Goal: Task Accomplishment & Management: Manage account settings

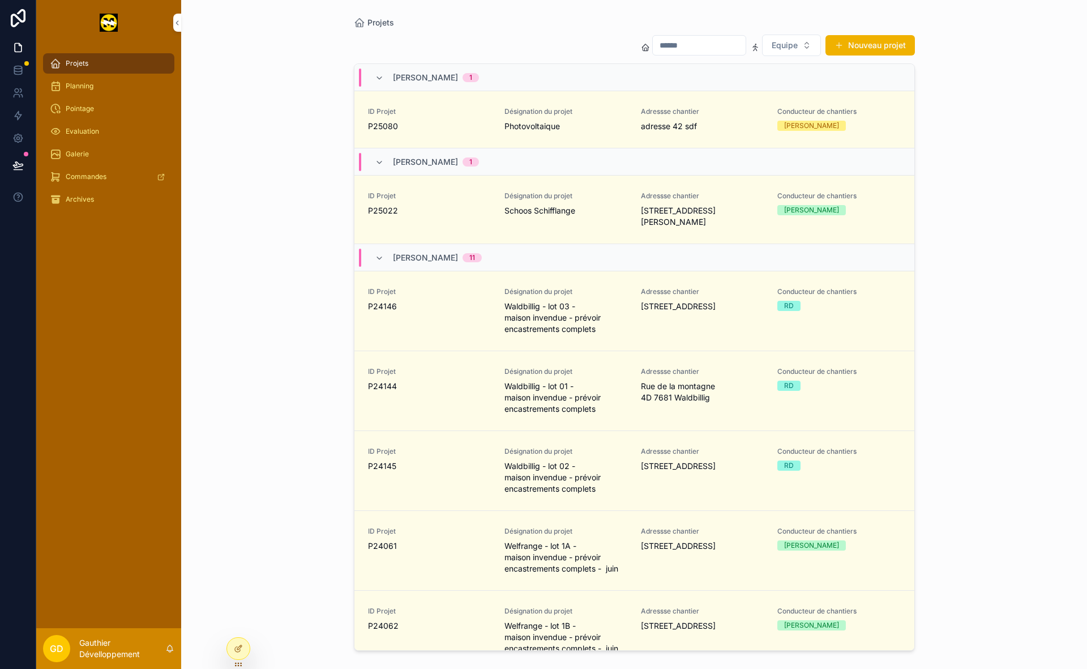
click at [131, 62] on div "Projets" at bounding box center [109, 63] width 118 height 18
click at [677, 121] on span "adresse 42 sdf" at bounding box center [702, 126] width 123 height 11
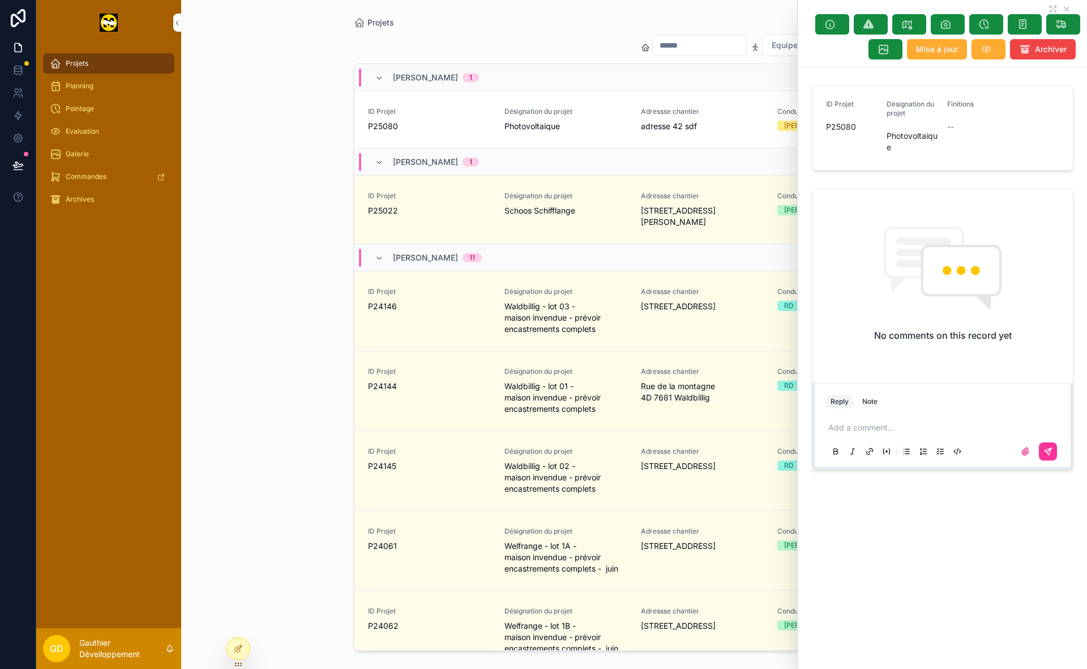
click at [288, 204] on div "Projets Equipe Nouveau projet [PERSON_NAME] 1 ID Projet P25080 Désignation du p…" at bounding box center [634, 334] width 906 height 669
click at [317, 250] on div "Projets Equipe Nouveau projet [PERSON_NAME] 1 ID Projet P25080 Désignation du p…" at bounding box center [634, 334] width 906 height 669
click at [1069, 7] on icon "scrollable content" at bounding box center [1067, 9] width 9 height 9
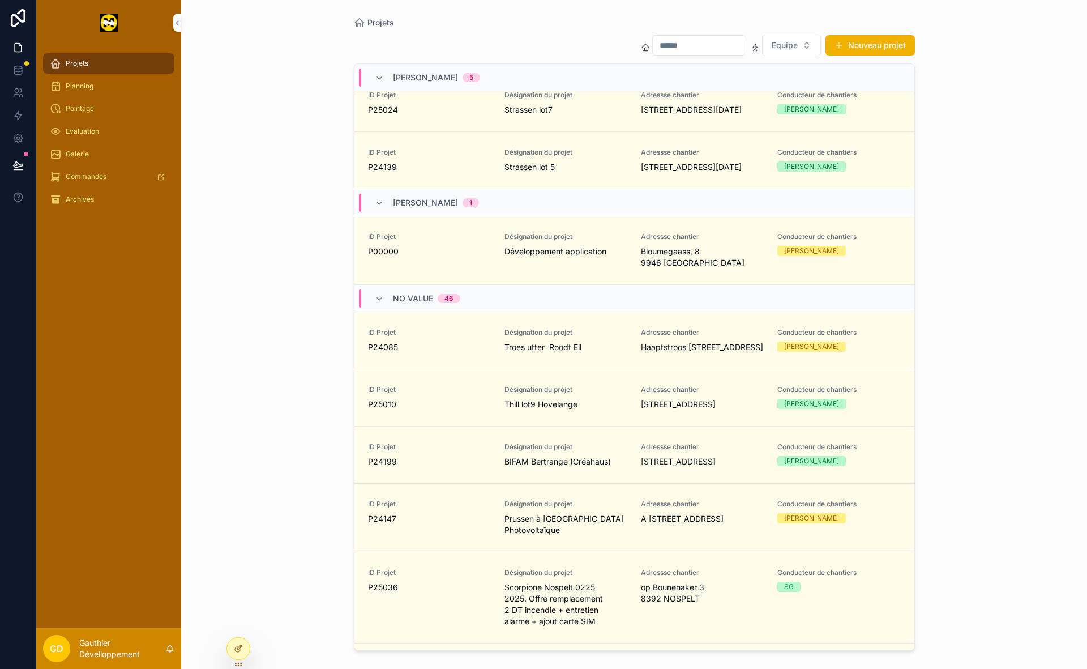
scroll to position [4567, 0]
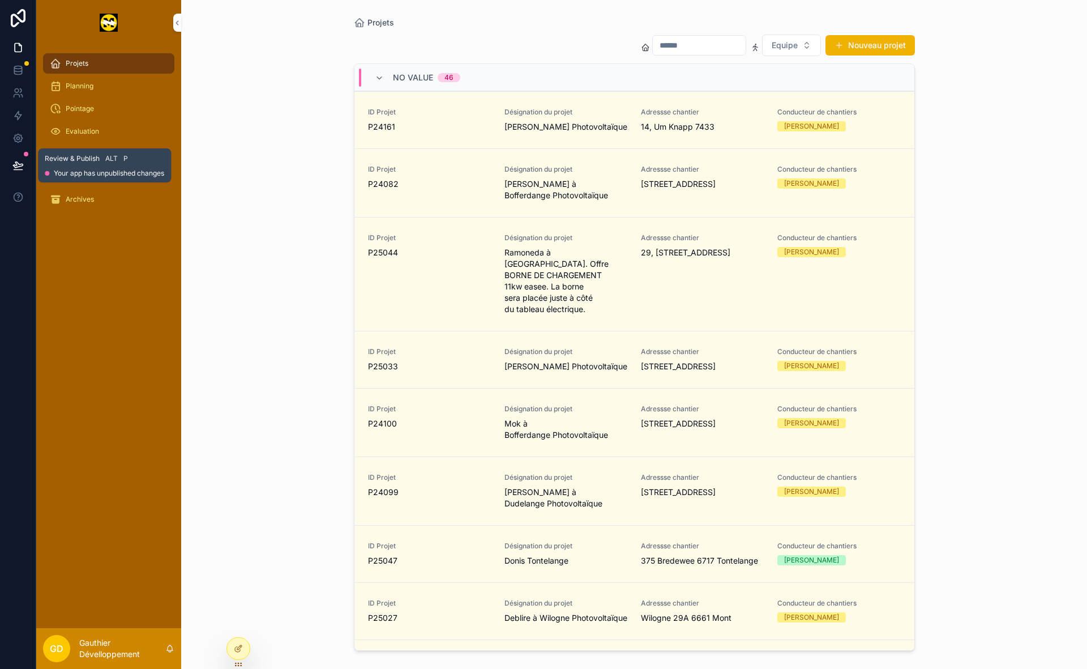
click at [26, 168] on button at bounding box center [18, 166] width 25 height 32
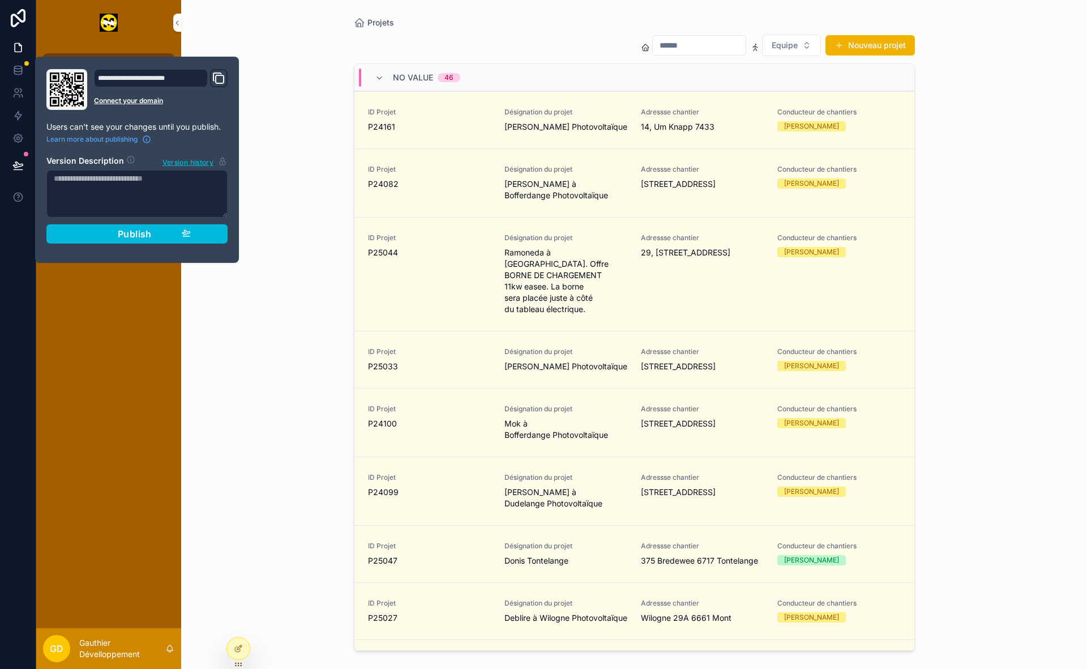
click at [76, 238] on button "Publish" at bounding box center [136, 233] width 181 height 19
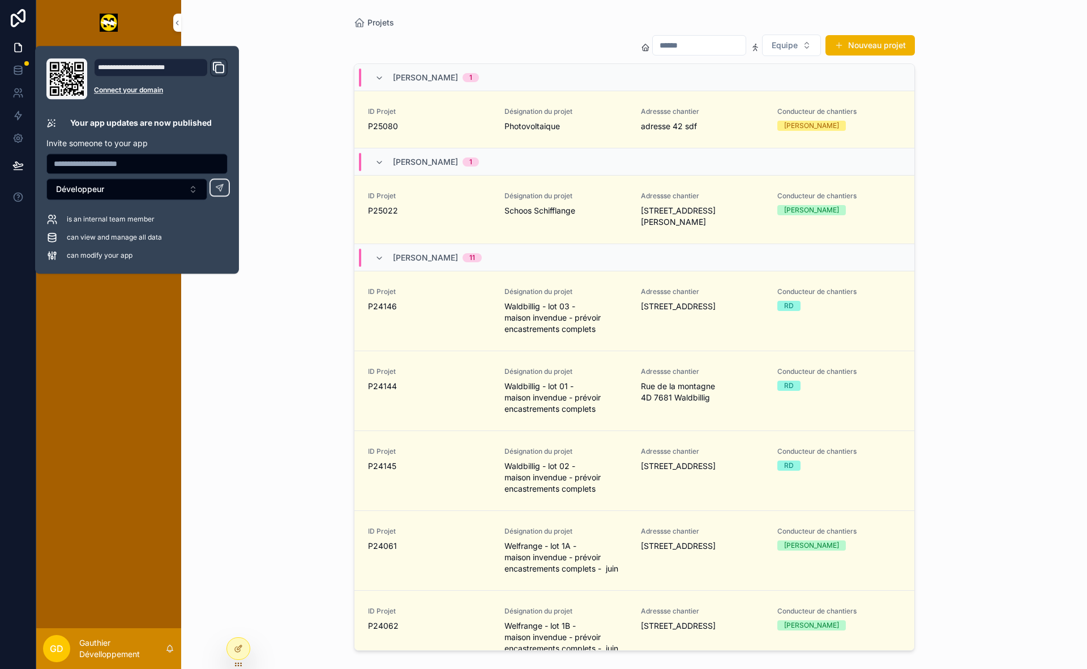
click at [299, 253] on div "Projets Equipe Nouveau projet [PERSON_NAME] 1 ID Projet P25080 Désignation du p…" at bounding box center [634, 334] width 906 height 669
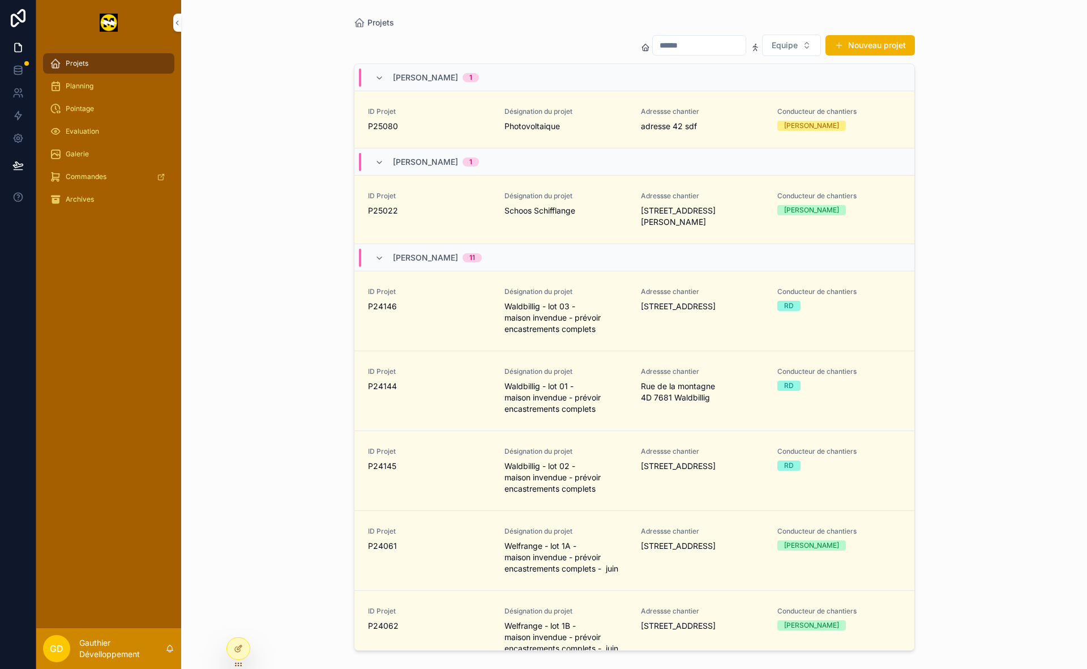
click at [143, 67] on div "Projets" at bounding box center [109, 63] width 118 height 18
click at [92, 197] on span "Archives" at bounding box center [80, 199] width 28 height 9
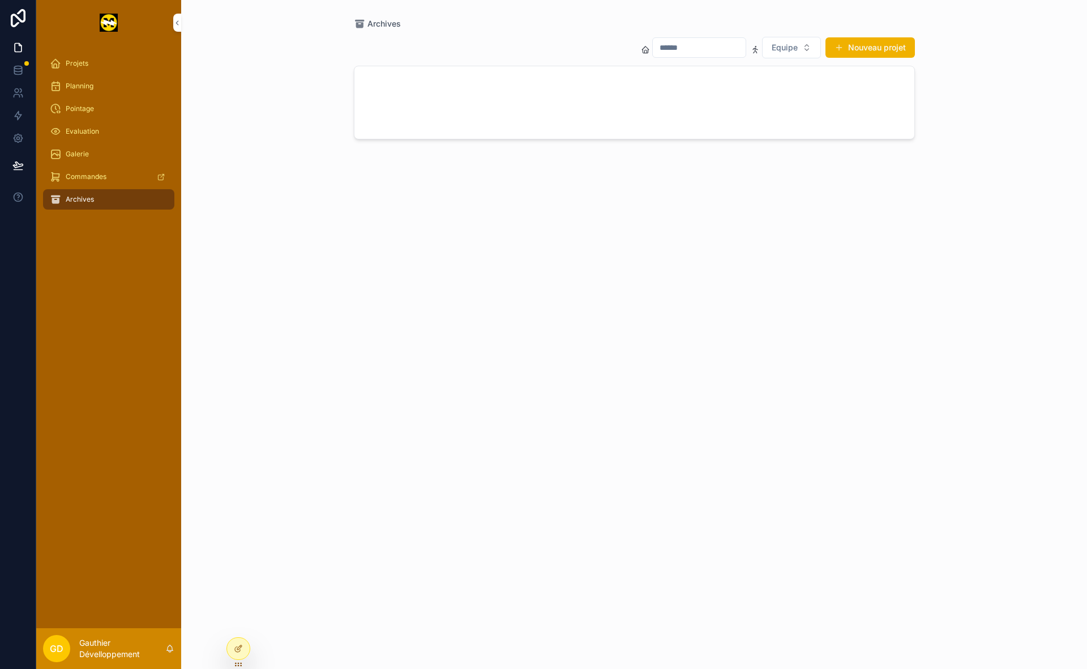
click at [69, 65] on span "Projets" at bounding box center [77, 63] width 23 height 9
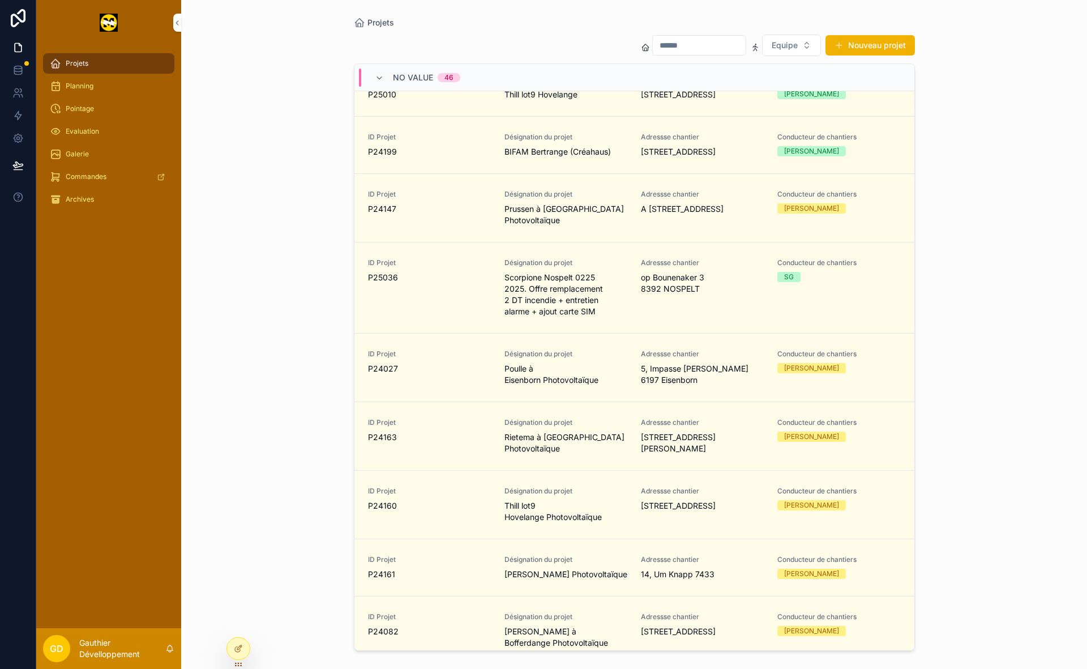
scroll to position [3816, 0]
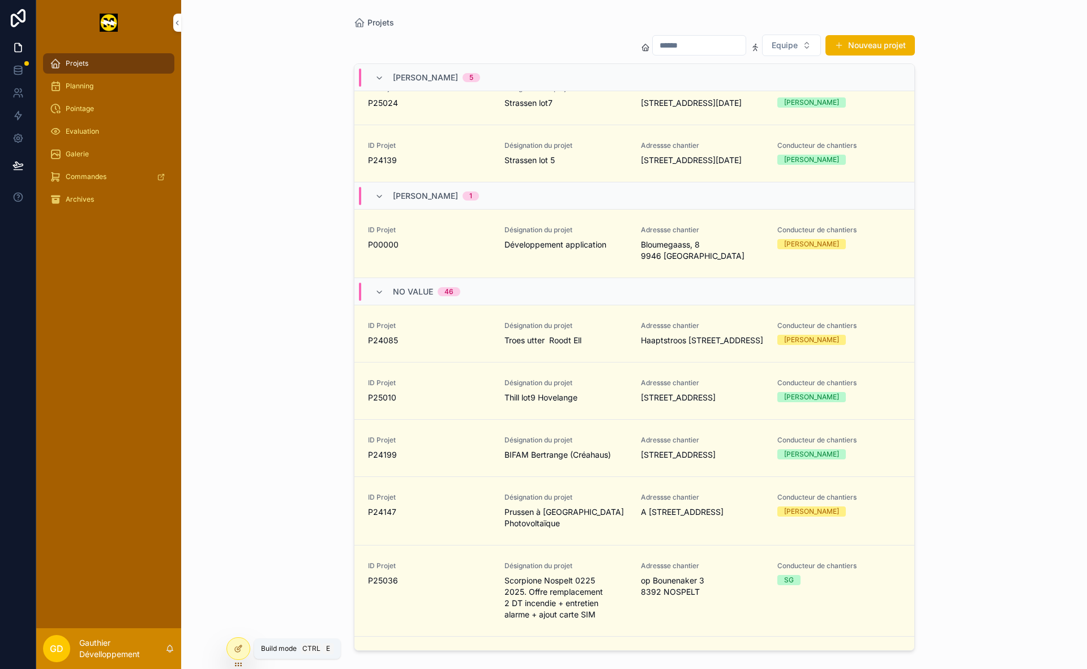
click at [240, 650] on icon at bounding box center [238, 648] width 9 height 9
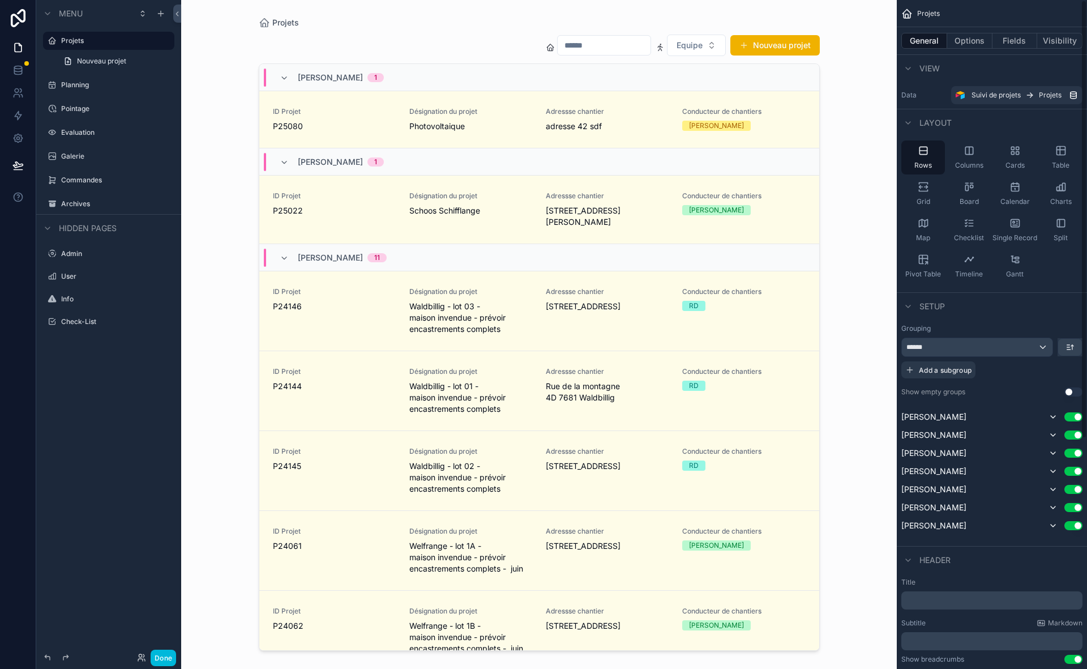
click at [1023, 42] on button "Fields" at bounding box center [1015, 41] width 45 height 16
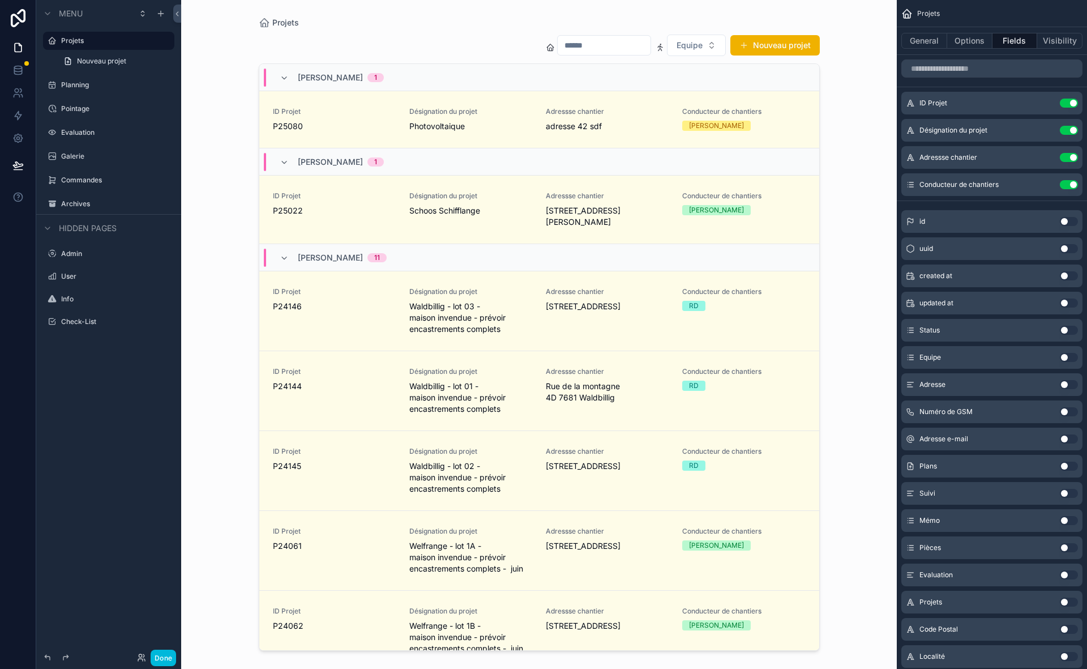
click at [114, 196] on div "Archives" at bounding box center [108, 204] width 127 height 18
click at [84, 208] on div "Archives" at bounding box center [116, 203] width 111 height 9
click at [86, 207] on label "Archives" at bounding box center [114, 203] width 106 height 9
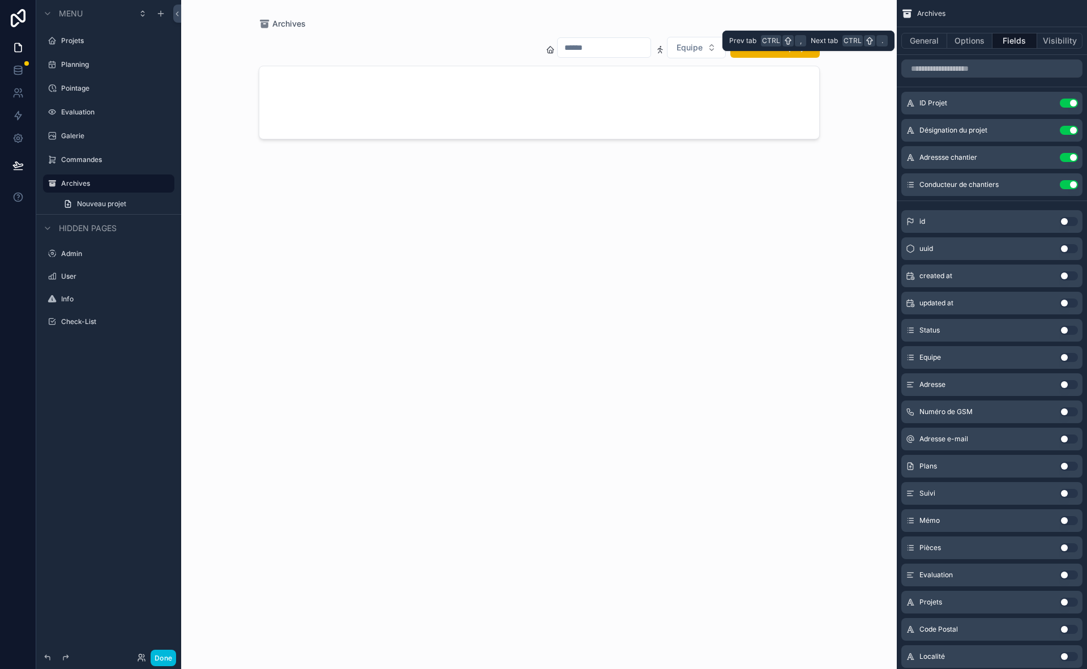
click at [964, 43] on button "Options" at bounding box center [970, 41] width 45 height 16
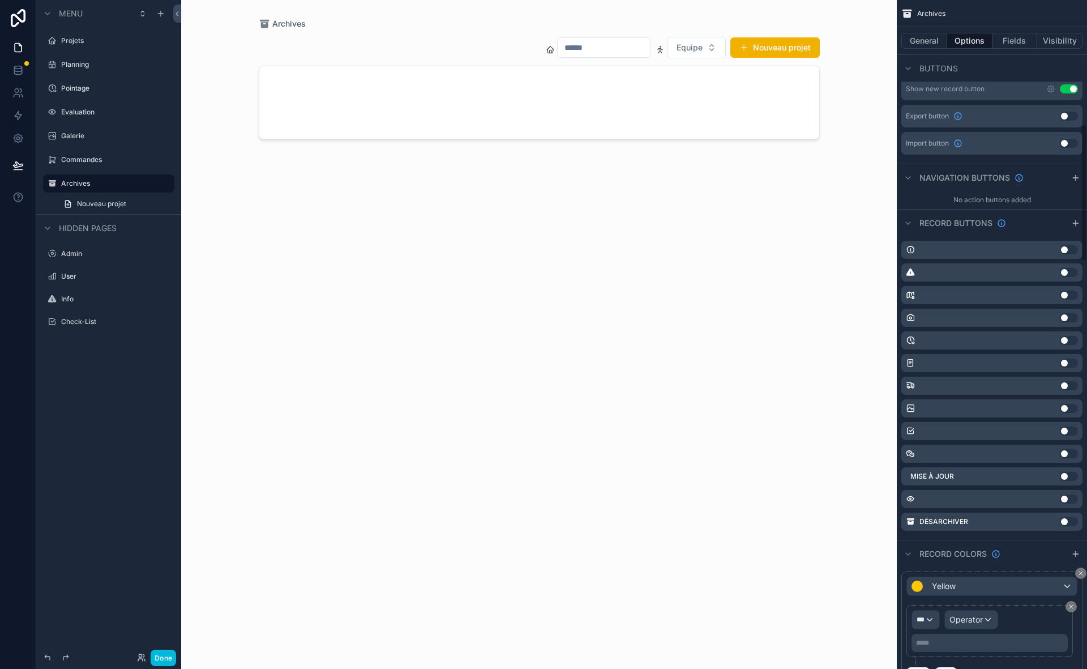
scroll to position [604, 0]
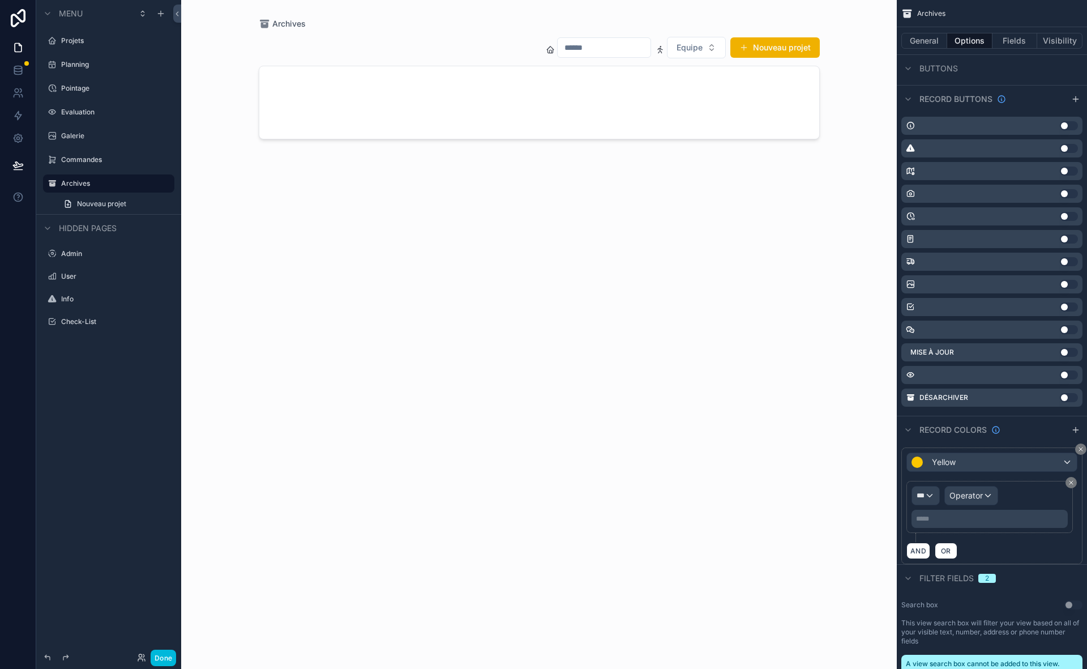
click at [1070, 102] on div "scrollable content" at bounding box center [1076, 99] width 14 height 14
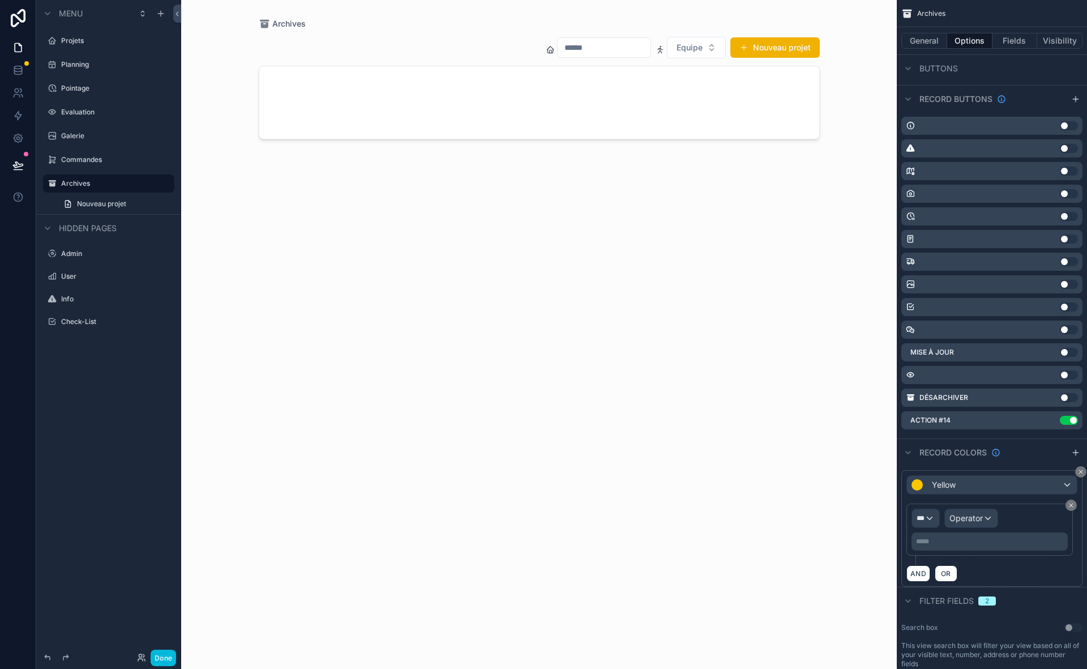
click at [0, 0] on icon "scrollable content" at bounding box center [0, 0] width 0 height 0
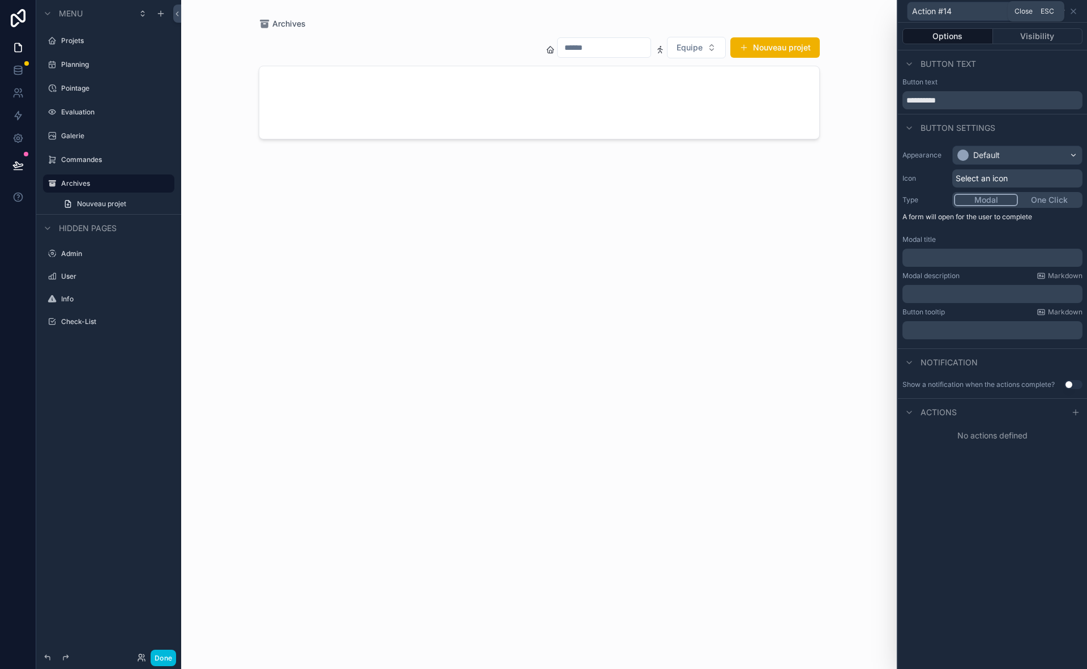
click at [1074, 15] on icon at bounding box center [1073, 11] width 9 height 9
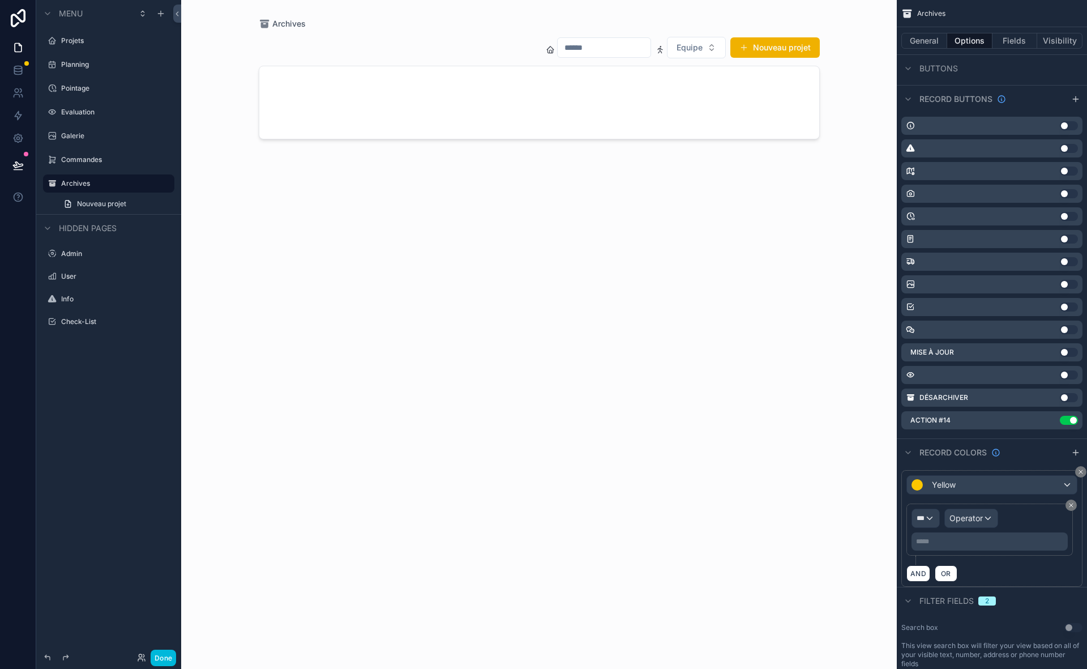
click at [0, 0] on icon "scrollable content" at bounding box center [0, 0] width 0 height 0
click at [1052, 404] on icon at bounding box center [1055, 400] width 9 height 9
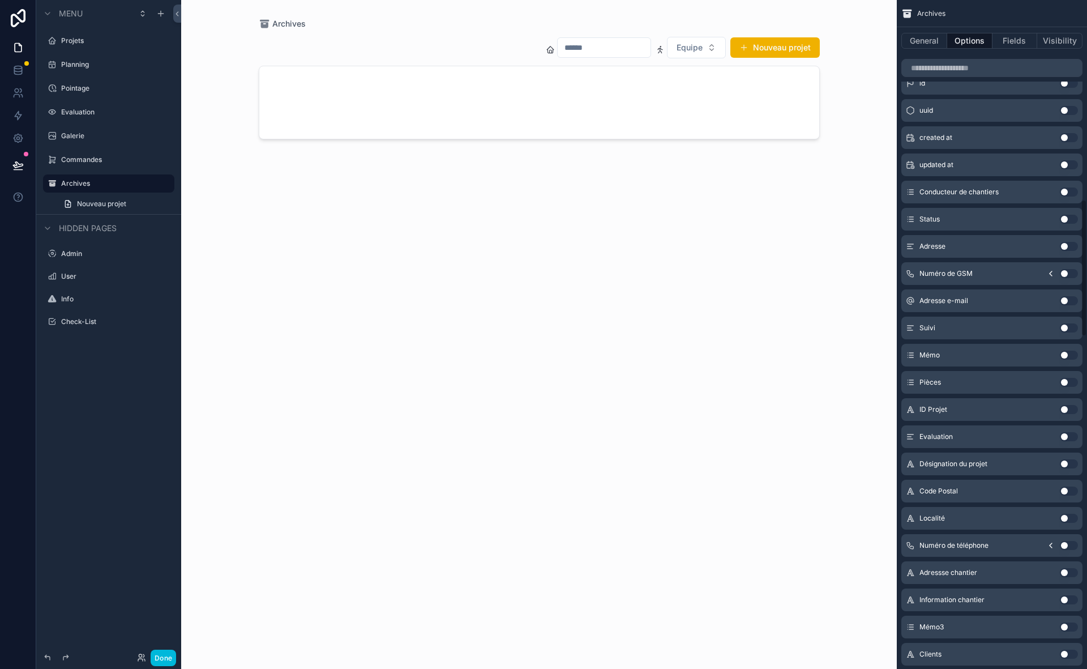
scroll to position [924, 0]
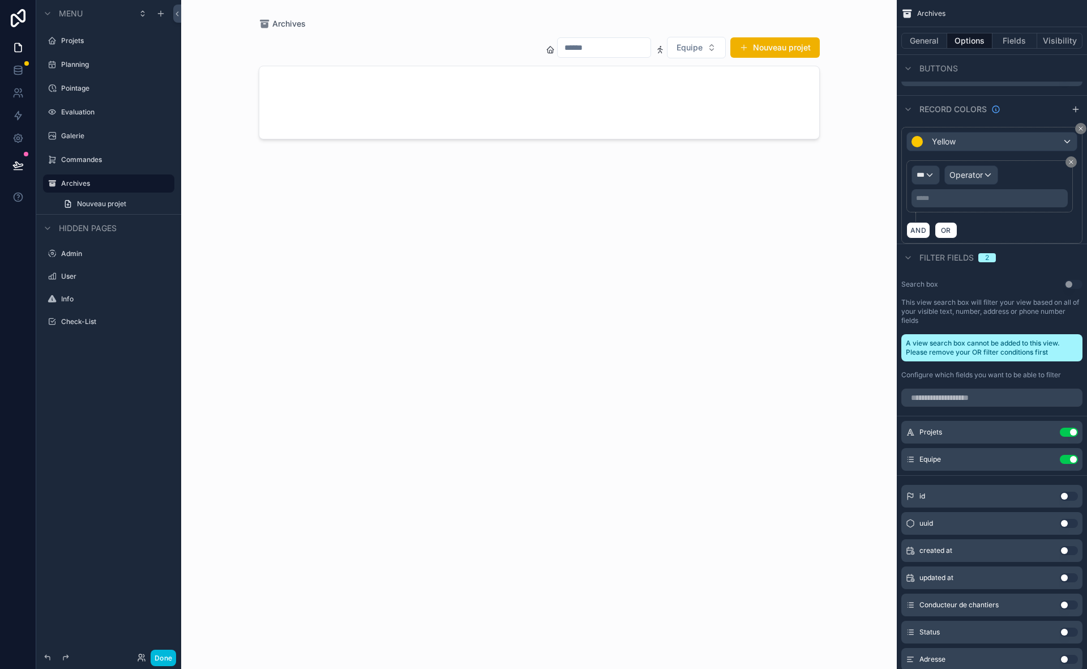
click at [787, 91] on div "scrollable content" at bounding box center [539, 327] width 579 height 655
click at [116, 48] on div "Projets" at bounding box center [108, 41] width 145 height 20
click at [112, 41] on label "Projets" at bounding box center [114, 40] width 106 height 9
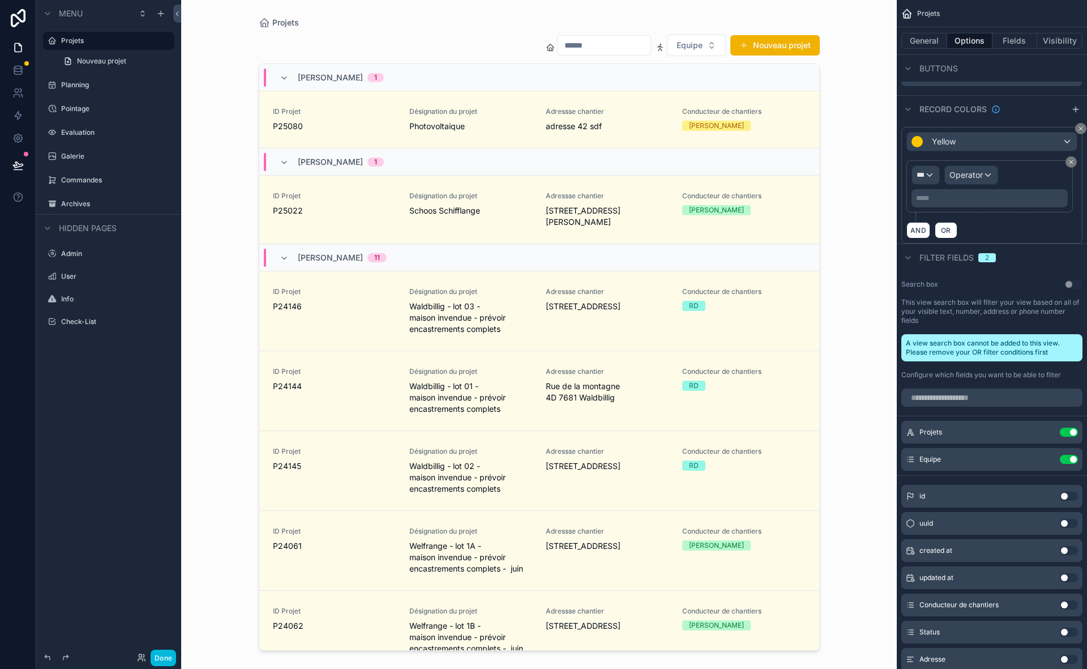
click at [387, 121] on div "scrollable content" at bounding box center [539, 327] width 579 height 655
click at [387, 122] on span "P25080" at bounding box center [334, 126] width 123 height 11
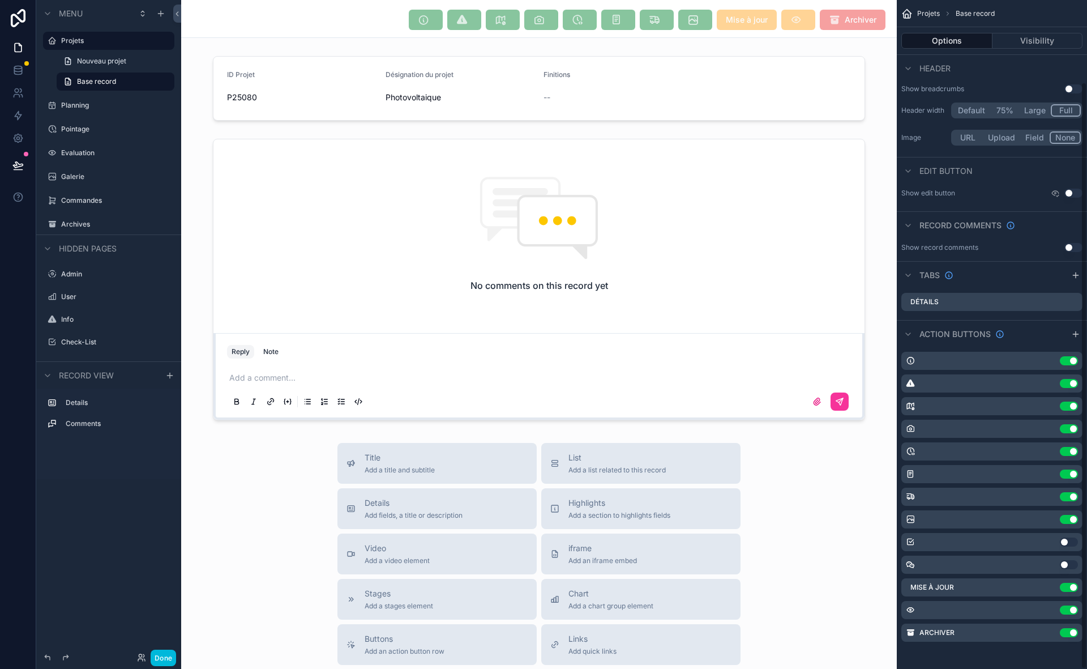
scroll to position [93, 0]
click at [162, 657] on button "Done" at bounding box center [163, 658] width 25 height 16
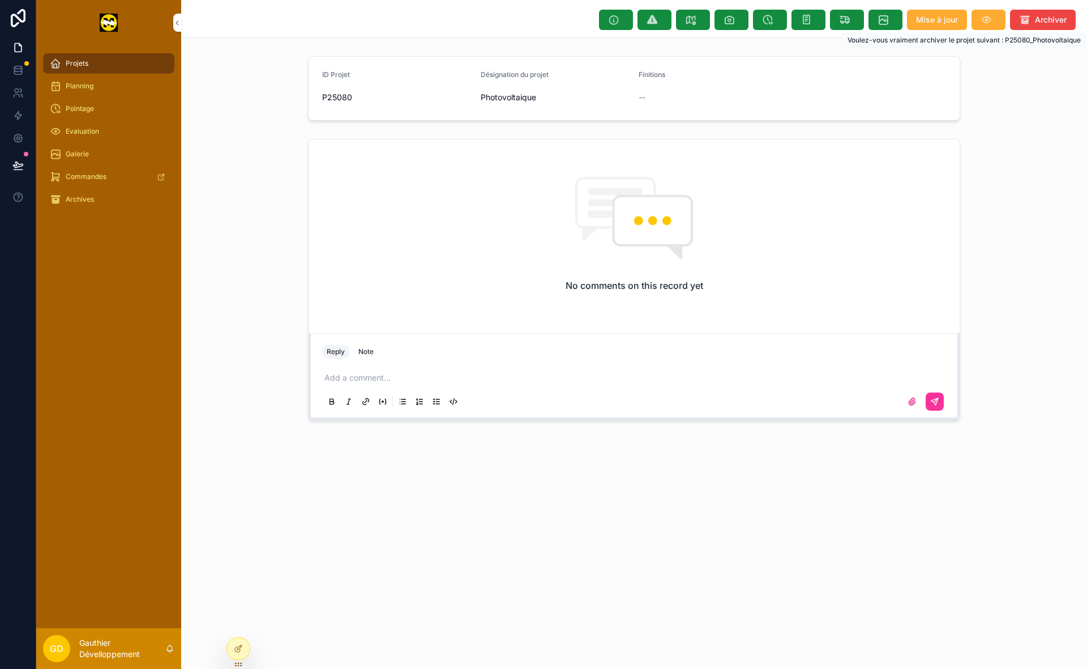
click at [1036, 23] on span "Archiver" at bounding box center [1051, 19] width 32 height 11
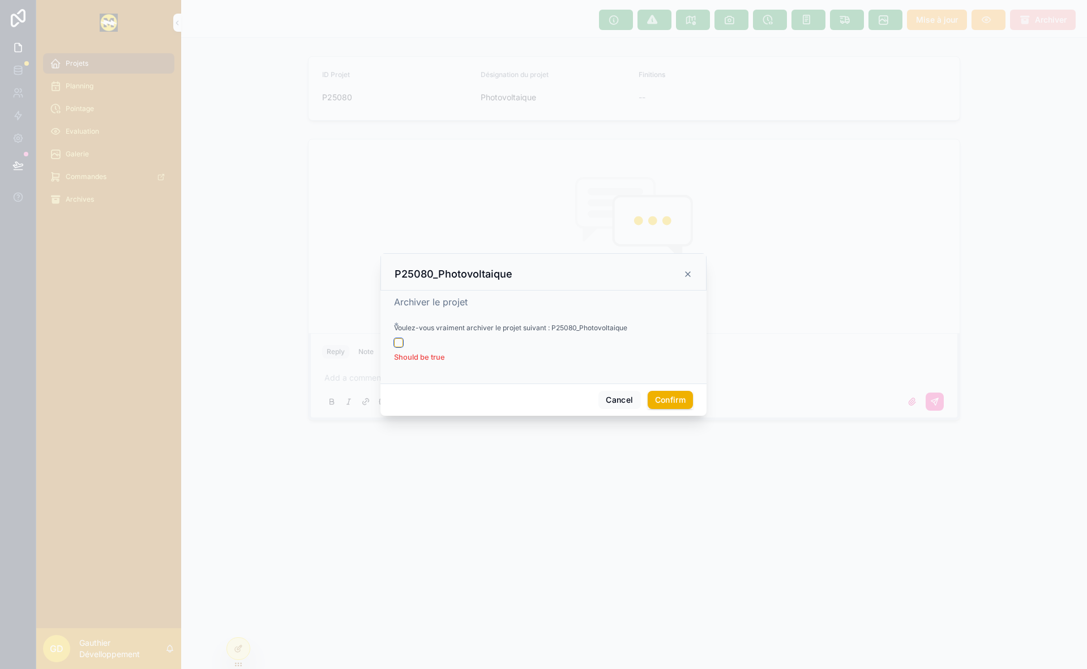
click at [395, 347] on button "button" at bounding box center [398, 342] width 9 height 9
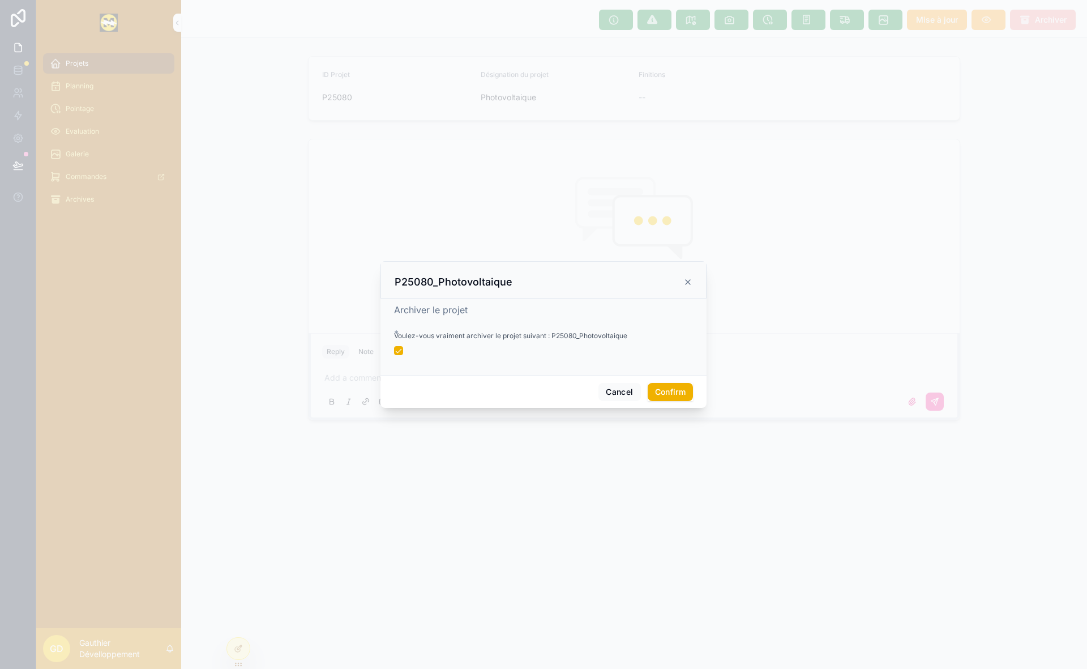
click at [668, 395] on button "Confirm" at bounding box center [670, 392] width 45 height 18
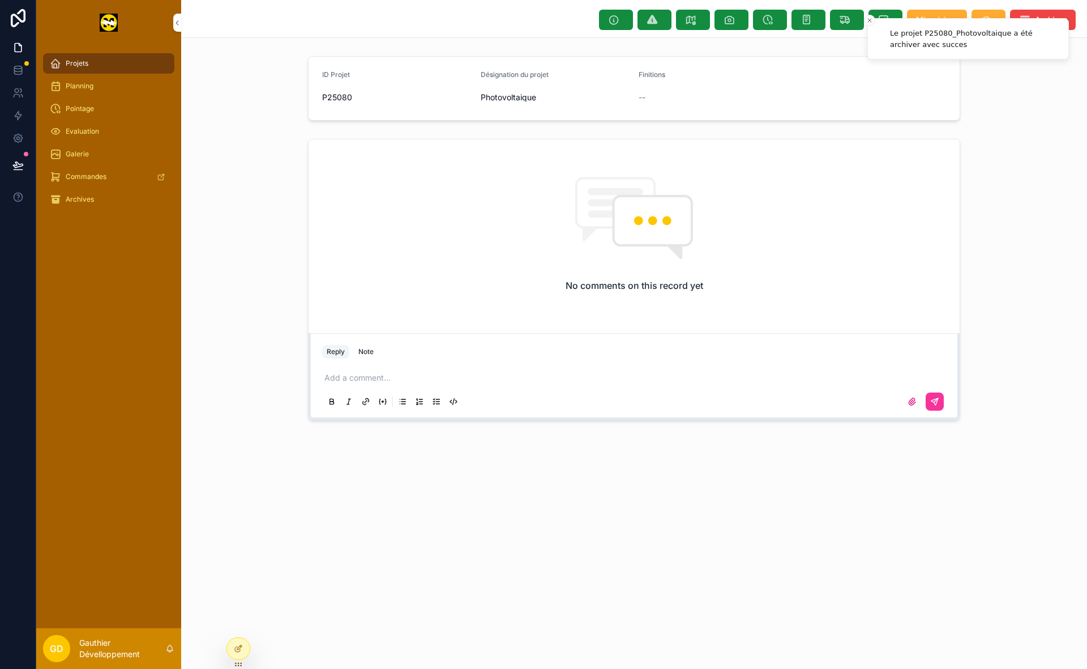
click at [232, 656] on div at bounding box center [238, 649] width 23 height 22
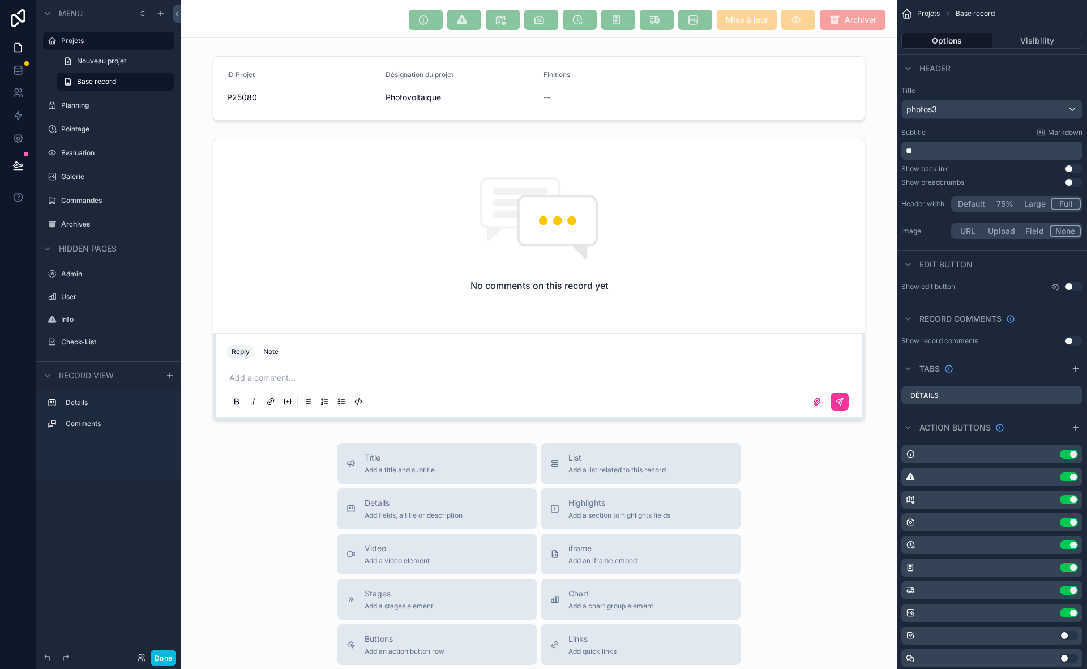
click at [94, 228] on label "Archives" at bounding box center [114, 224] width 106 height 9
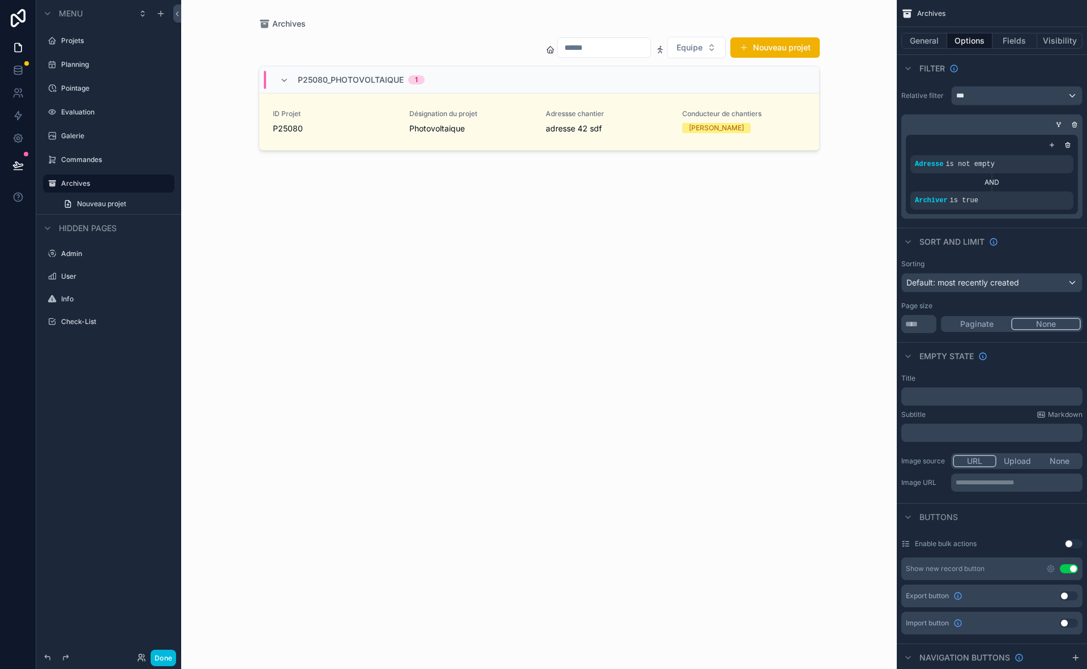
click at [740, 122] on div "scrollable content" at bounding box center [539, 327] width 579 height 655
click at [757, 122] on div "Conducteur de chantiers [PERSON_NAME]" at bounding box center [744, 121] width 123 height 24
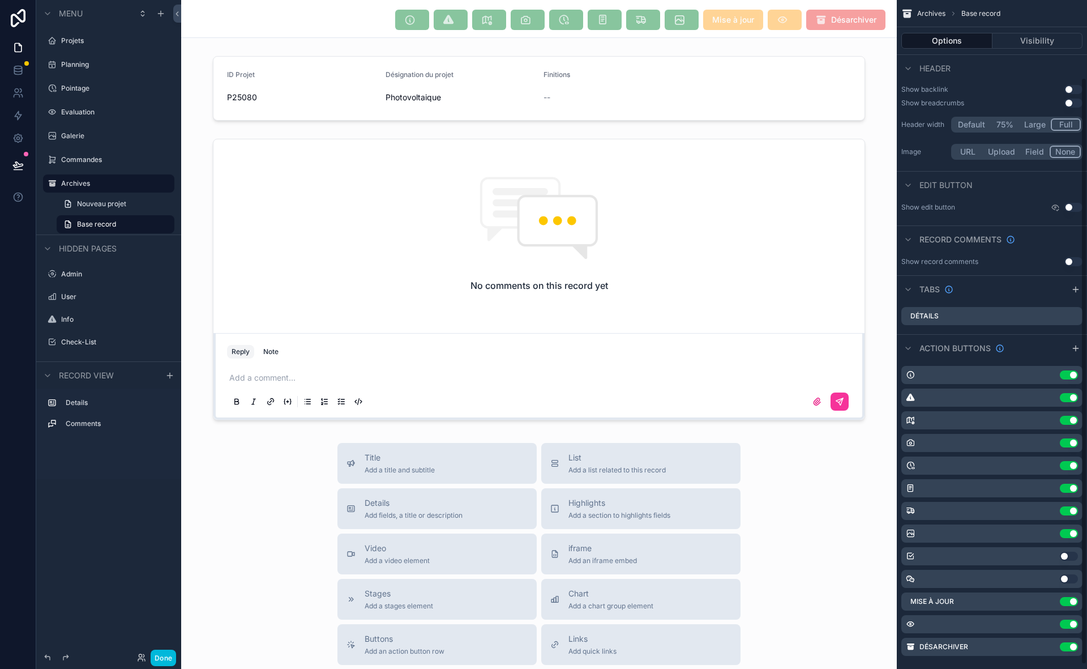
scroll to position [93, 0]
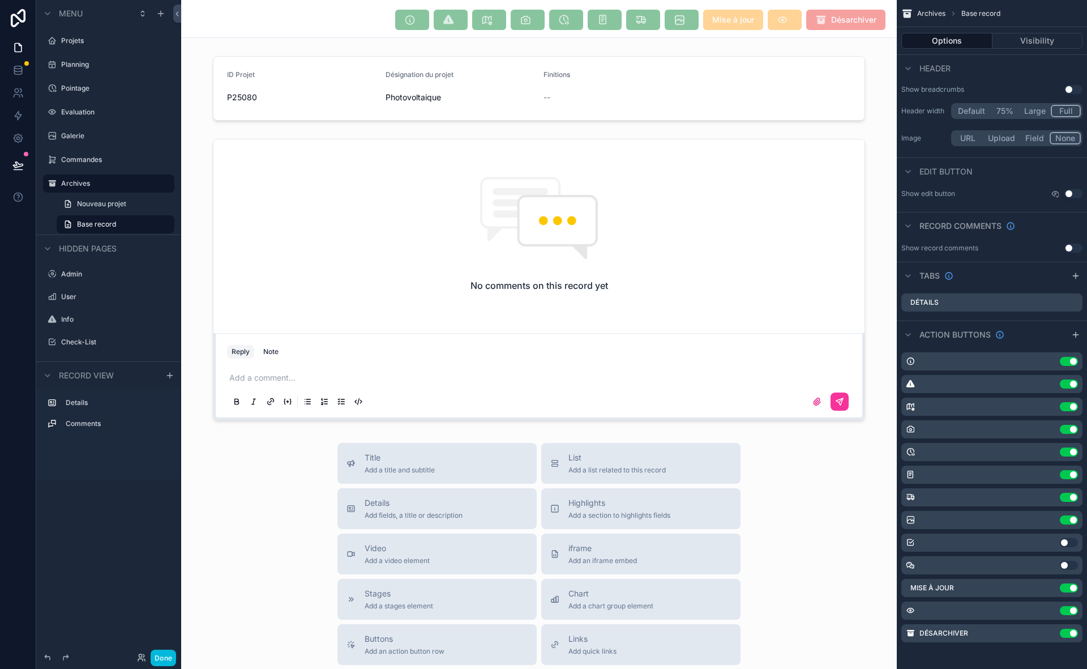
click at [1074, 336] on icon "scrollable content" at bounding box center [1076, 334] width 9 height 9
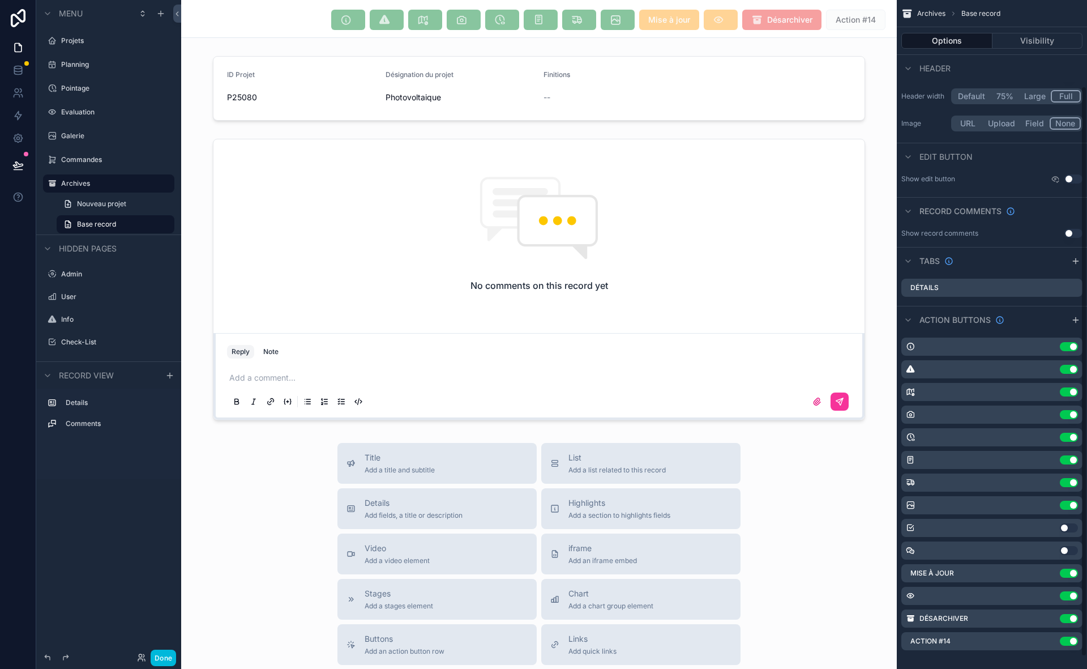
scroll to position [116, 0]
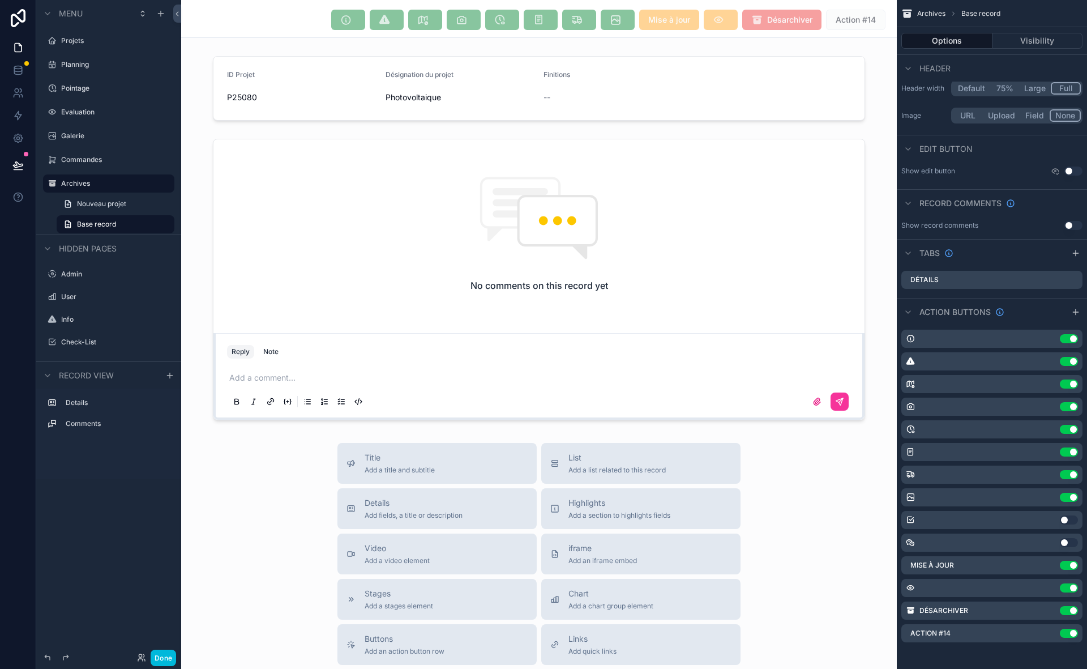
click at [1056, 636] on div "Use setting" at bounding box center [1067, 633] width 23 height 9
click at [0, 0] on icon "scrollable content" at bounding box center [0, 0] width 0 height 0
click at [1041, 632] on icon "scrollable content" at bounding box center [1037, 633] width 9 height 9
click at [1040, 636] on icon "scrollable content" at bounding box center [1037, 633] width 9 height 9
click at [1050, 619] on button at bounding box center [1056, 615] width 14 height 14
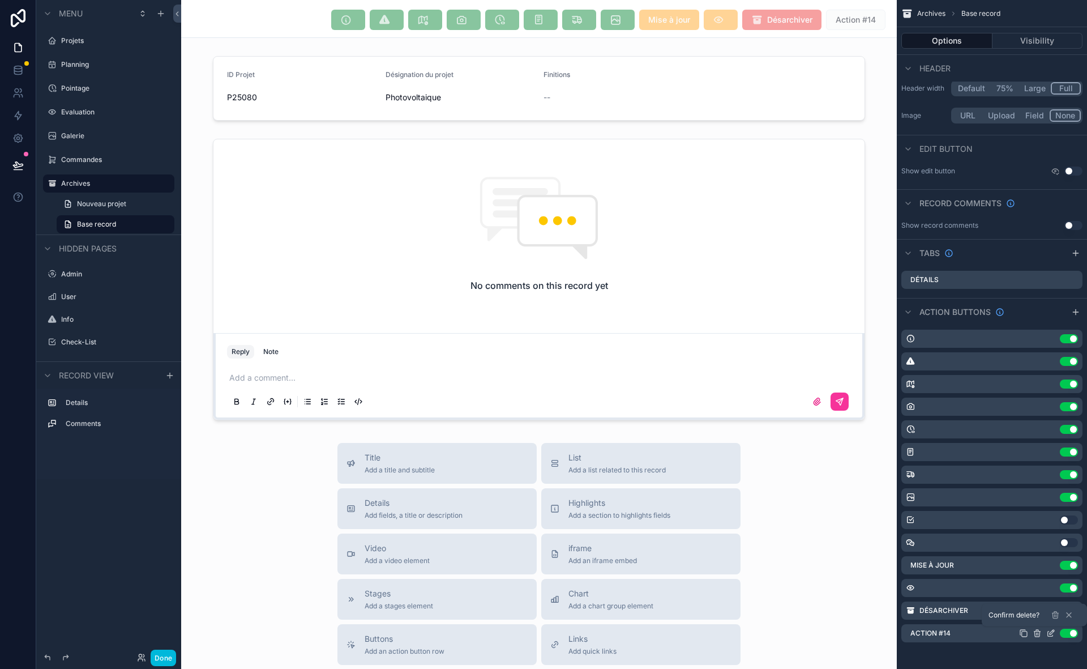
scroll to position [93, 0]
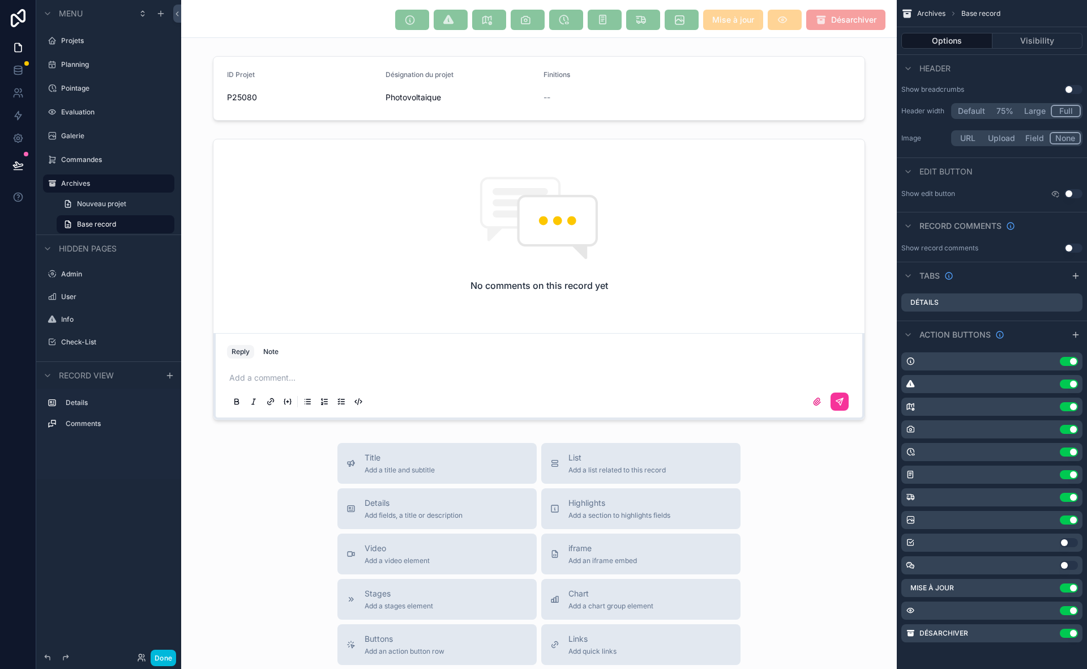
click at [0, 0] on icon "scrollable content" at bounding box center [0, 0] width 0 height 0
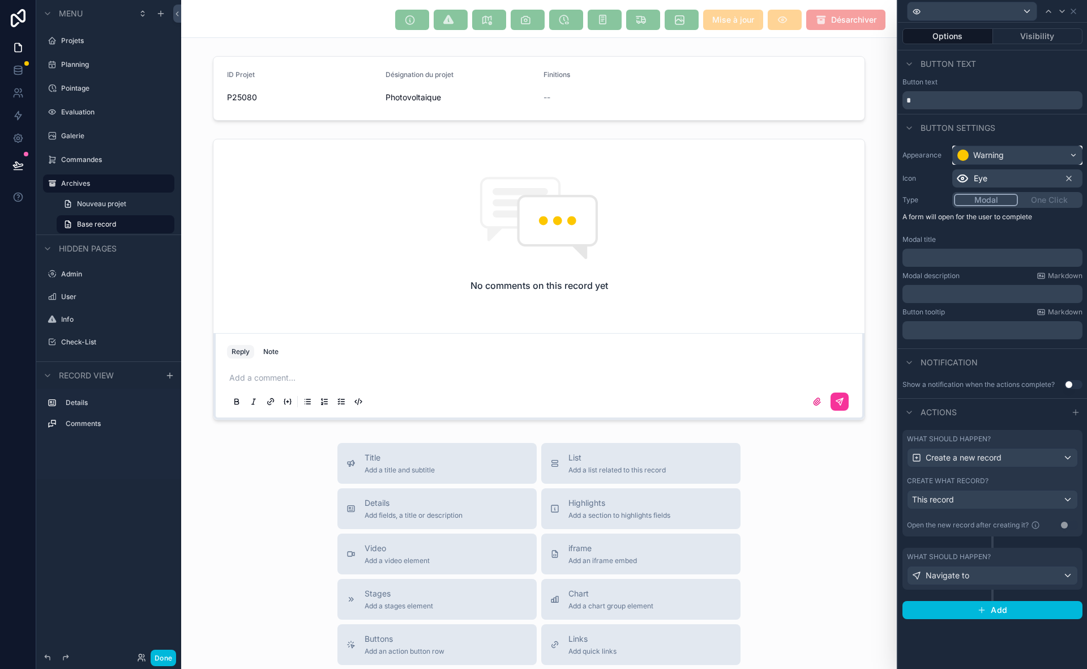
click at [1050, 159] on div "Warning" at bounding box center [1017, 155] width 129 height 18
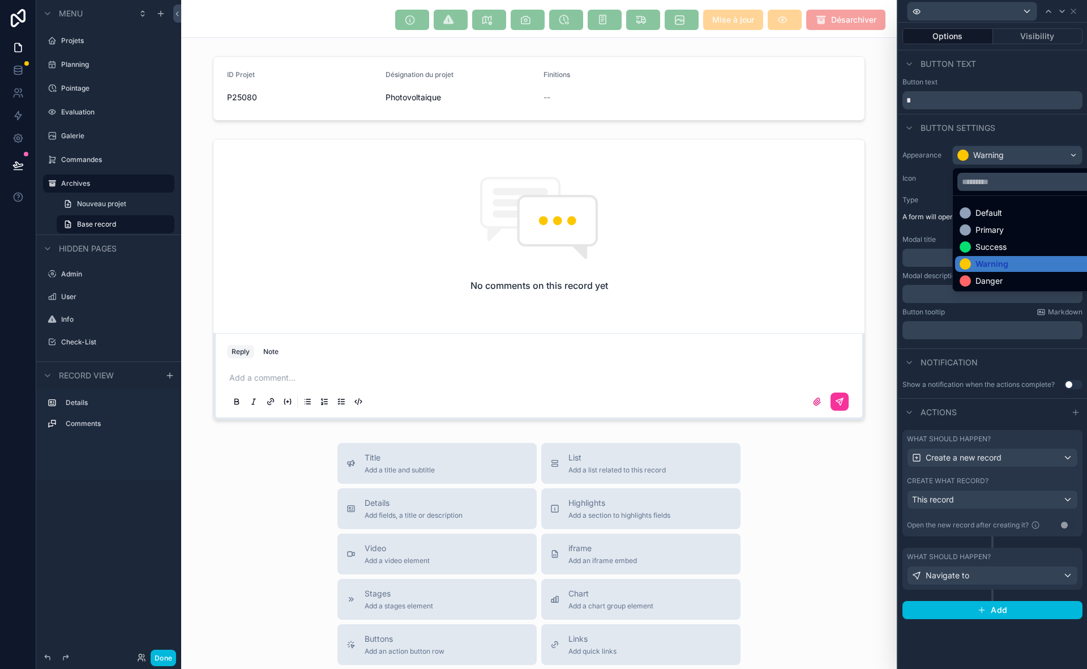
click at [976, 278] on div "Danger" at bounding box center [989, 280] width 27 height 11
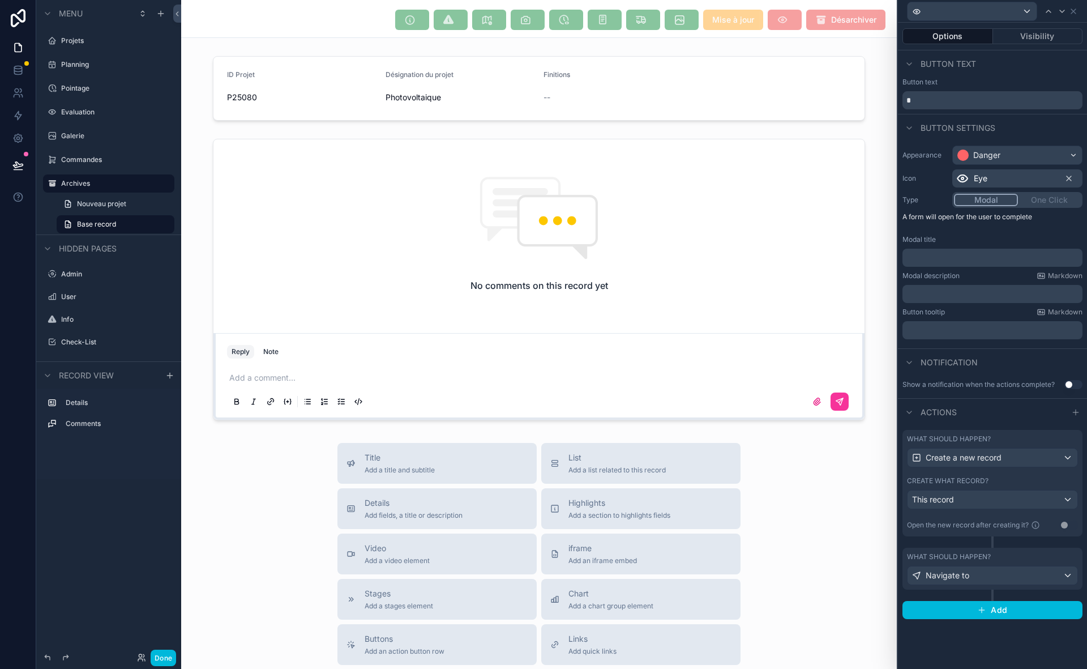
click at [1001, 179] on div "Eye" at bounding box center [1018, 178] width 130 height 18
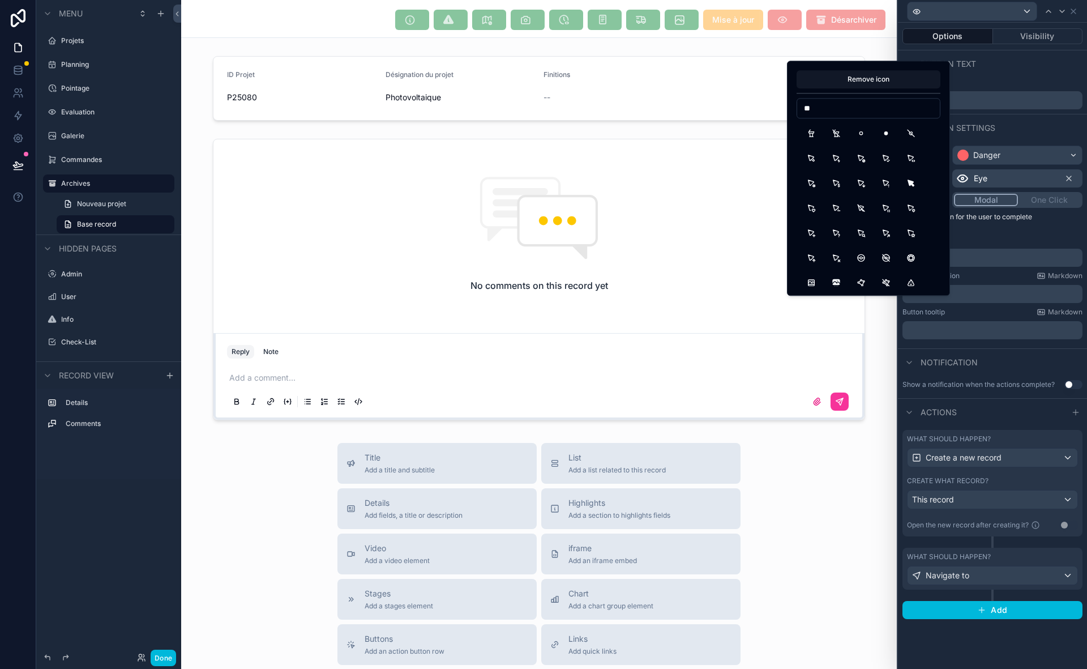
type input "*"
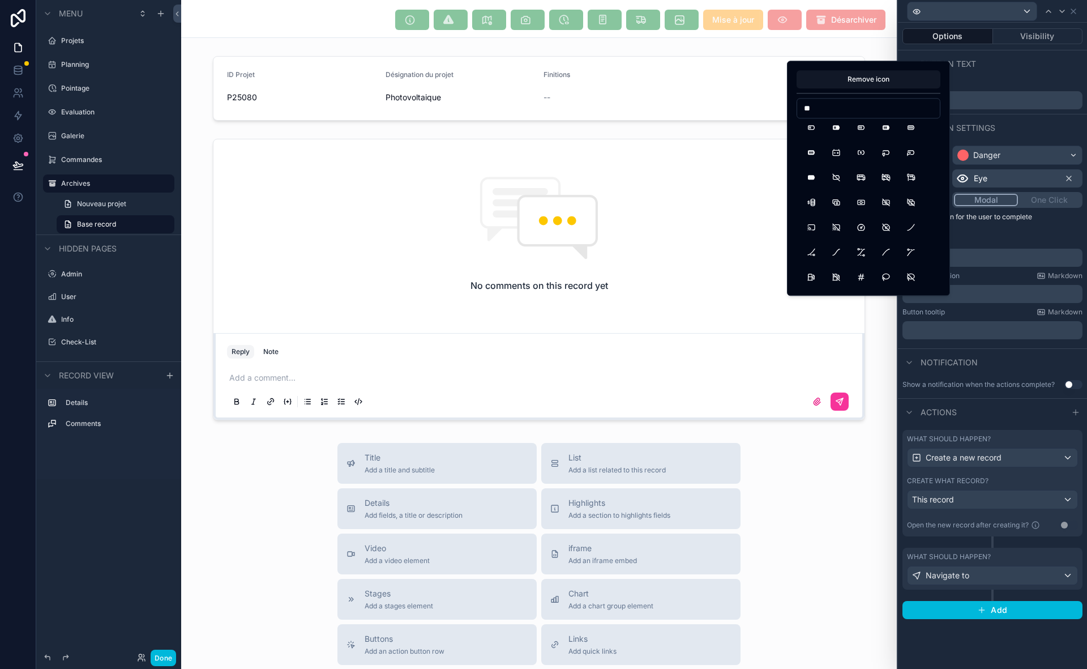
type input "*"
type input "******"
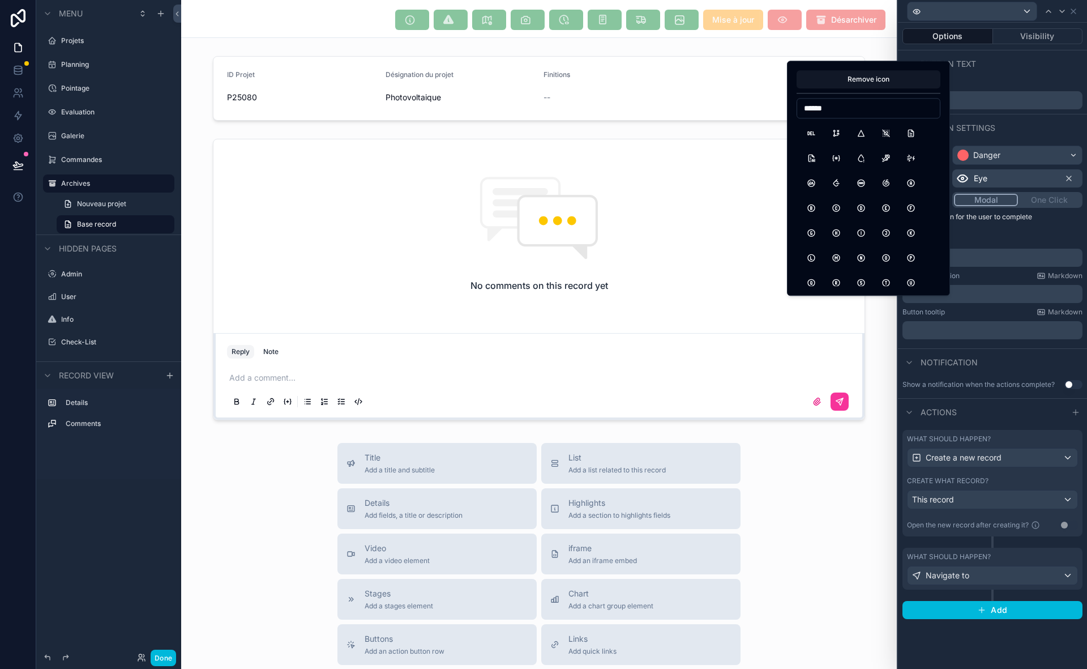
click at [815, 139] on button "HttpDelete" at bounding box center [811, 133] width 20 height 20
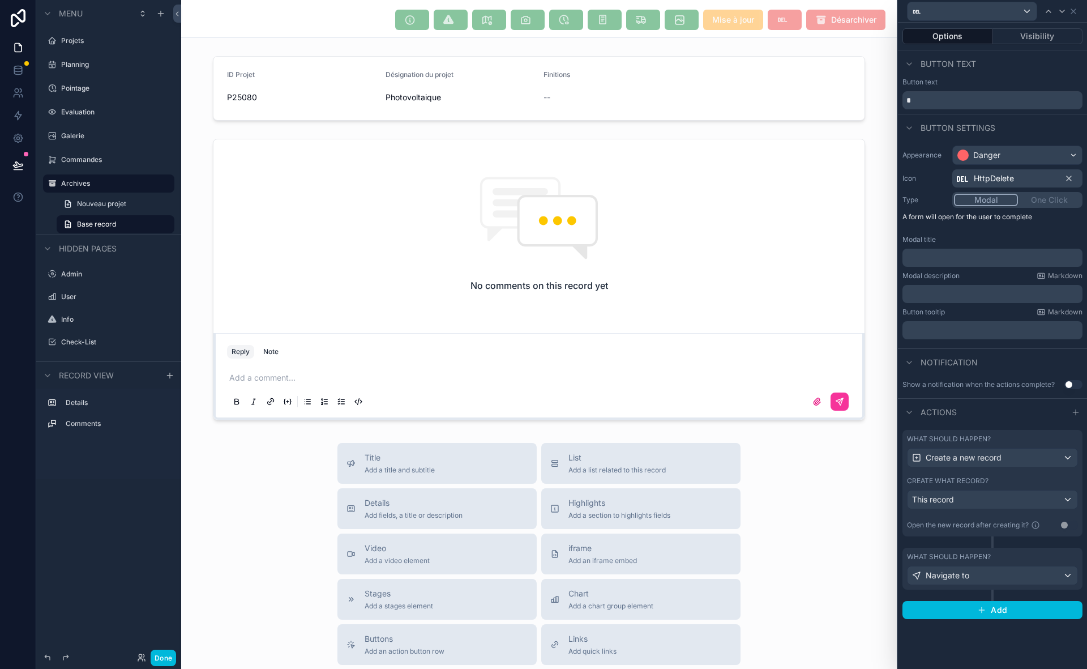
click at [990, 181] on span "HttpDelete" at bounding box center [994, 178] width 40 height 11
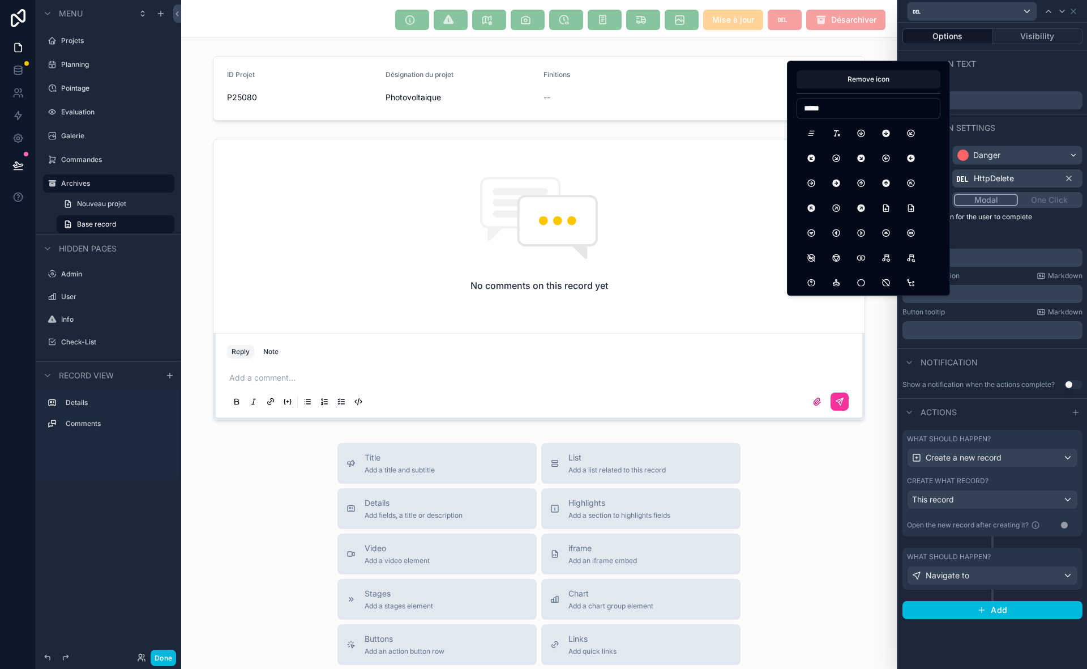
type input "*****"
click at [805, 264] on button "CircleRectangleOff" at bounding box center [811, 258] width 20 height 20
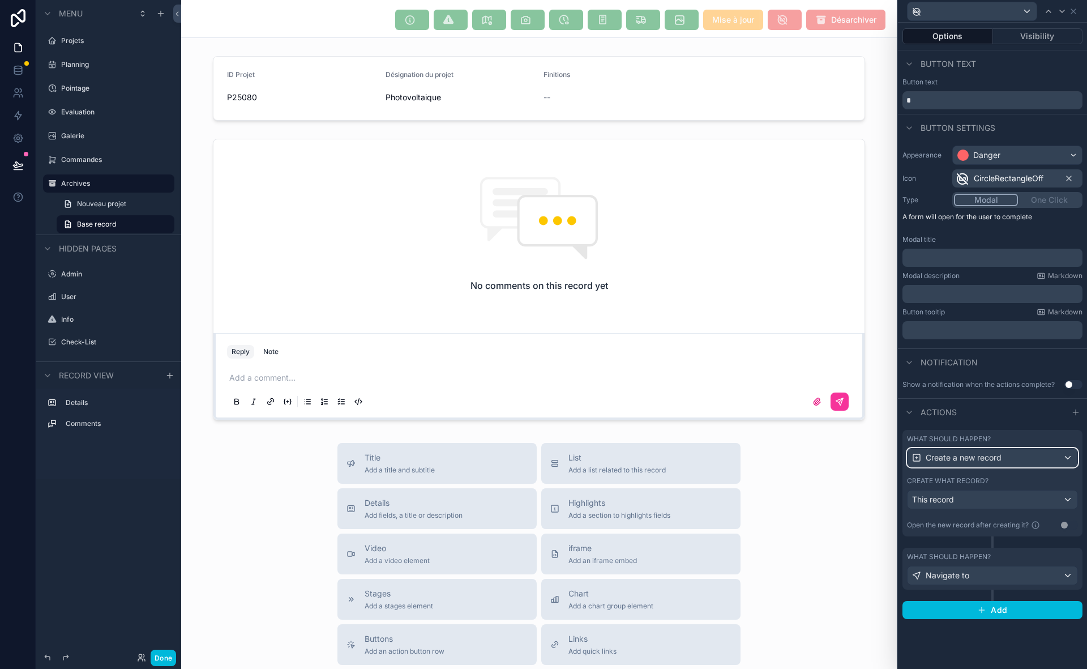
click at [980, 459] on span "Create a new record" at bounding box center [964, 457] width 76 height 11
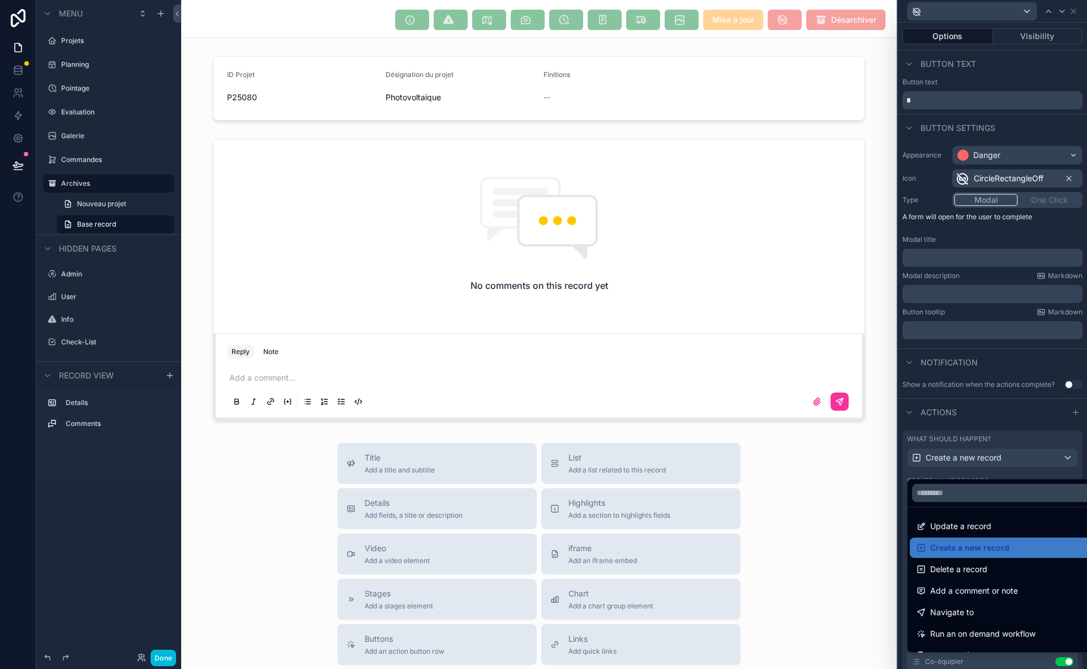
click at [959, 575] on span "Delete a record" at bounding box center [959, 569] width 57 height 14
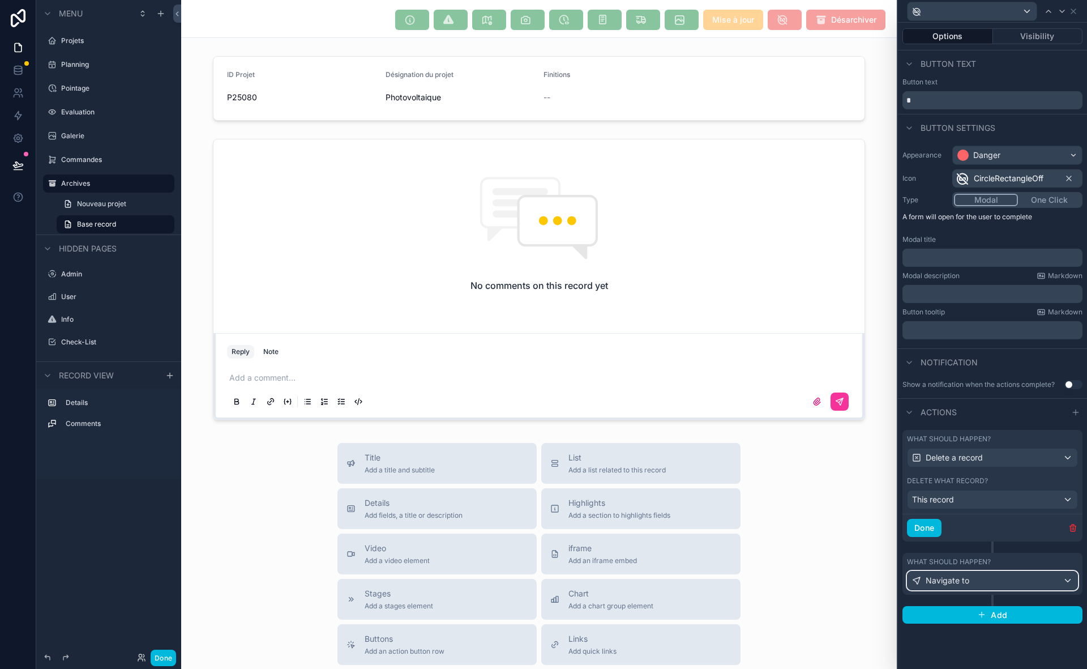
click at [977, 583] on div "Navigate to" at bounding box center [993, 580] width 170 height 18
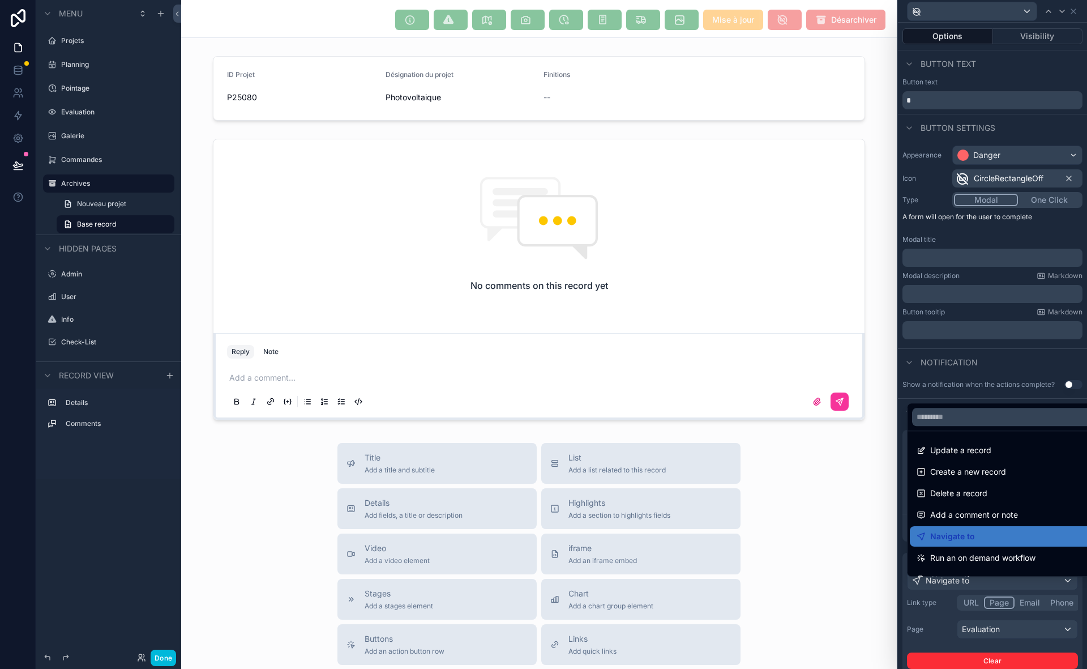
click at [952, 643] on div at bounding box center [992, 334] width 189 height 669
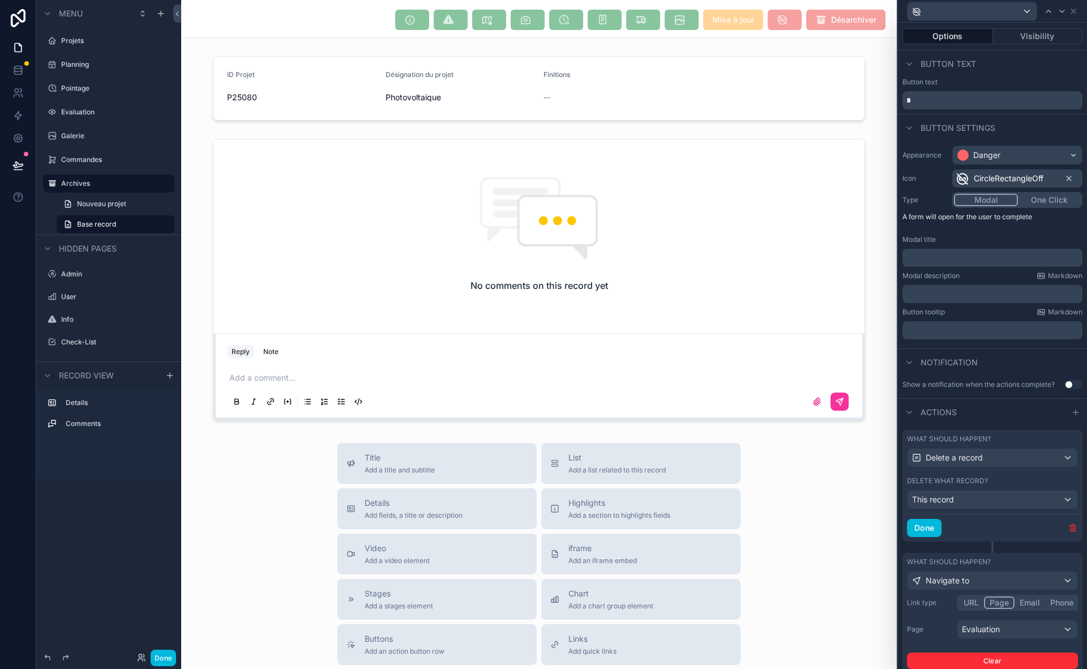
click at [952, 639] on div "Page Evaluation" at bounding box center [992, 629] width 171 height 19
click at [995, 398] on div "Show a notification when the actions complete? Use setting" at bounding box center [992, 387] width 189 height 23
click at [931, 535] on button "Done" at bounding box center [924, 528] width 35 height 18
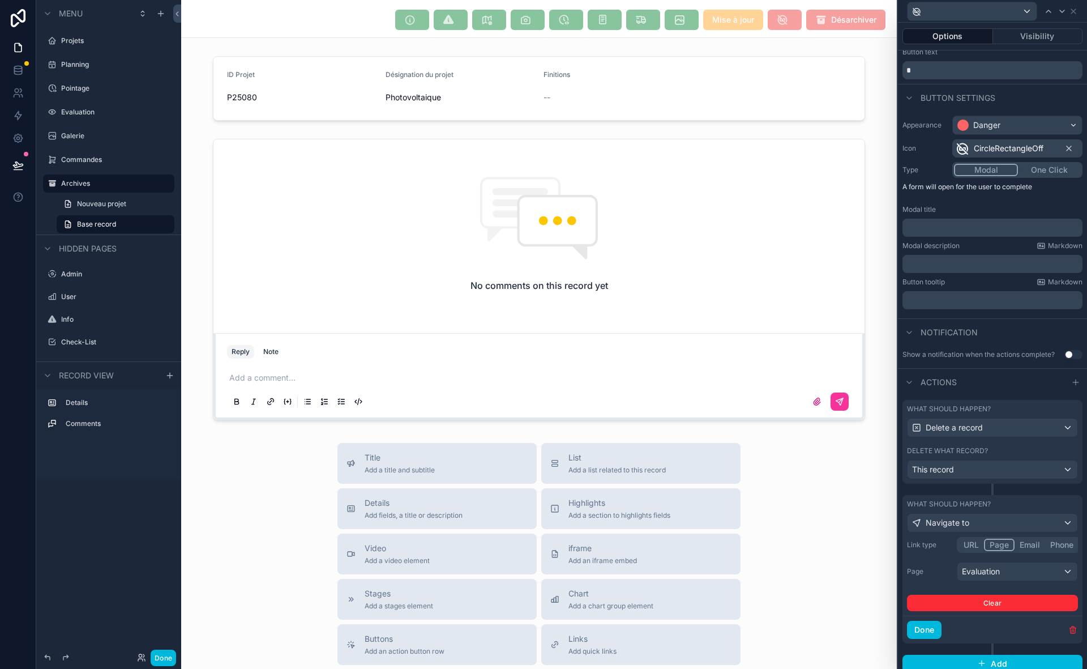
scroll to position [43, 0]
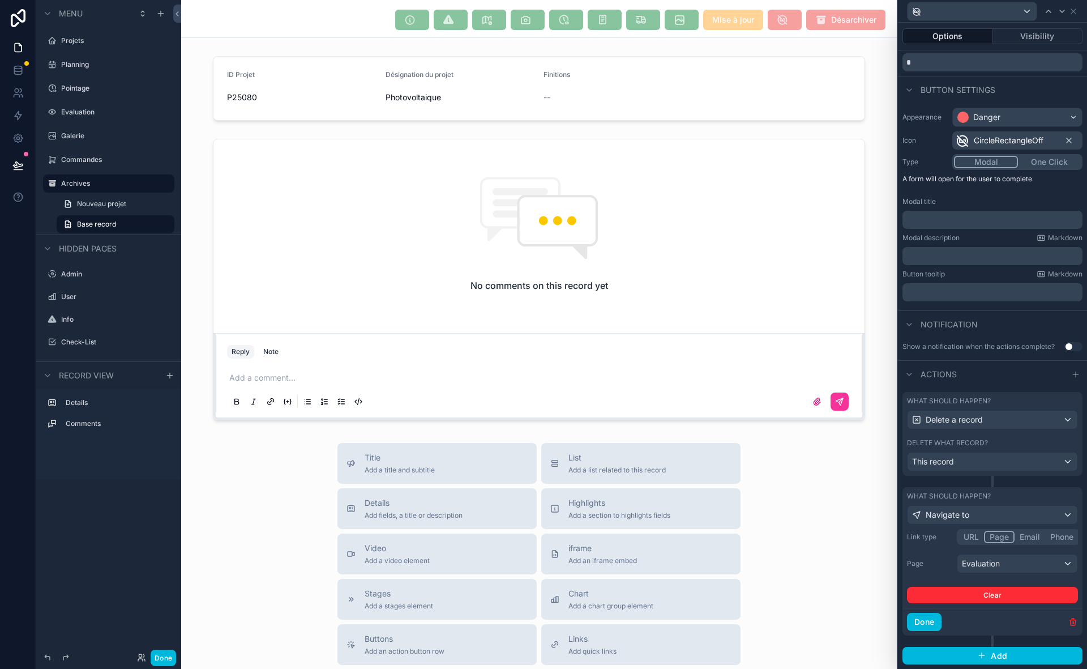
click at [928, 624] on button "Done" at bounding box center [924, 622] width 35 height 18
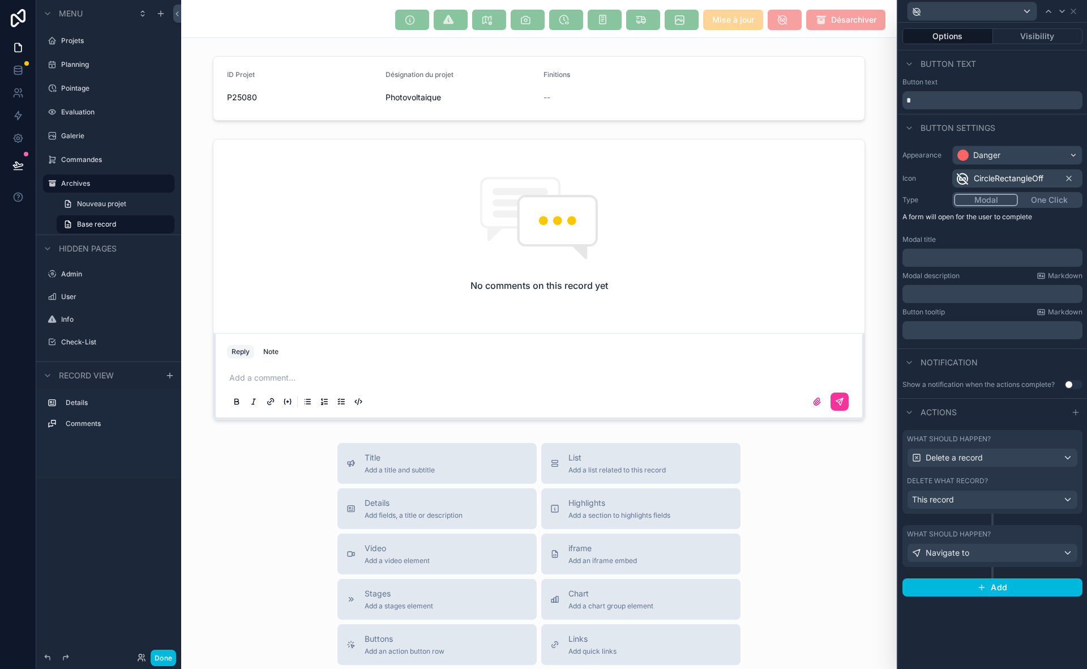
scroll to position [0, 0]
click at [957, 330] on p "﻿" at bounding box center [993, 330] width 173 height 11
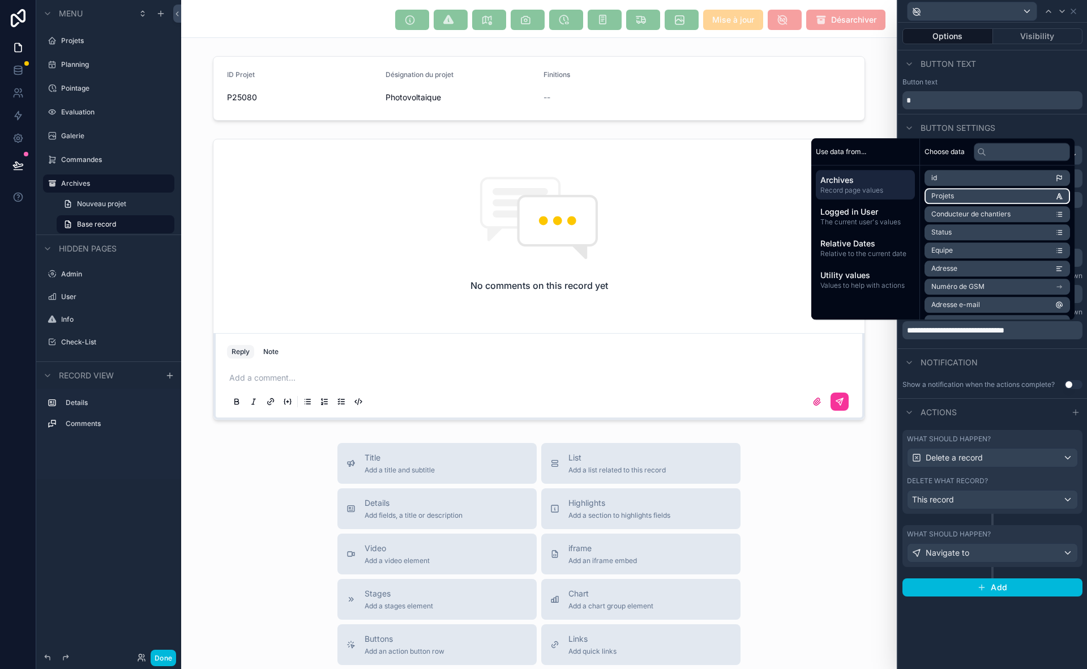
click at [1017, 196] on li "Projets" at bounding box center [998, 196] width 146 height 16
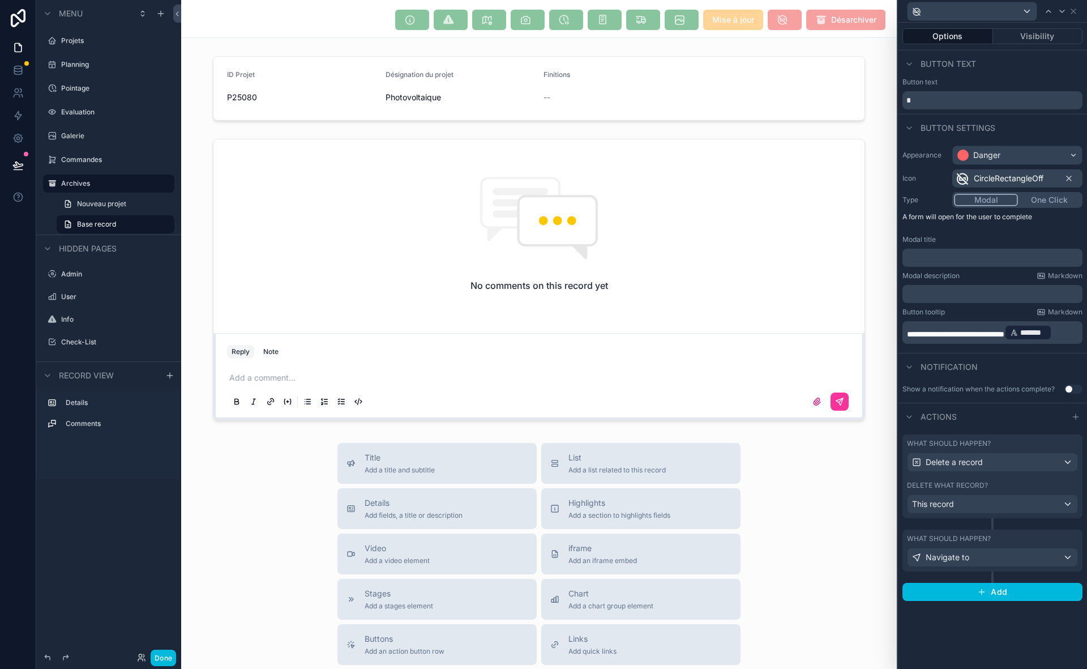
click at [1035, 369] on div "Notification" at bounding box center [992, 366] width 189 height 27
click at [1075, 391] on button "Use setting" at bounding box center [1074, 389] width 18 height 9
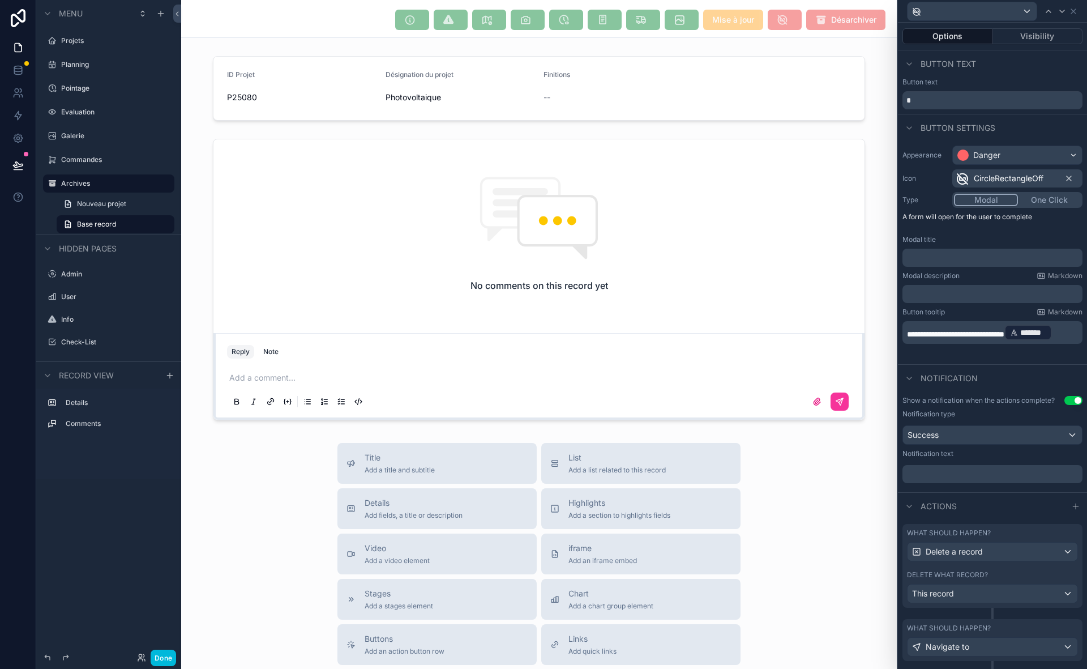
click at [1008, 480] on p "﻿" at bounding box center [993, 473] width 173 height 11
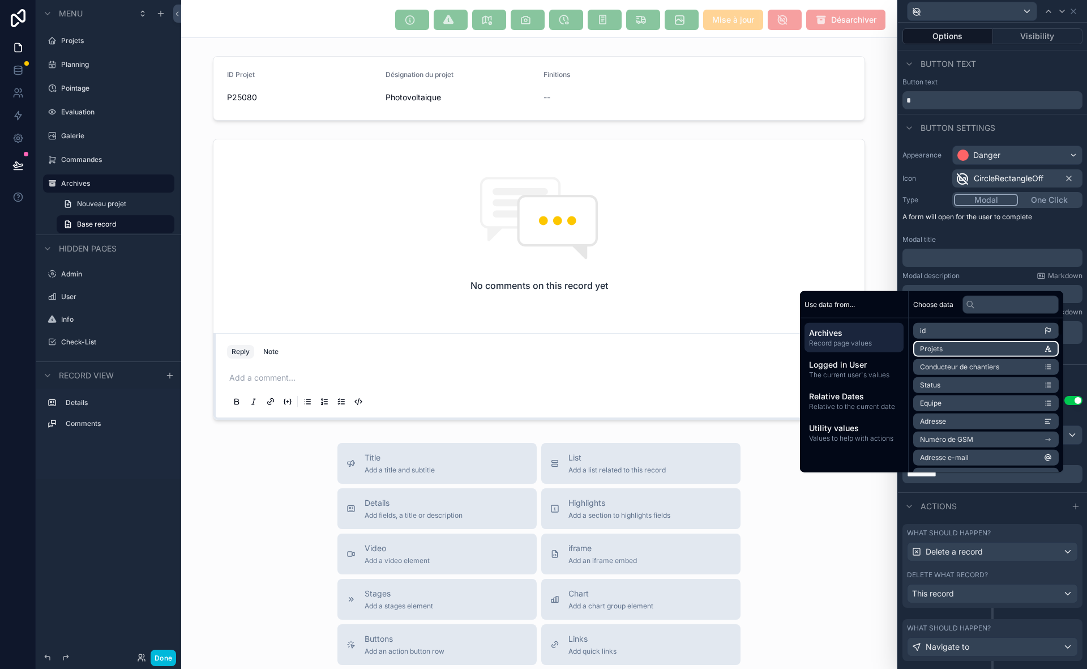
click at [940, 347] on li "Projets" at bounding box center [987, 349] width 146 height 16
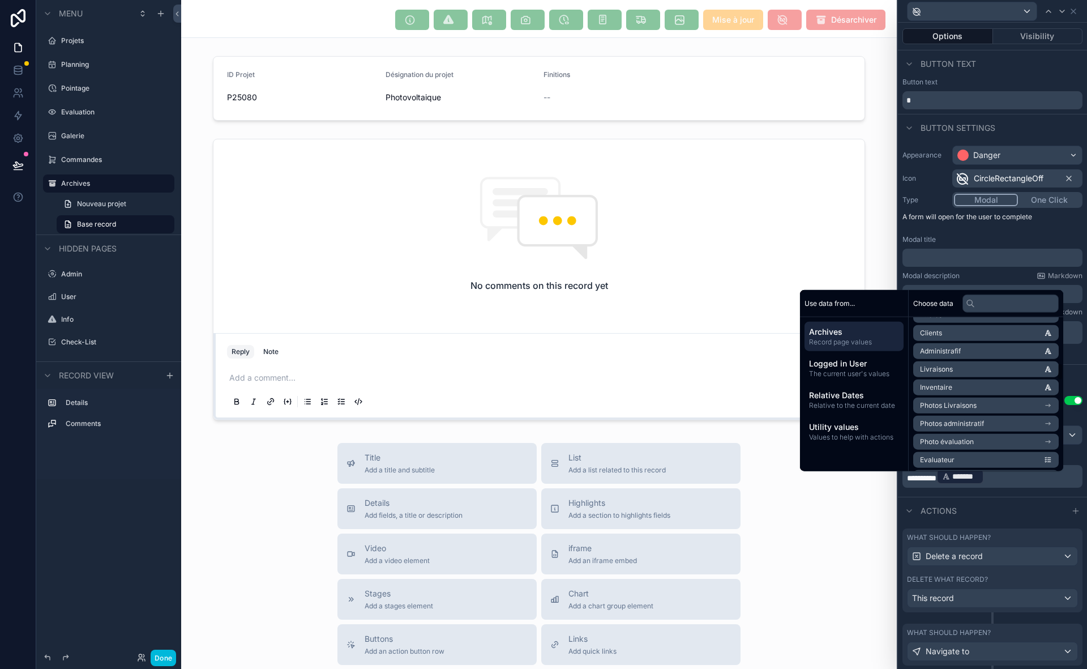
scroll to position [404, 0]
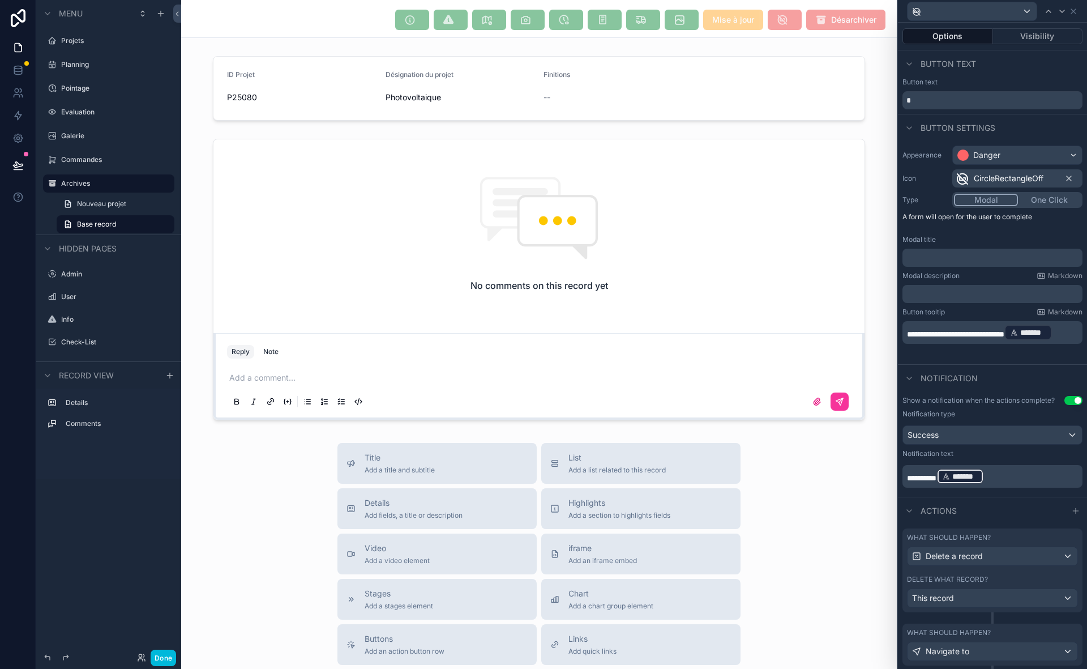
click at [1022, 485] on p "********* ******* ﻿ ﻿" at bounding box center [993, 476] width 173 height 18
click at [970, 497] on div "**********" at bounding box center [992, 443] width 189 height 105
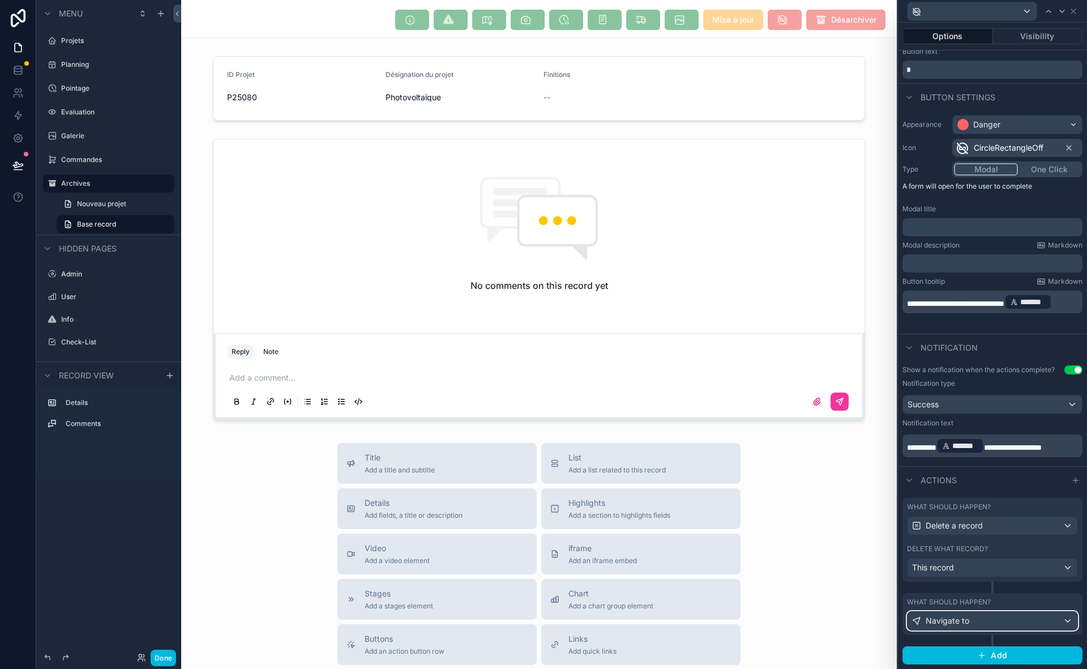
click at [1032, 621] on div "Navigate to" at bounding box center [993, 621] width 170 height 18
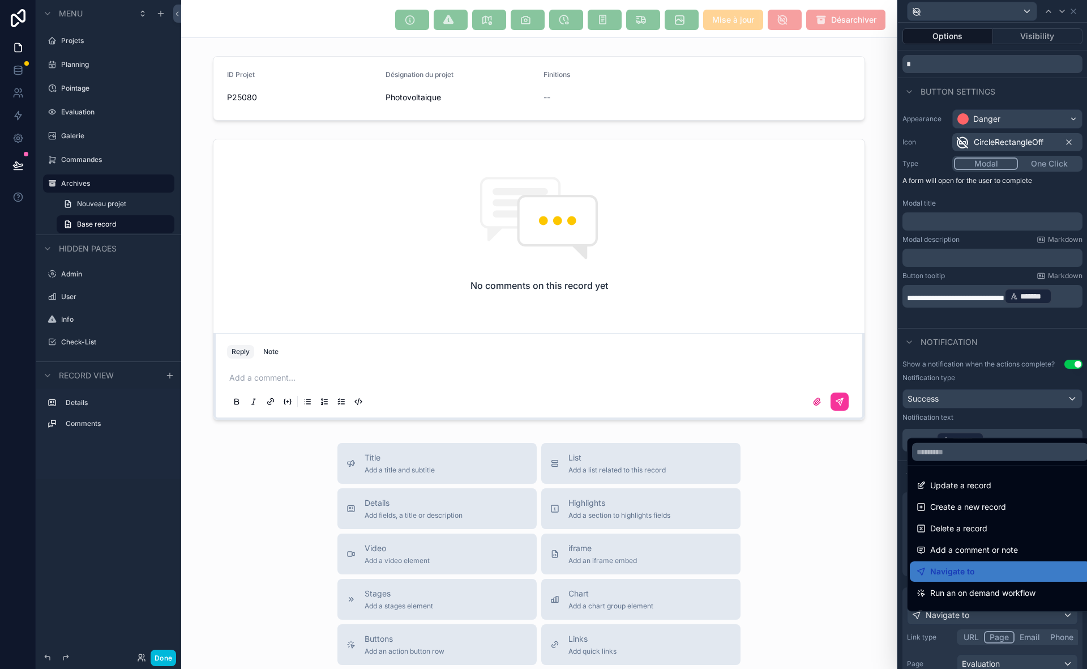
click at [1021, 574] on div "Navigate to" at bounding box center [1000, 572] width 167 height 14
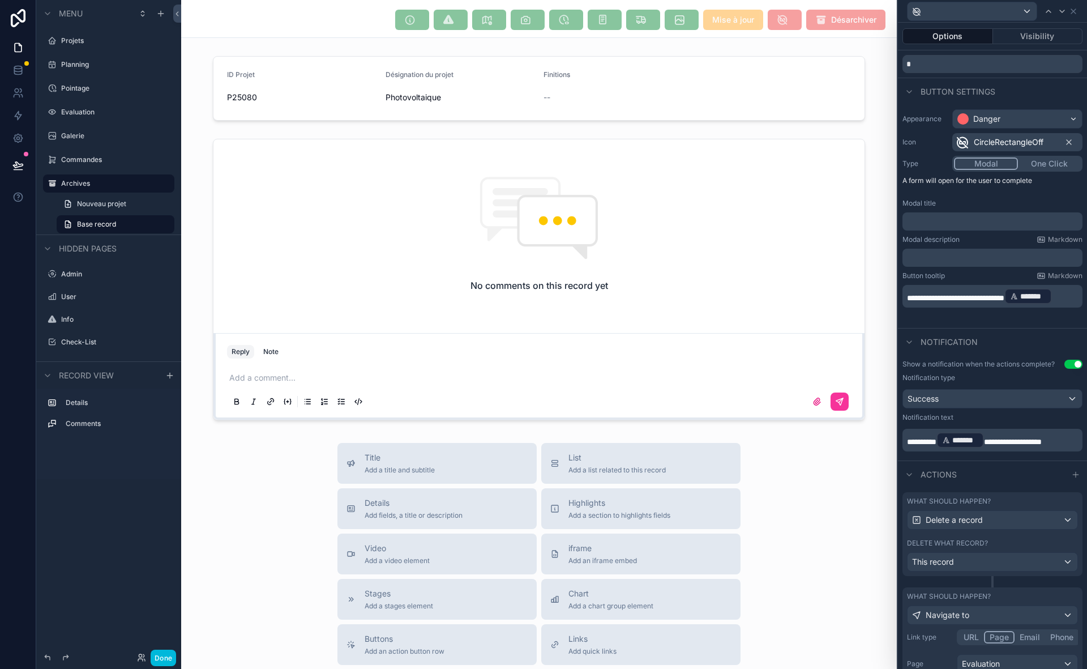
scroll to position [142, 0]
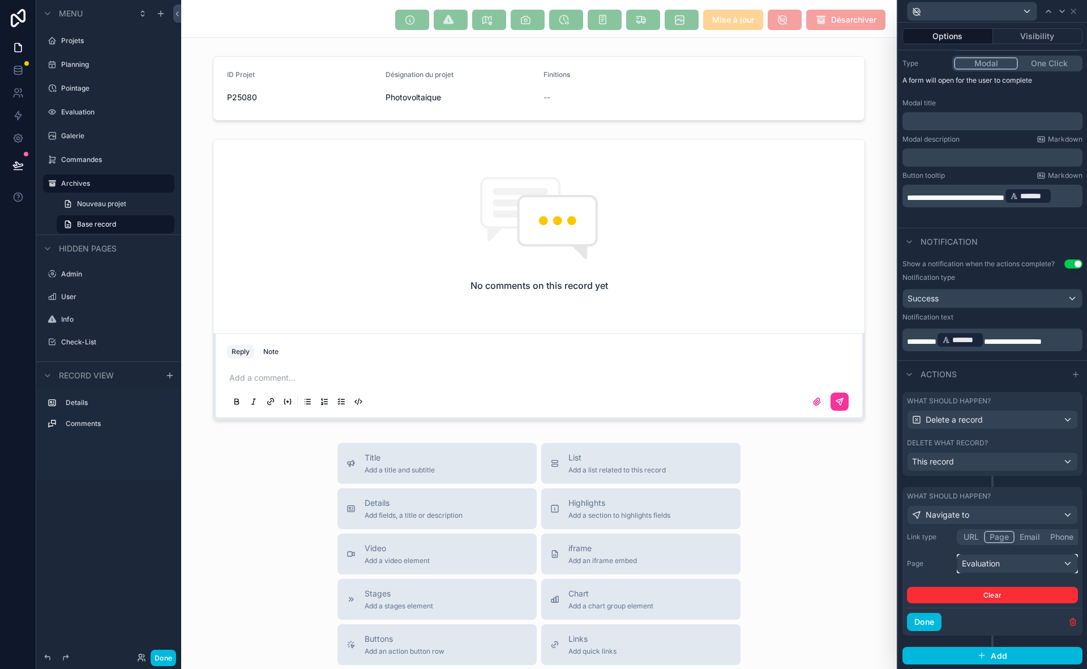
click at [995, 571] on div "Evaluation" at bounding box center [1018, 564] width 120 height 18
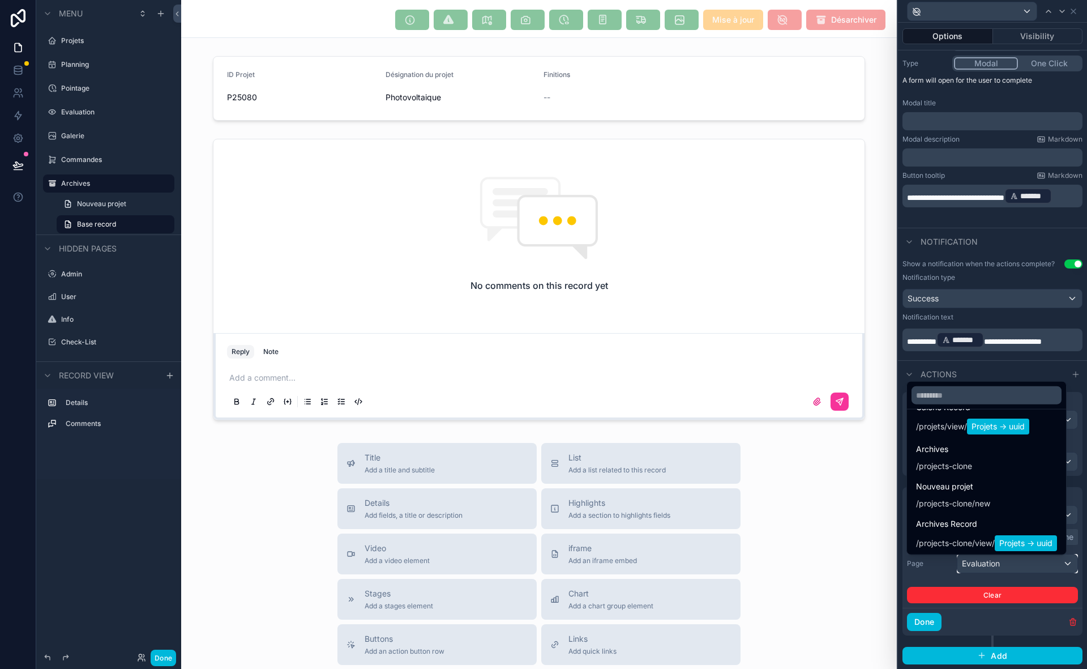
scroll to position [1032, 0]
click at [973, 457] on div "Archives / projects-clone" at bounding box center [986, 454] width 141 height 29
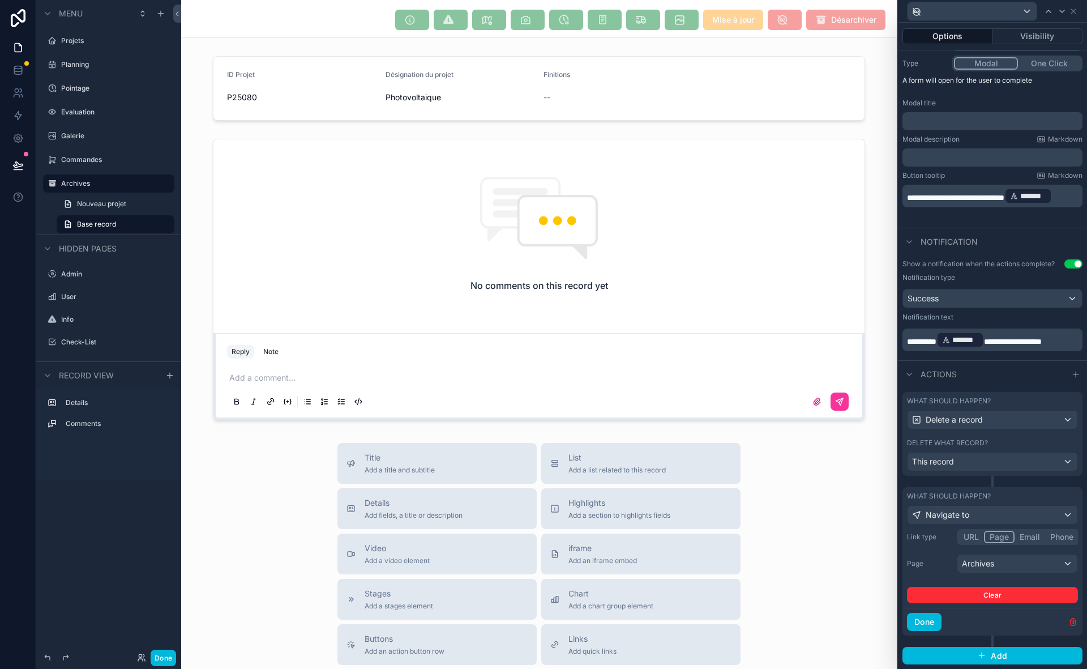
click at [937, 620] on button "Done" at bounding box center [924, 622] width 35 height 18
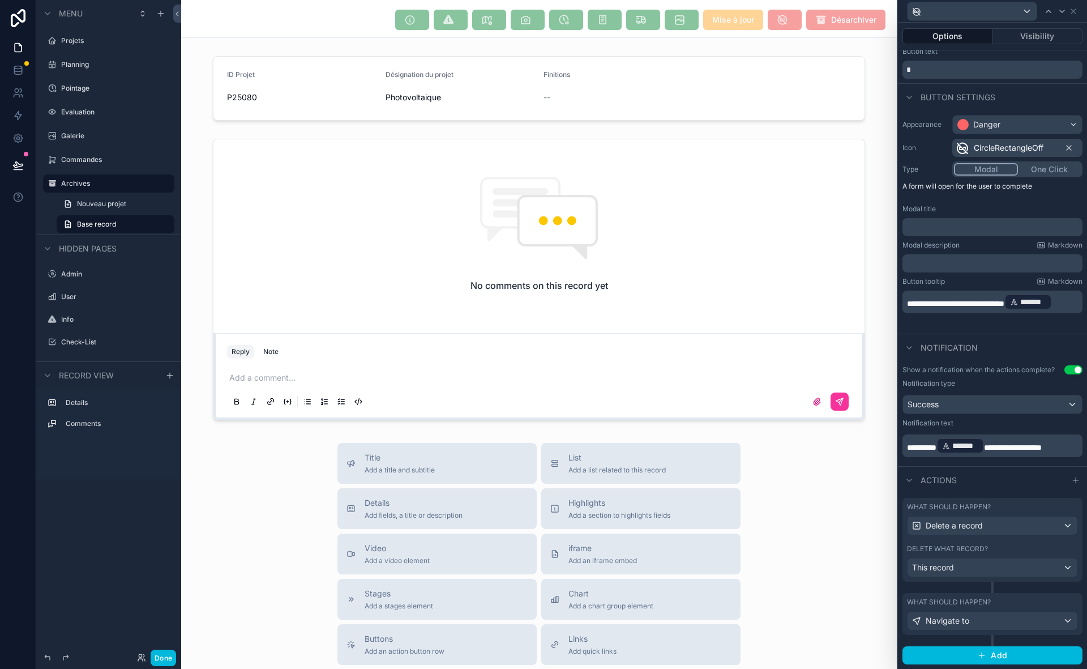
scroll to position [36, 0]
click at [169, 650] on button "Done" at bounding box center [163, 658] width 25 height 16
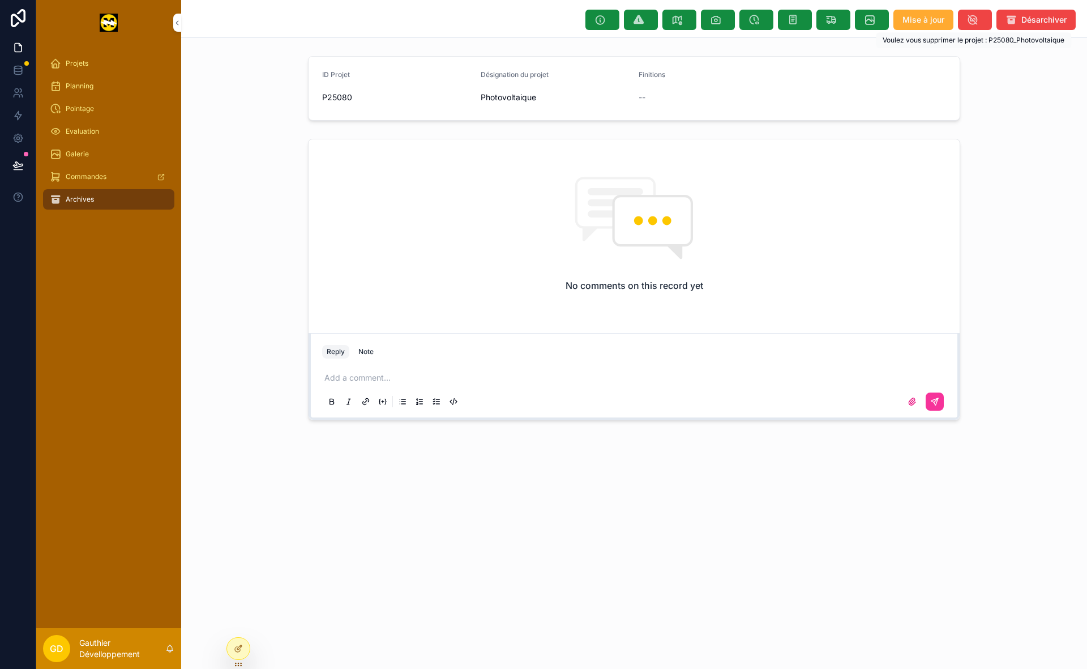
click at [974, 15] on icon "scrollable content" at bounding box center [972, 19] width 11 height 11
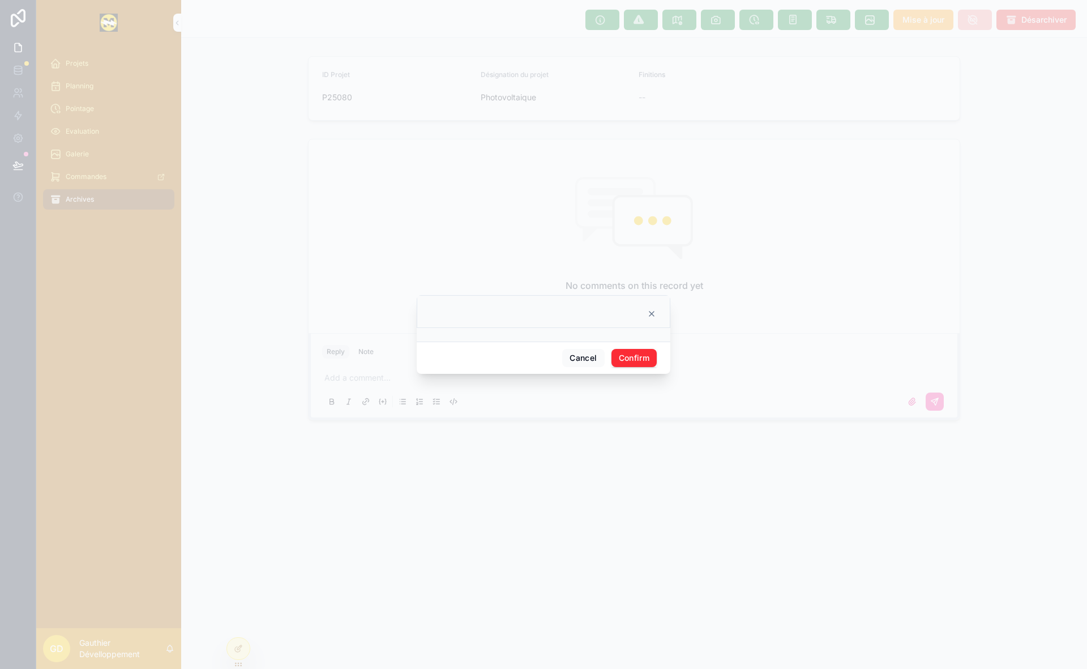
click at [652, 315] on icon at bounding box center [651, 313] width 9 height 9
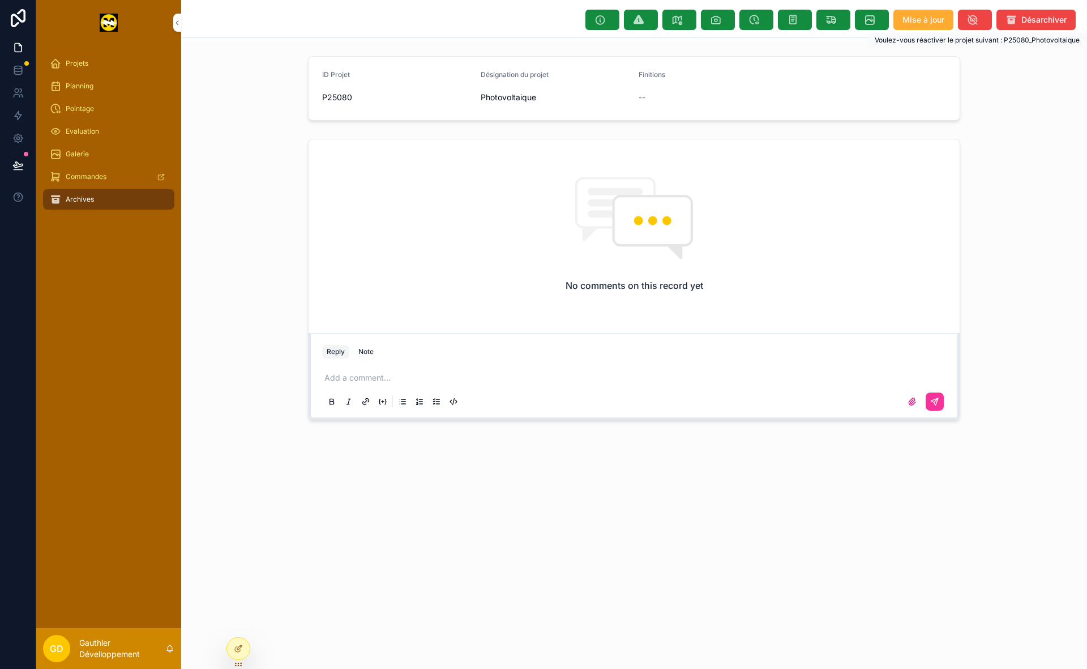
click at [1035, 29] on button "Désarchiver" at bounding box center [1036, 20] width 79 height 20
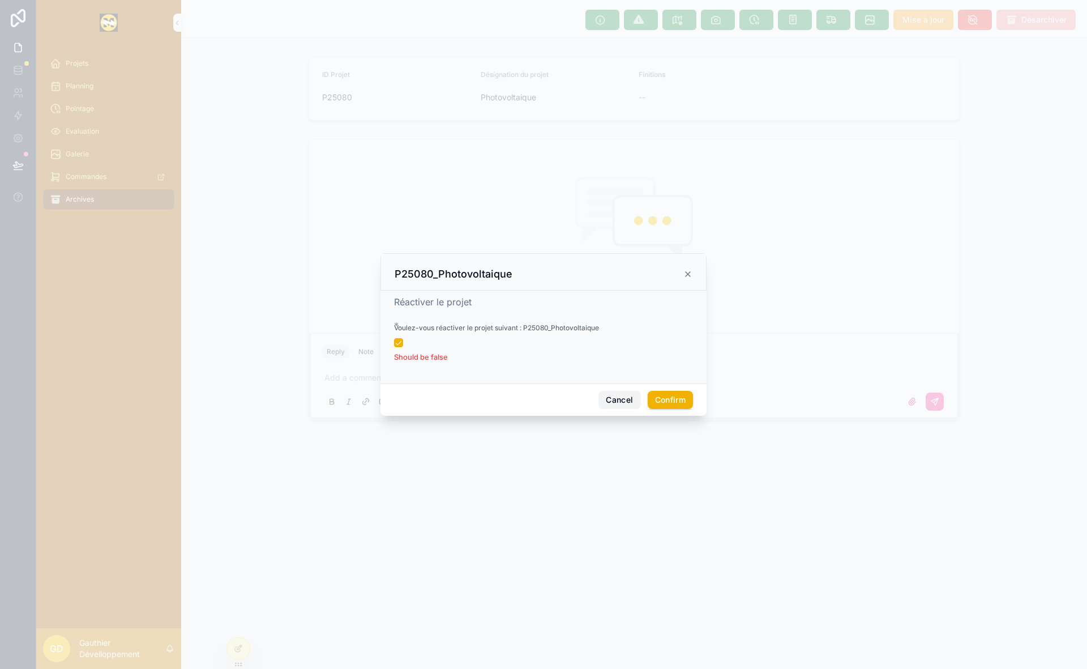
click at [615, 403] on button "Cancel" at bounding box center [620, 400] width 42 height 18
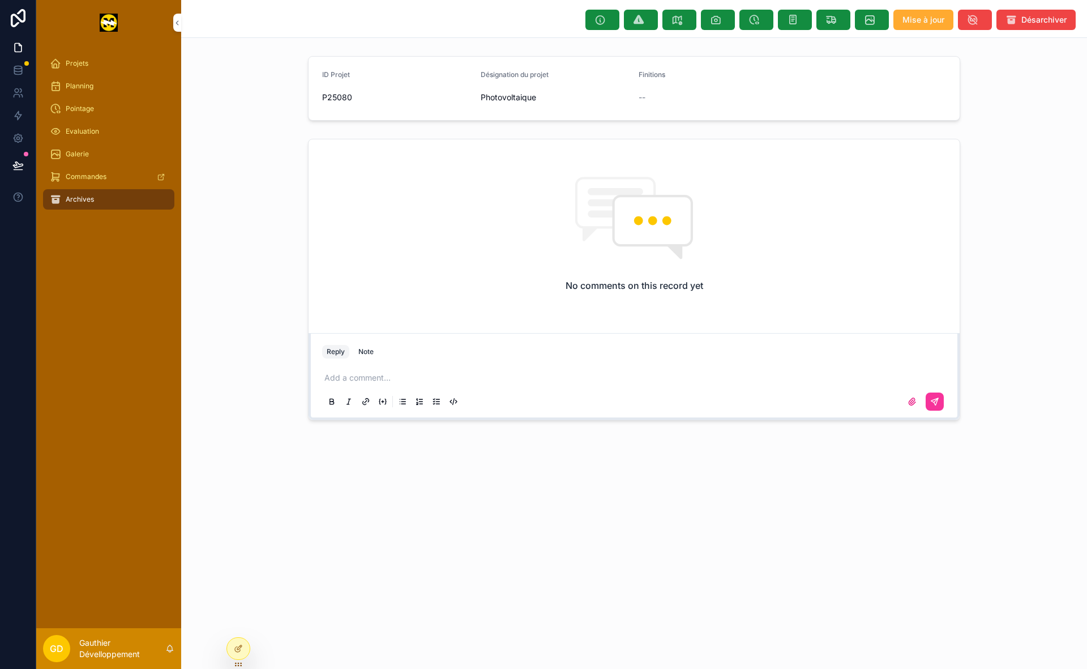
click at [232, 649] on div at bounding box center [238, 649] width 23 height 22
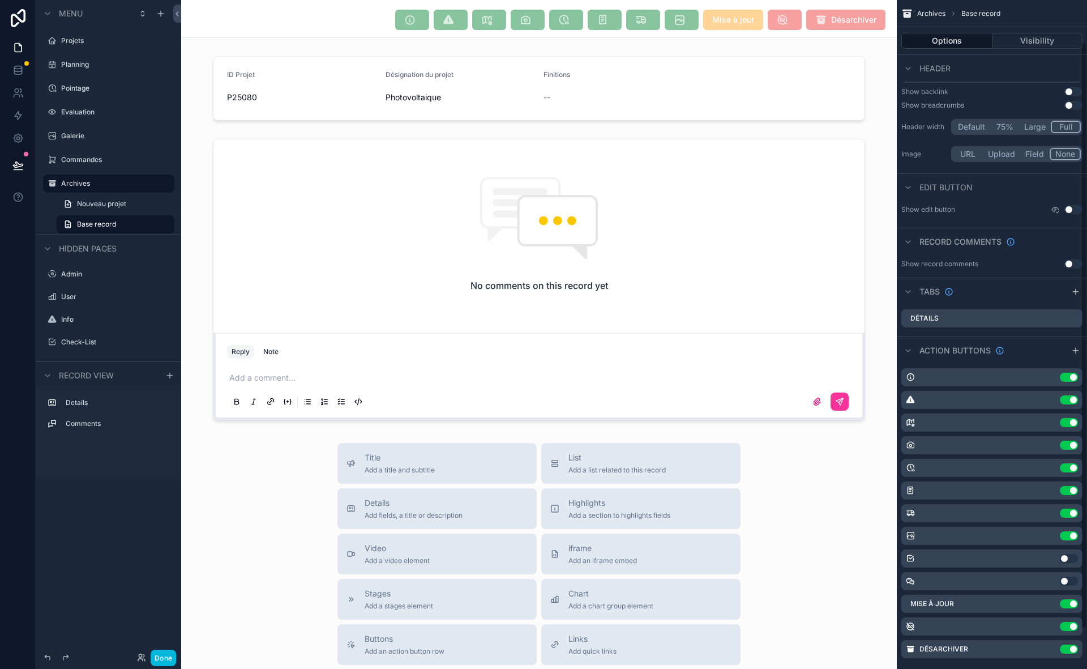
scroll to position [93, 0]
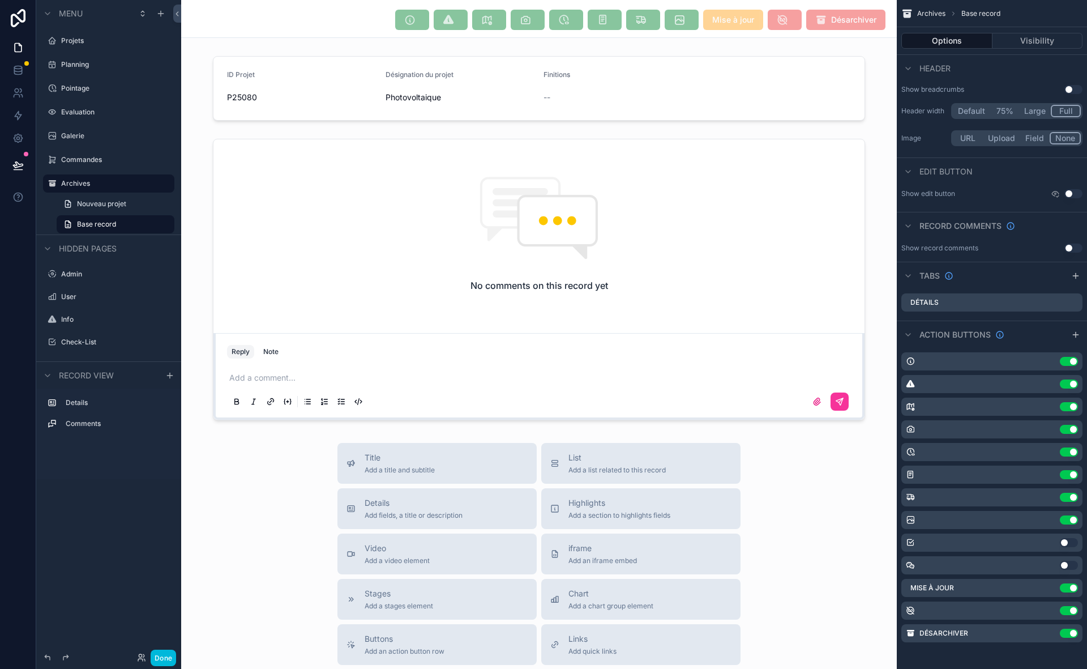
click at [0, 0] on icon "scrollable content" at bounding box center [0, 0] width 0 height 0
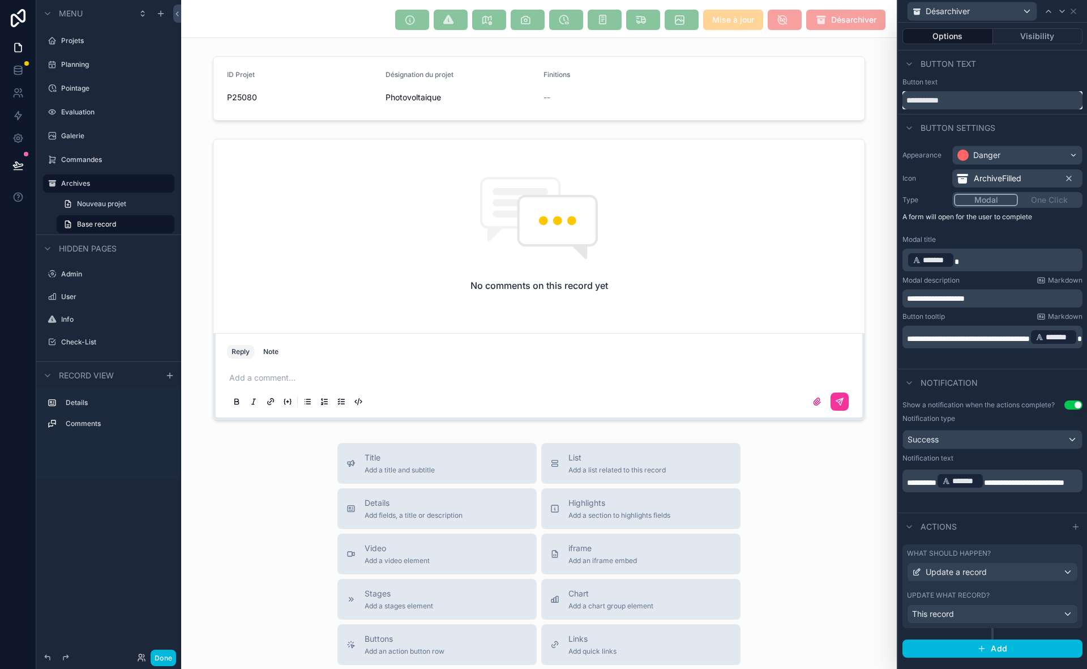
drag, startPoint x: 955, startPoint y: 103, endPoint x: 904, endPoint y: 116, distance: 52.5
click at [904, 116] on div "**********" at bounding box center [992, 356] width 189 height 612
type input "*********"
click at [970, 593] on label "Update what record?" at bounding box center [948, 595] width 83 height 9
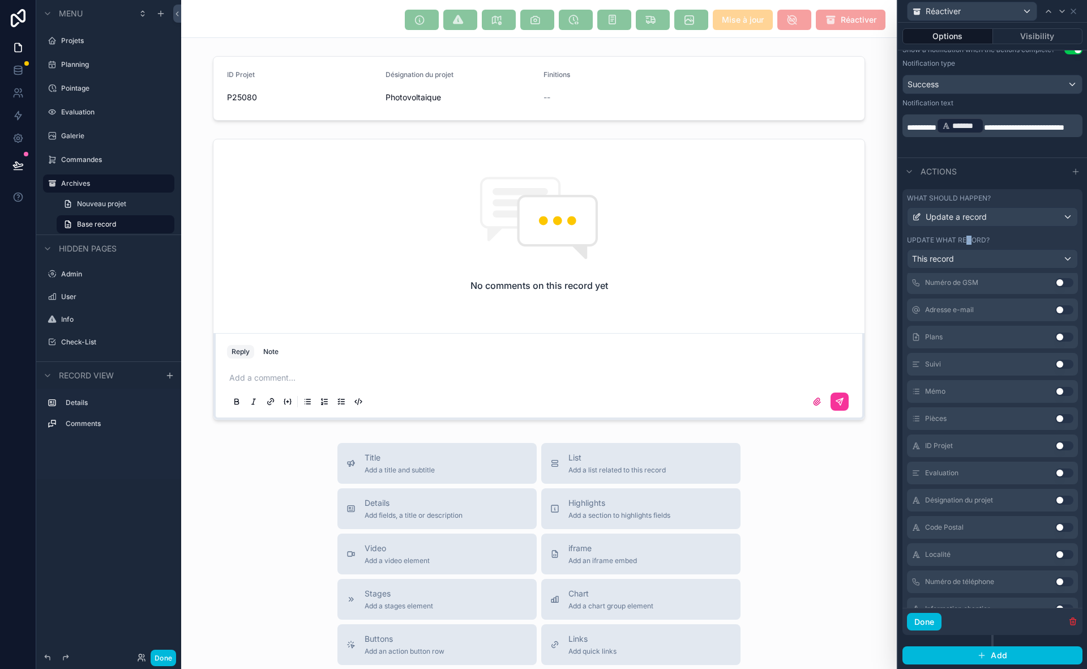
scroll to position [0, 0]
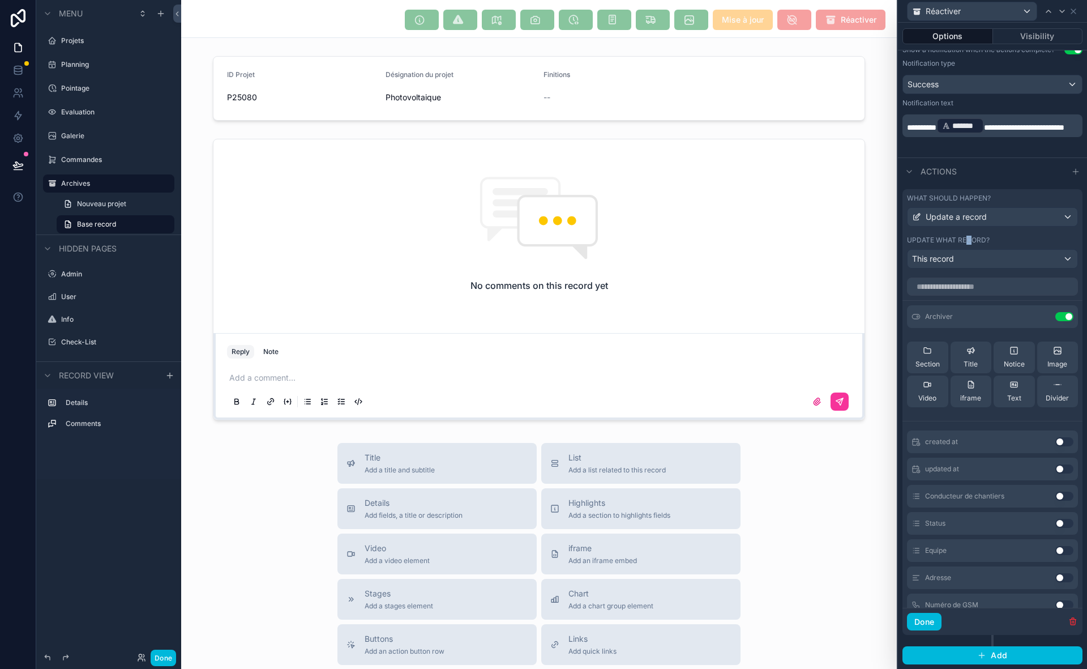
click at [1001, 315] on div "Archiver Use setting" at bounding box center [992, 316] width 171 height 23
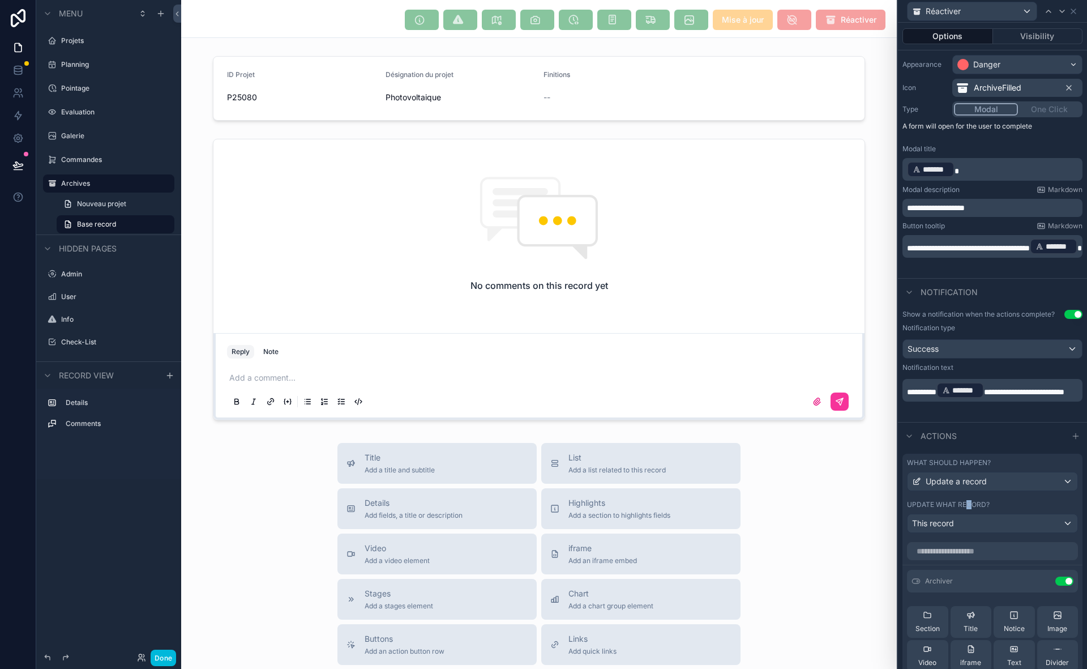
scroll to position [59, 0]
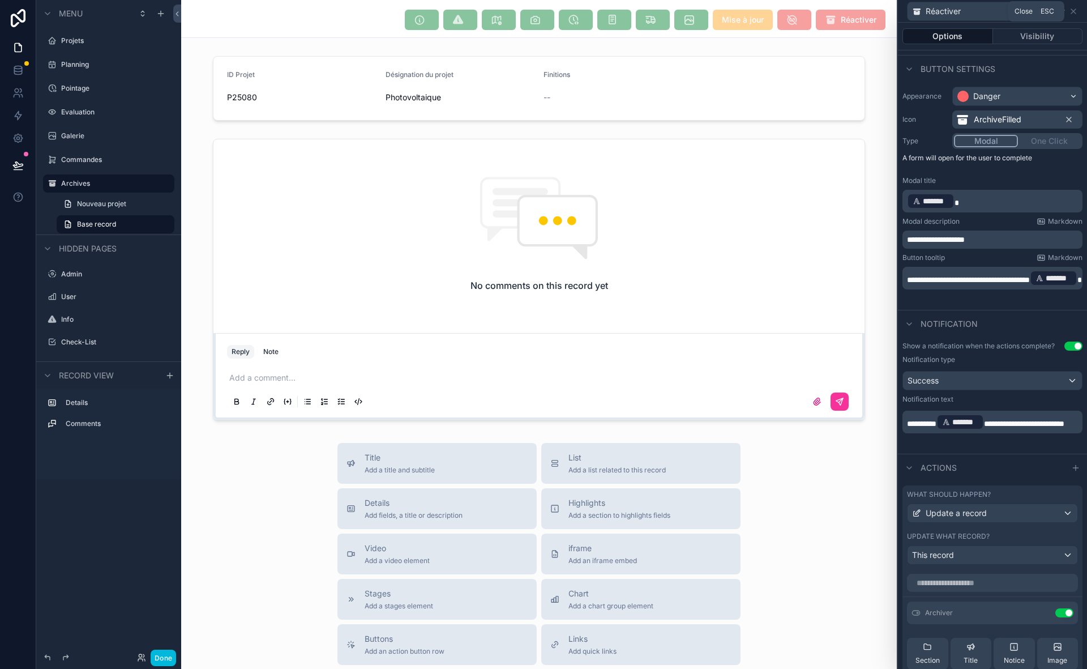
click at [1076, 12] on icon at bounding box center [1073, 11] width 9 height 9
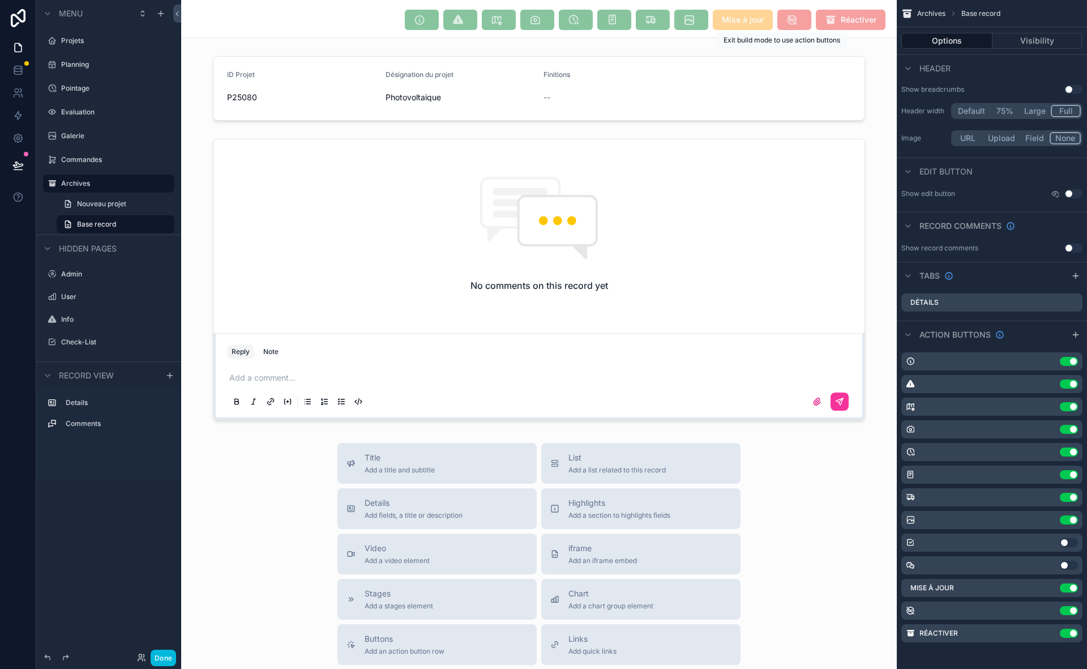
click at [779, 20] on span "scrollable content" at bounding box center [795, 20] width 34 height 20
click at [0, 0] on icon "scrollable content" at bounding box center [0, 0] width 0 height 0
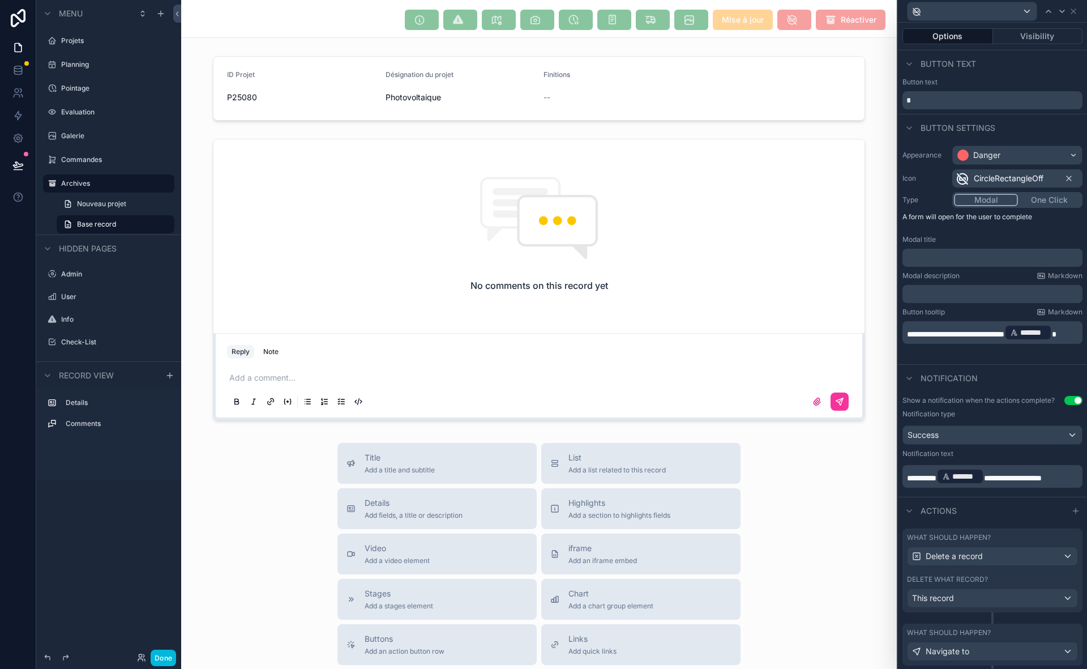
click at [1005, 255] on p "﻿" at bounding box center [993, 257] width 173 height 11
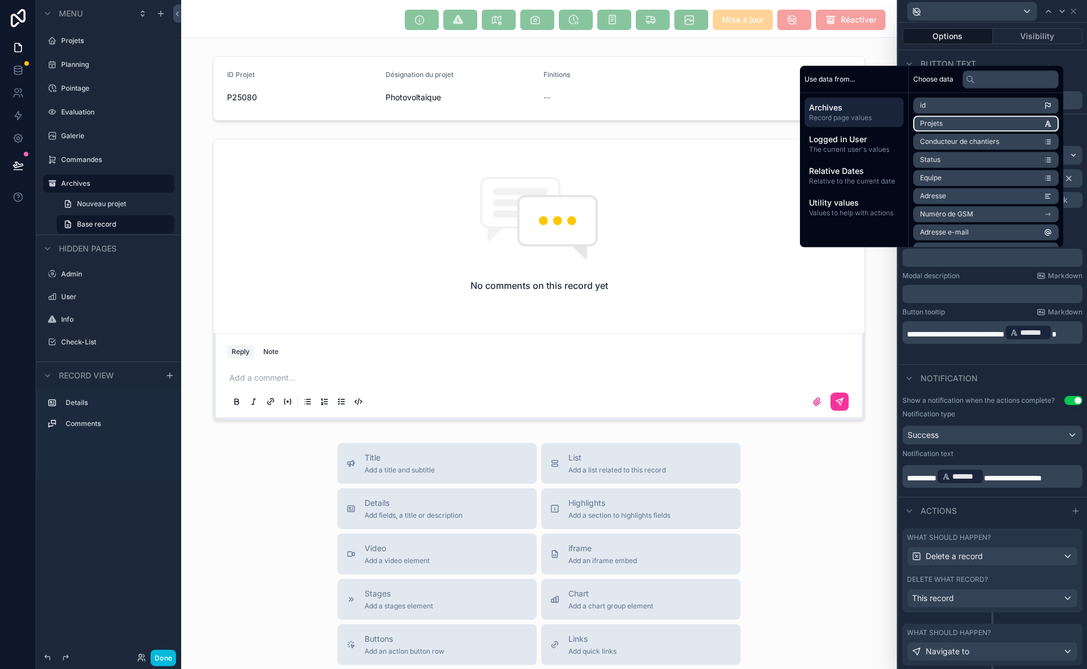
click at [979, 129] on li "Projets" at bounding box center [987, 124] width 146 height 16
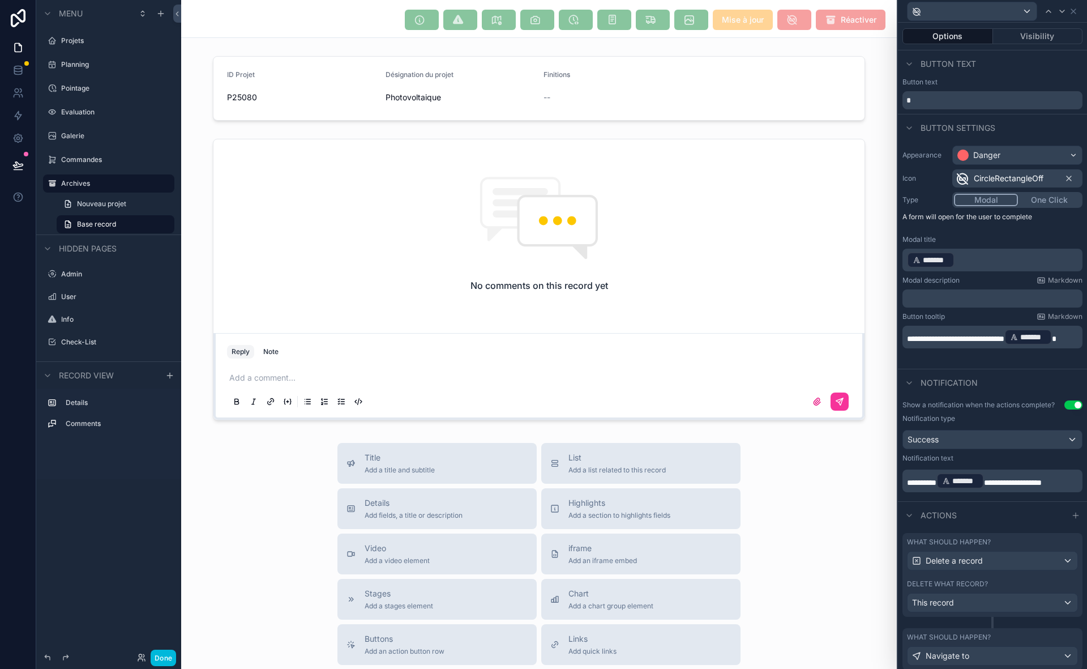
click at [965, 299] on p "﻿" at bounding box center [993, 298] width 173 height 11
click at [1001, 520] on div "Actions" at bounding box center [992, 514] width 189 height 27
click at [1017, 487] on span "**********" at bounding box center [1013, 483] width 58 height 8
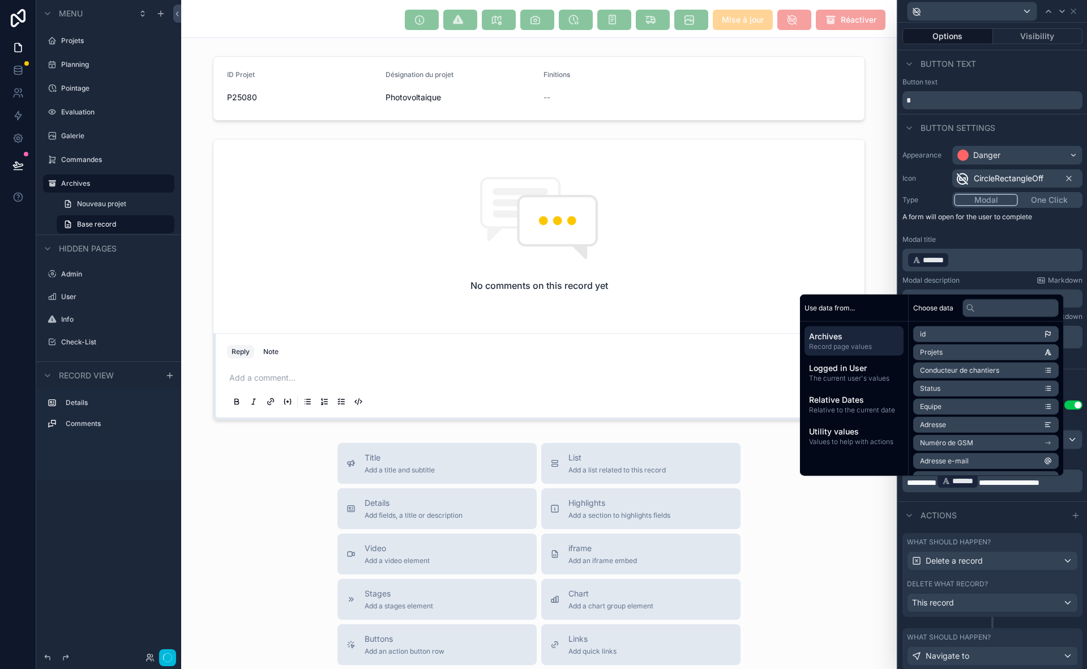
scroll to position [0, 0]
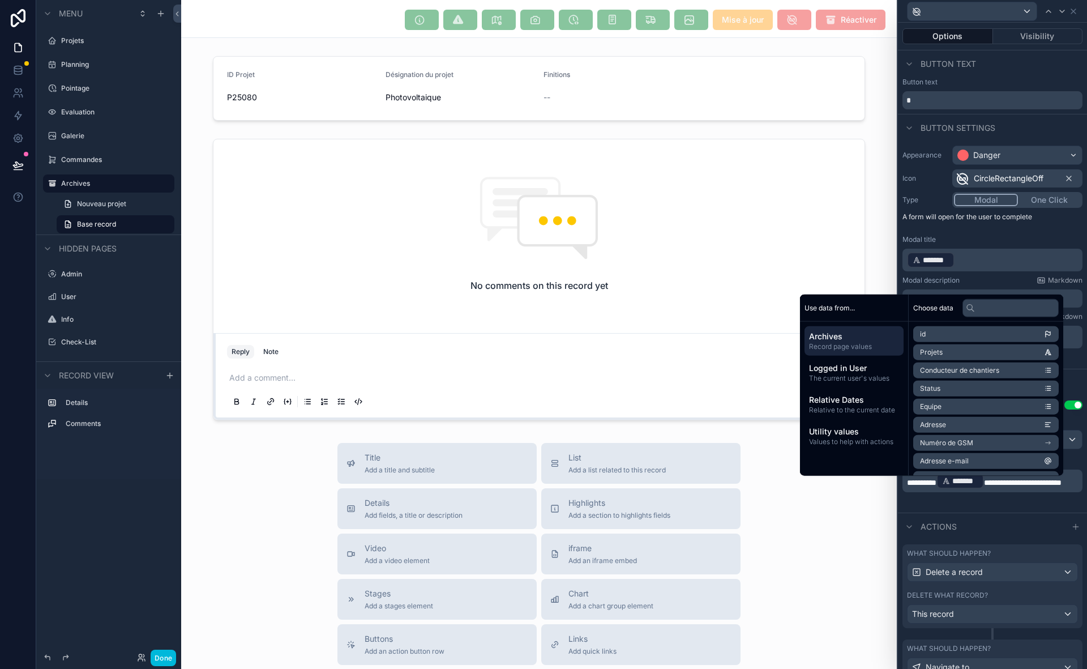
click at [992, 535] on div "Actions" at bounding box center [992, 526] width 189 height 27
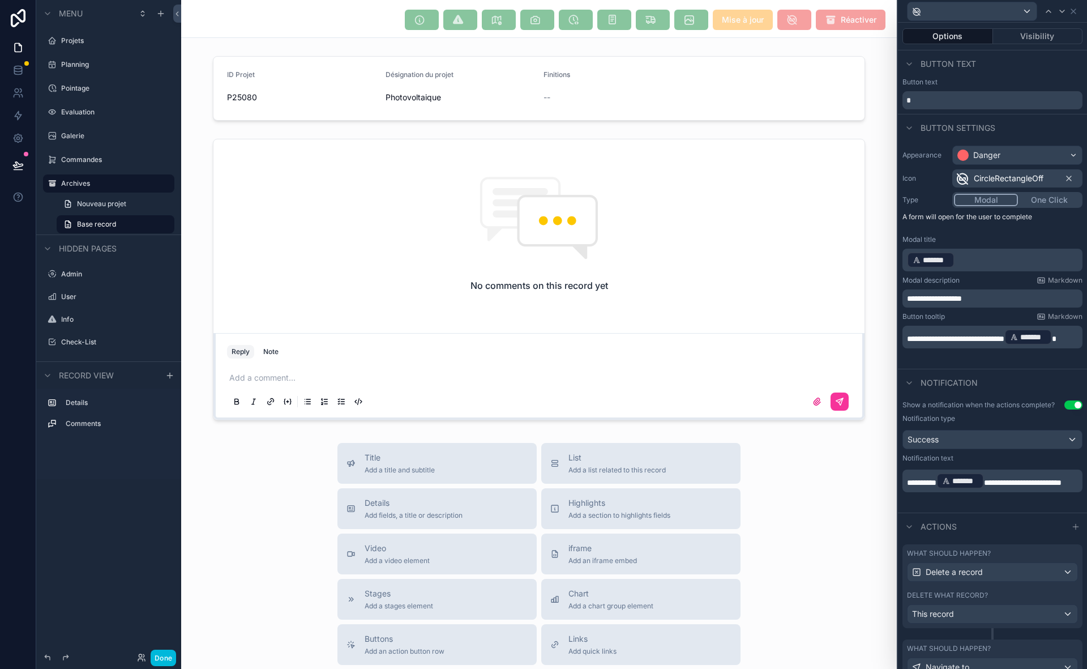
click at [154, 661] on button "Done" at bounding box center [163, 658] width 25 height 16
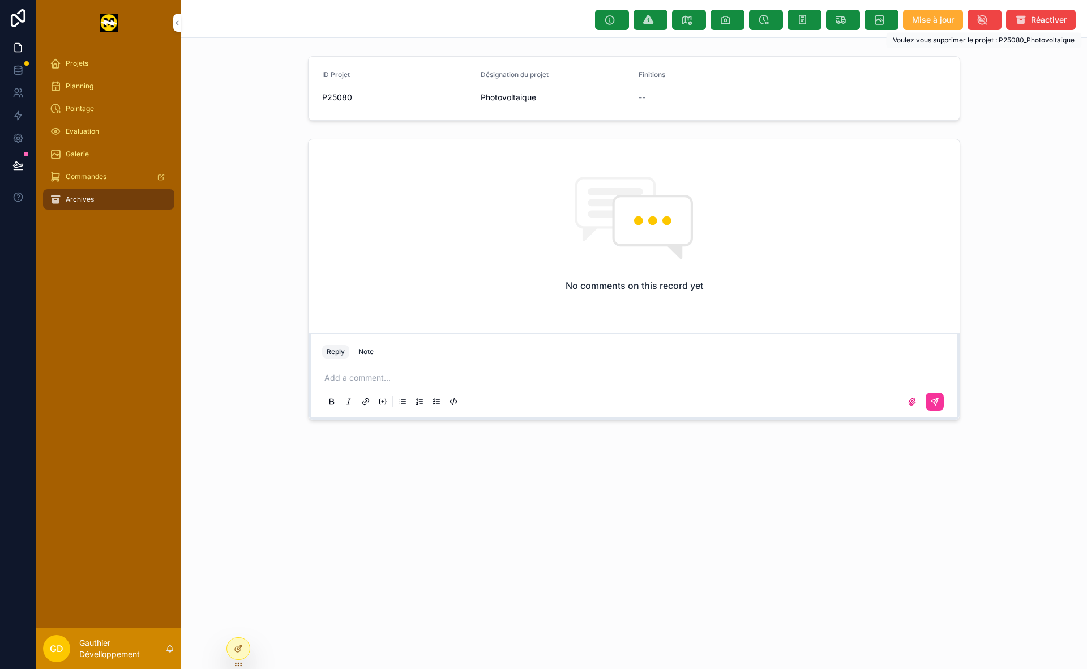
click at [978, 16] on icon "scrollable content" at bounding box center [982, 19] width 11 height 11
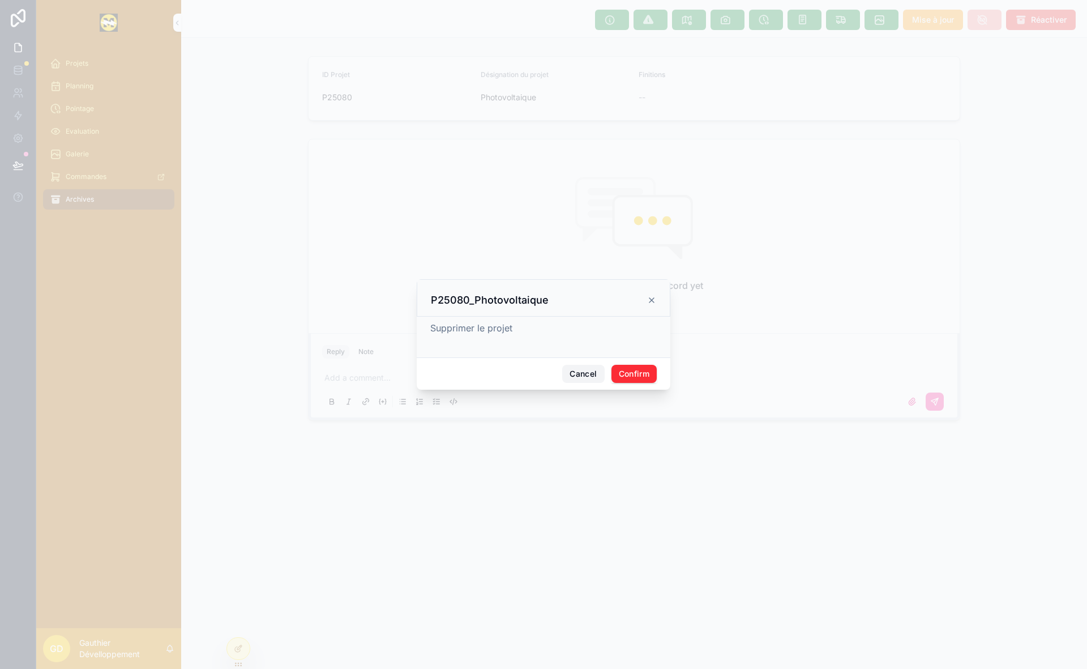
click at [585, 369] on button "Cancel" at bounding box center [583, 374] width 42 height 18
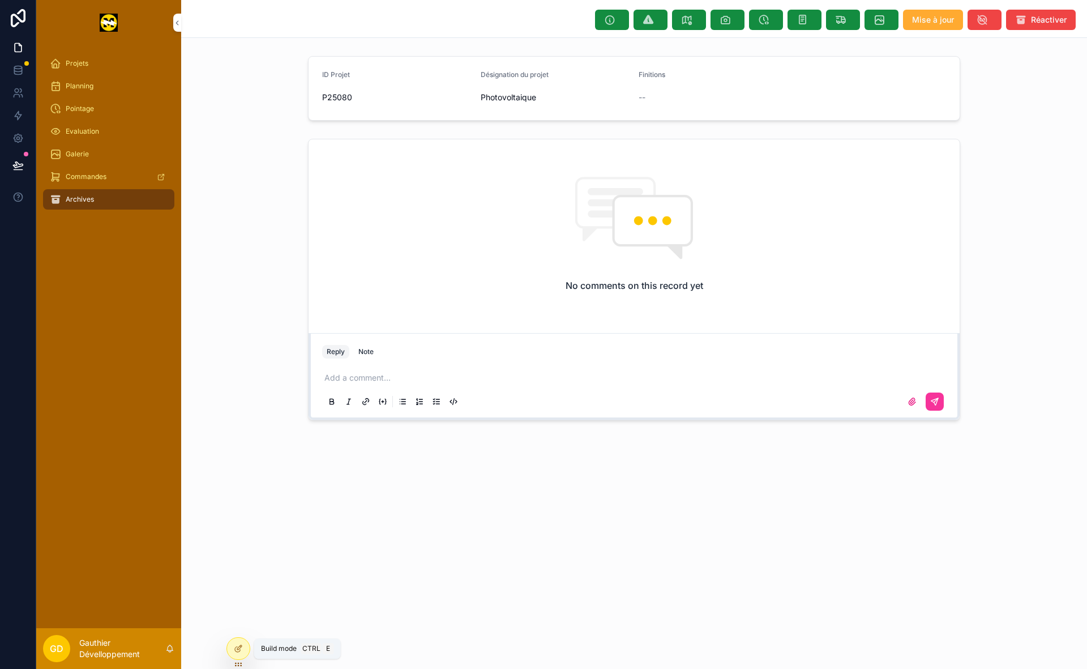
click at [234, 649] on icon at bounding box center [238, 648] width 9 height 9
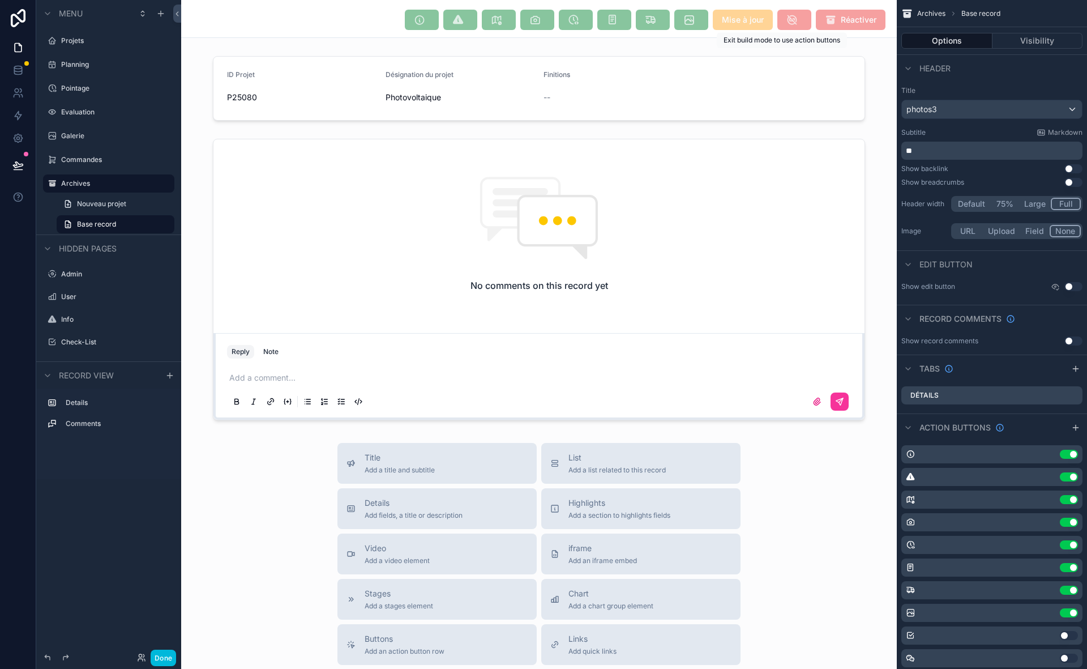
click at [786, 16] on span "scrollable content" at bounding box center [795, 20] width 34 height 20
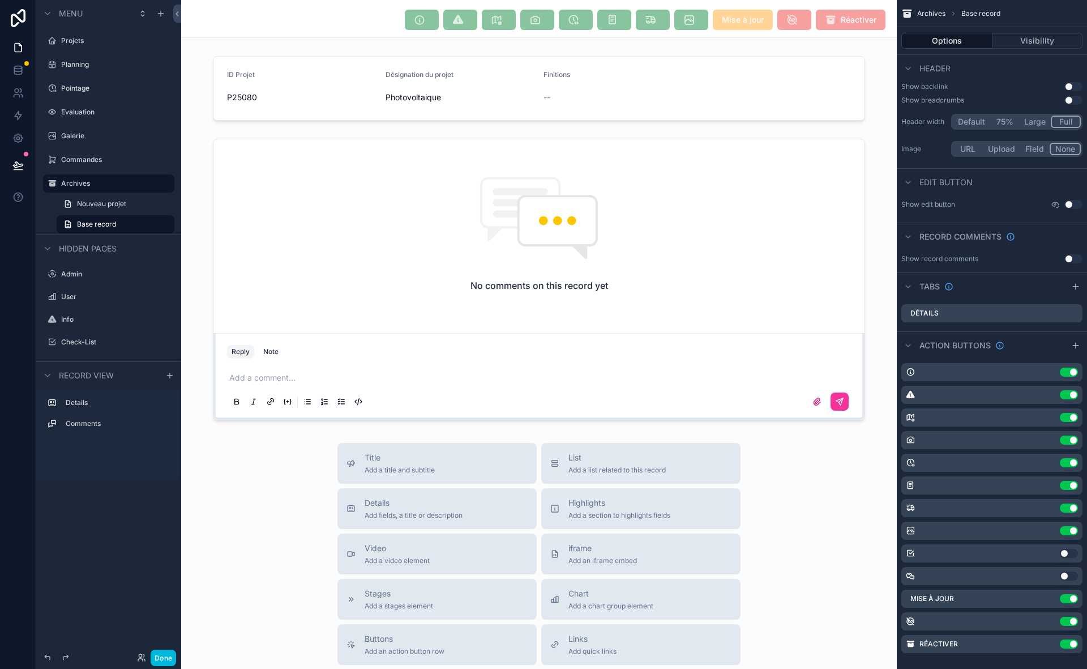
scroll to position [93, 0]
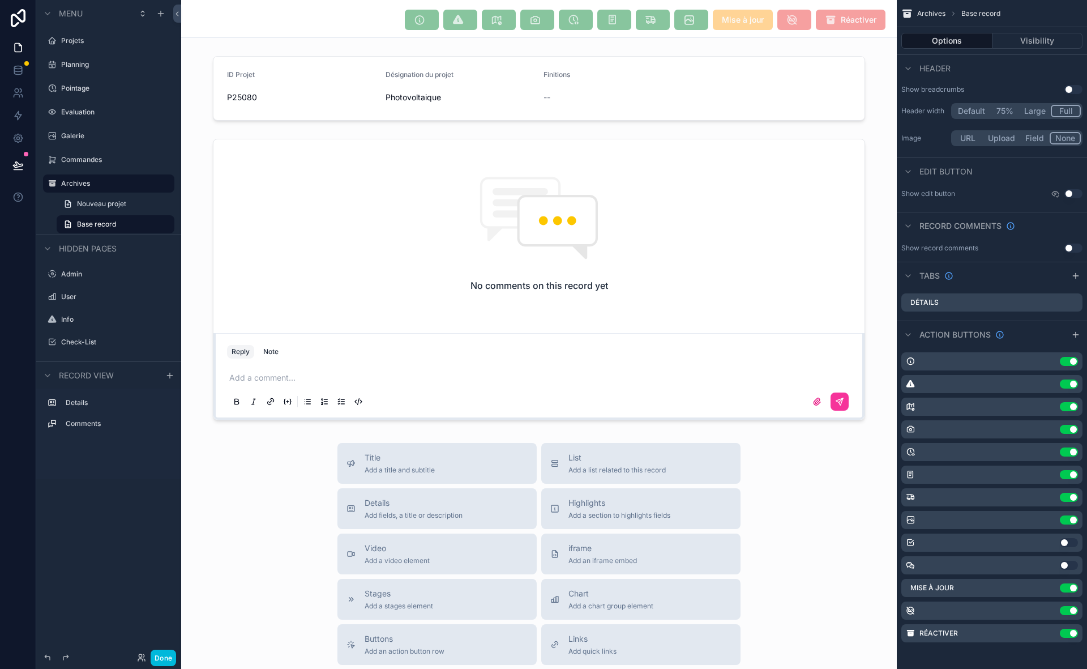
click at [0, 0] on icon "scrollable content" at bounding box center [0, 0] width 0 height 0
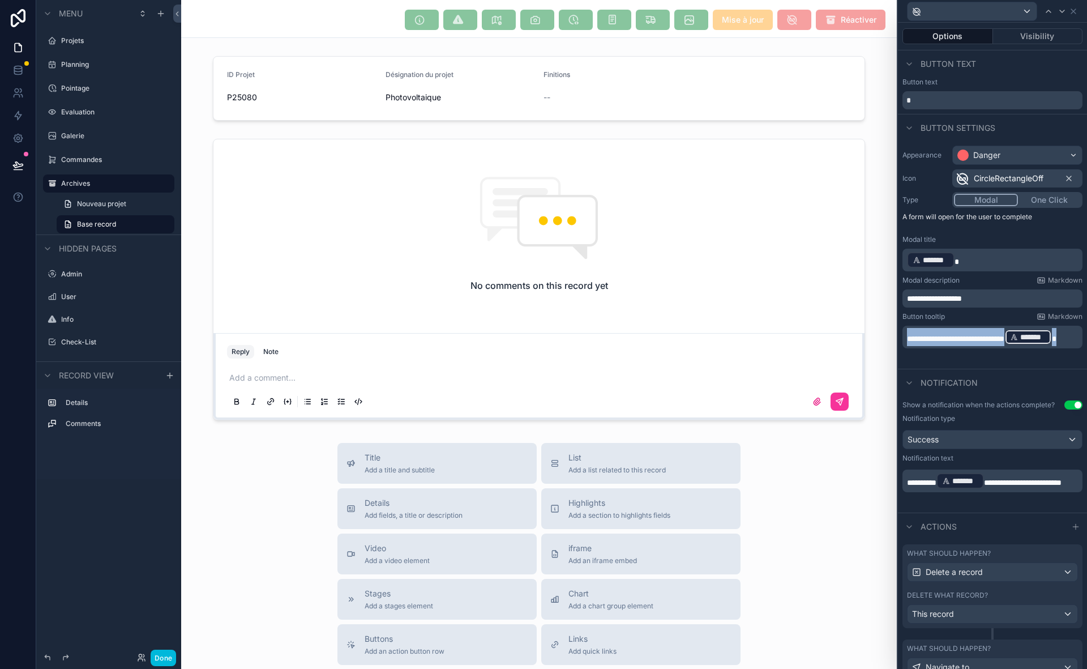
drag, startPoint x: 987, startPoint y: 352, endPoint x: 792, endPoint y: 285, distance: 206.0
click at [792, 285] on div "**********" at bounding box center [543, 334] width 1087 height 669
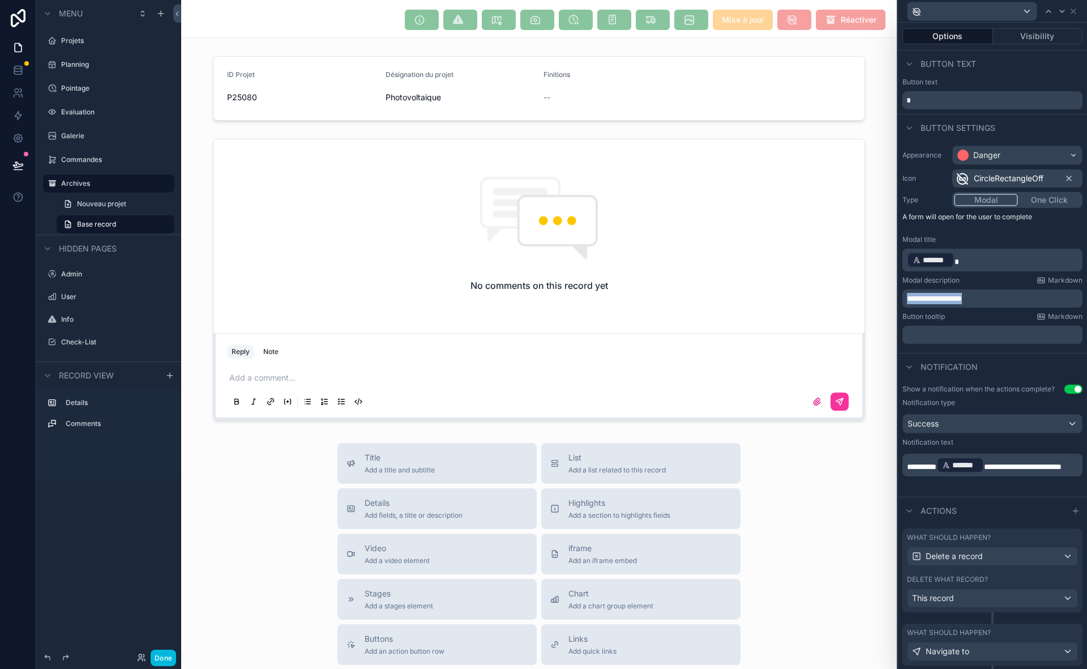
drag, startPoint x: 1001, startPoint y: 296, endPoint x: 807, endPoint y: 301, distance: 194.4
click at [806, 302] on div "**********" at bounding box center [543, 334] width 1087 height 669
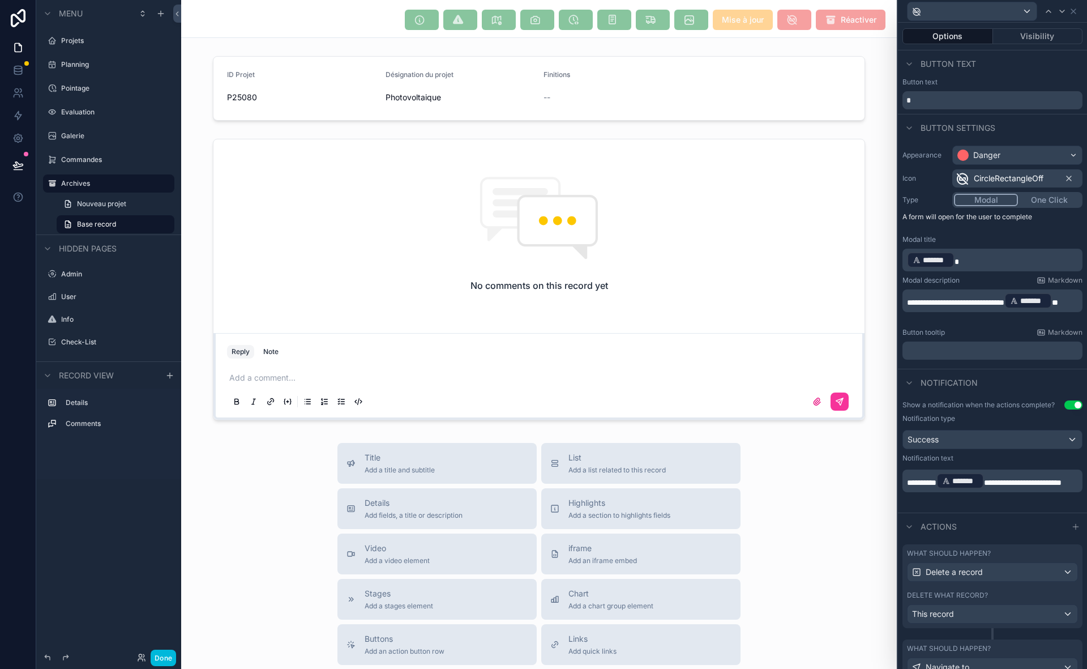
click at [996, 299] on span "**********" at bounding box center [955, 302] width 97 height 8
drag, startPoint x: 875, startPoint y: 490, endPoint x: 869, endPoint y: 485, distance: 7.2
click at [875, 489] on div "Title Add a title and subtitle List Add a list related to this record Details A…" at bounding box center [539, 644] width 716 height 403
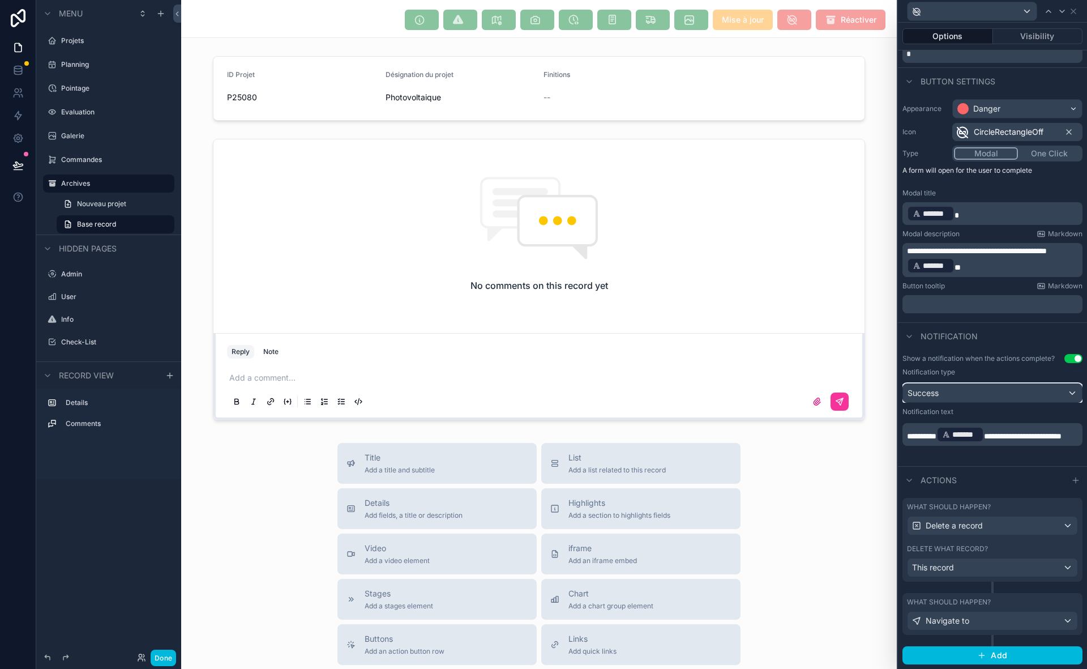
click at [1014, 400] on div "Success" at bounding box center [992, 393] width 179 height 18
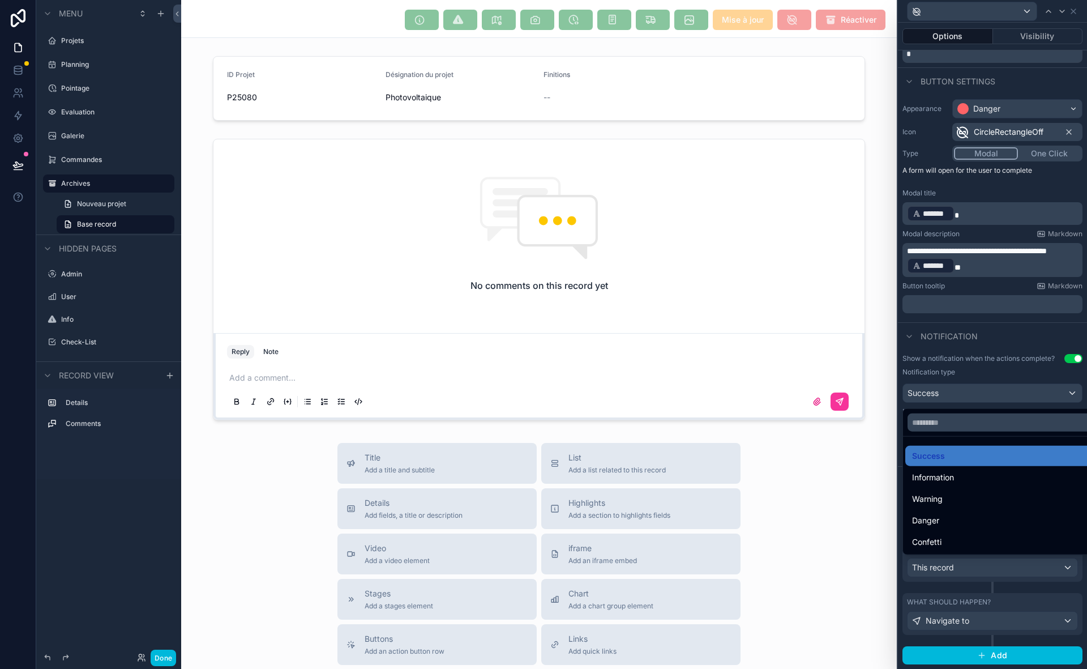
click at [956, 515] on div "Danger" at bounding box center [1000, 521] width 176 height 14
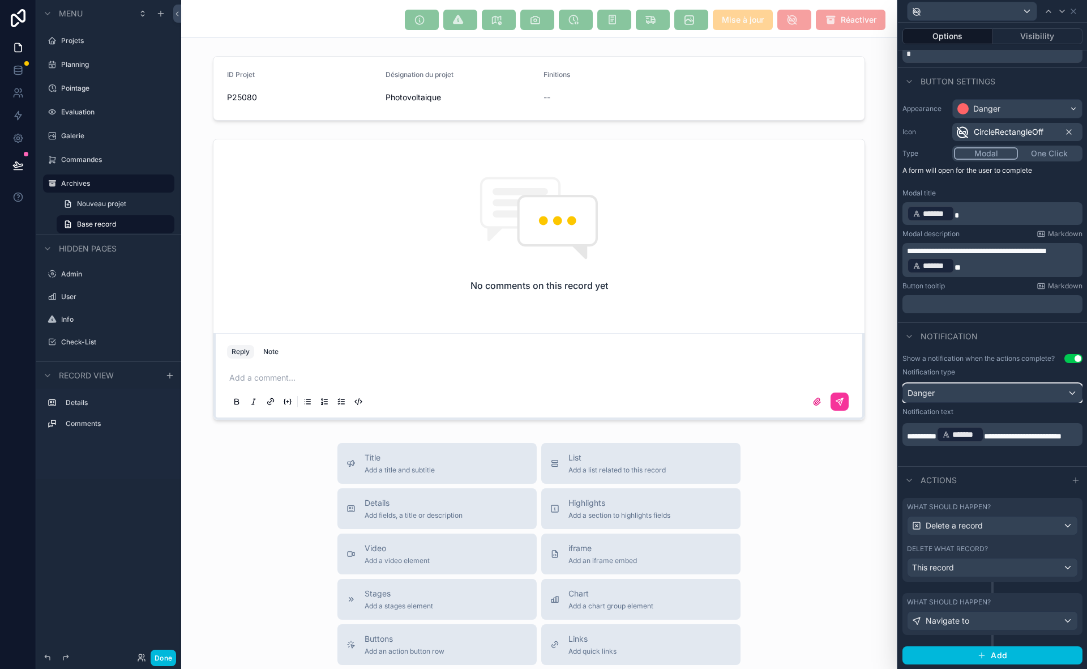
click at [990, 392] on div "Danger" at bounding box center [992, 393] width 179 height 18
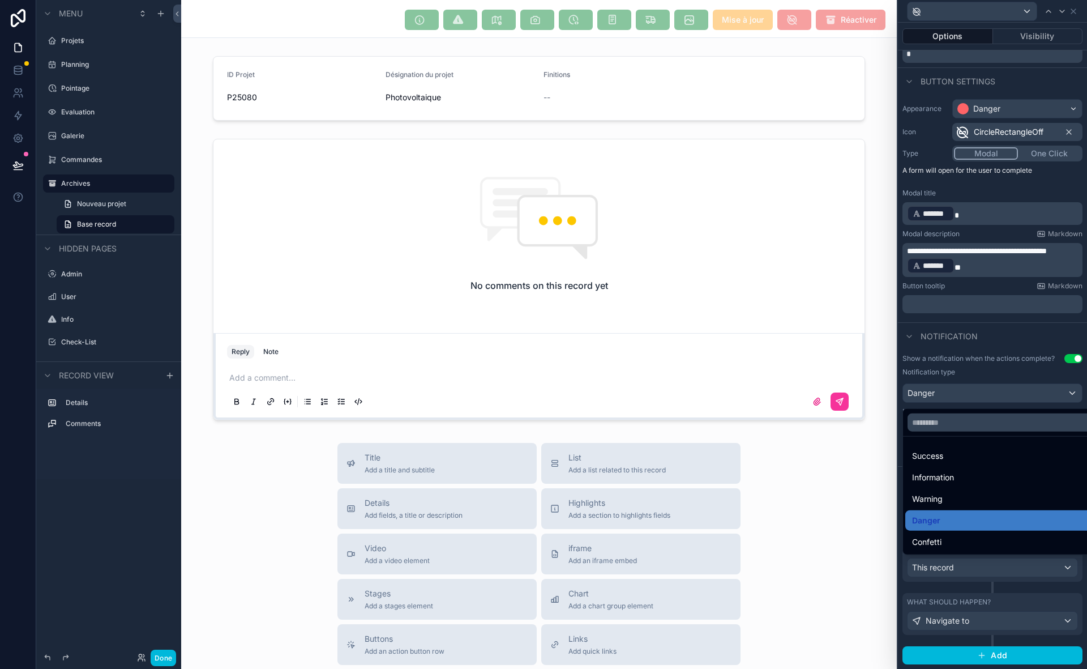
click at [967, 464] on div "Success" at bounding box center [1001, 456] width 190 height 20
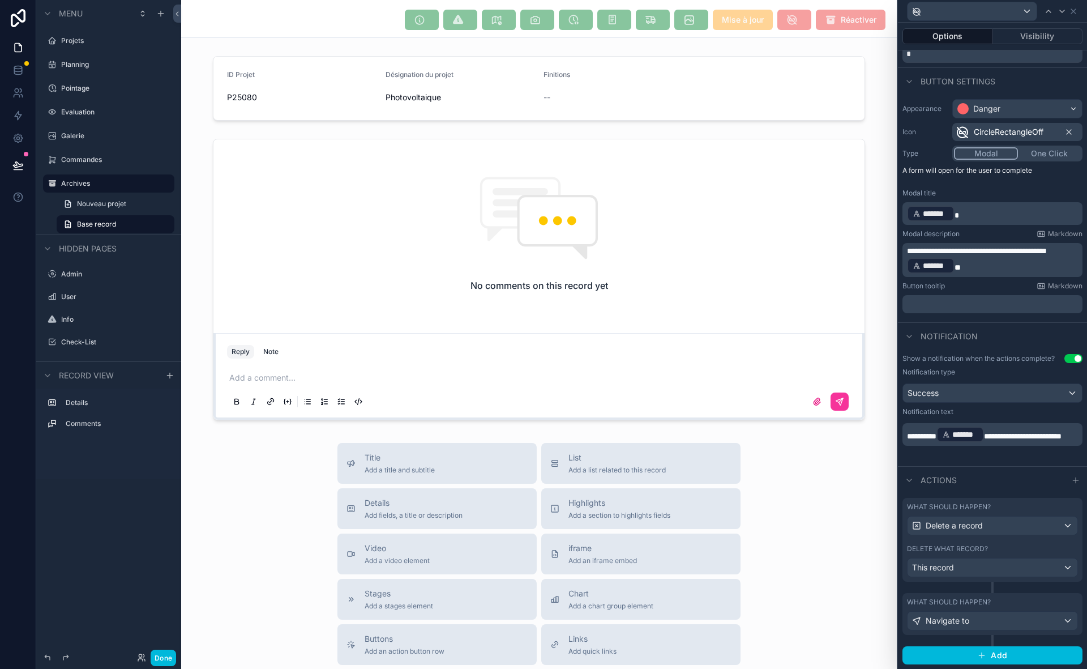
click at [163, 658] on button "Done" at bounding box center [163, 658] width 25 height 16
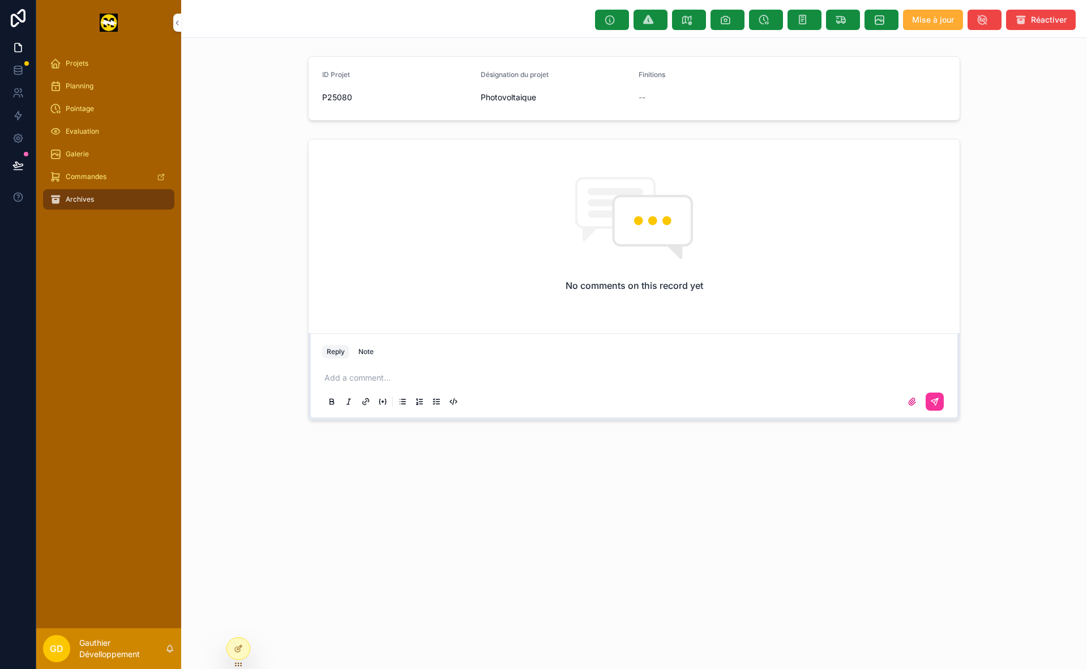
click at [989, 16] on button "scrollable content" at bounding box center [985, 20] width 34 height 20
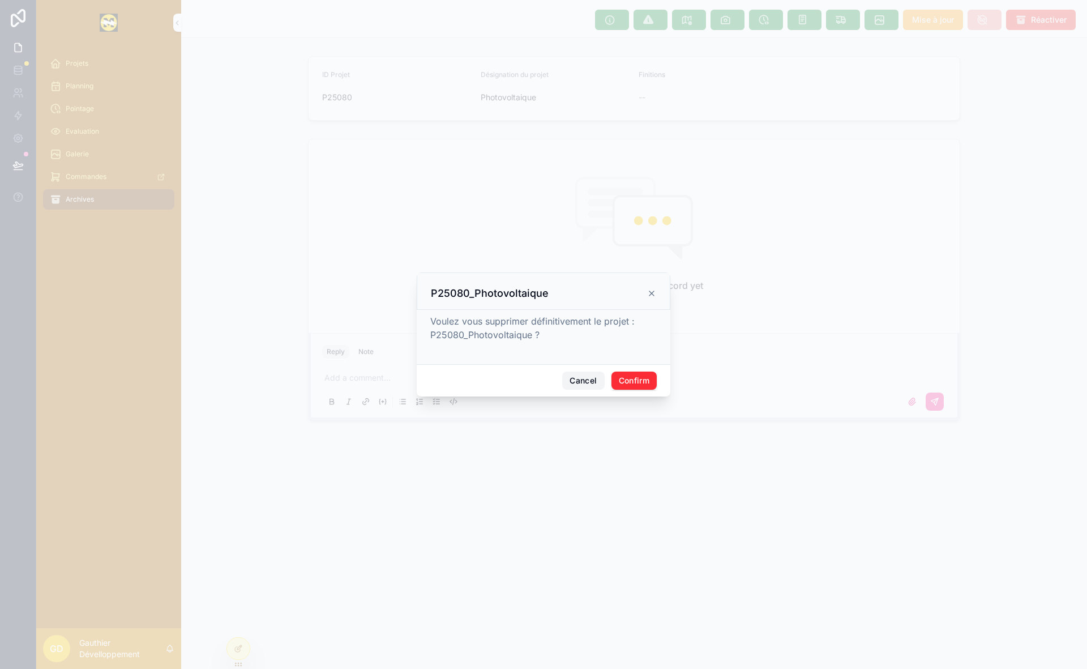
click at [589, 385] on button "Cancel" at bounding box center [583, 381] width 42 height 18
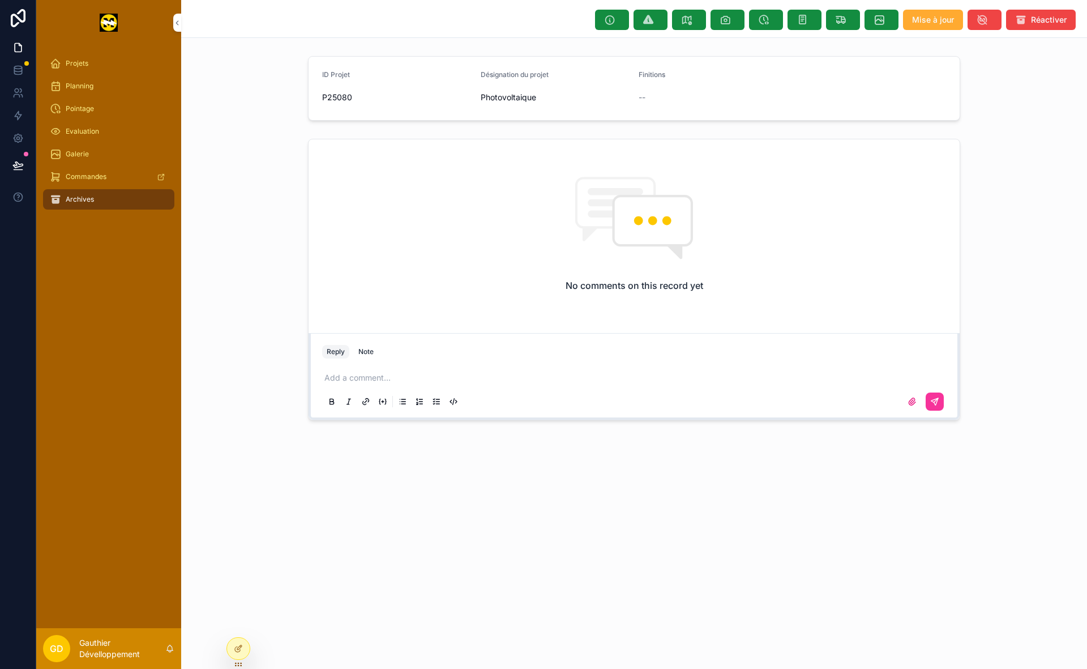
click at [67, 58] on div "Projets" at bounding box center [109, 63] width 118 height 18
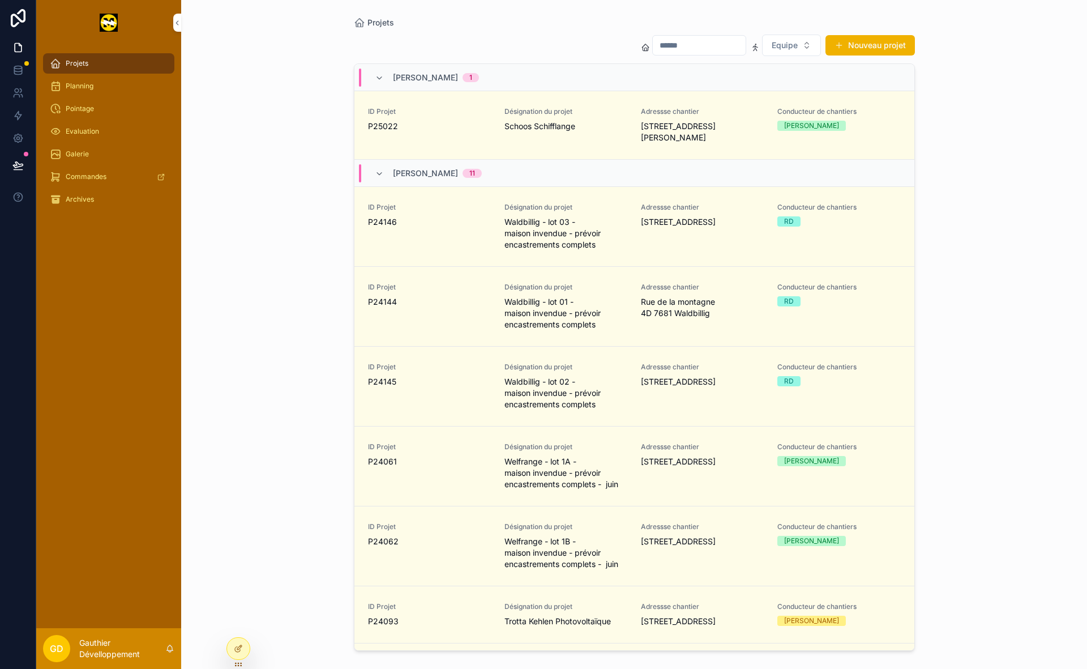
click at [467, 122] on span "P25022" at bounding box center [429, 126] width 123 height 11
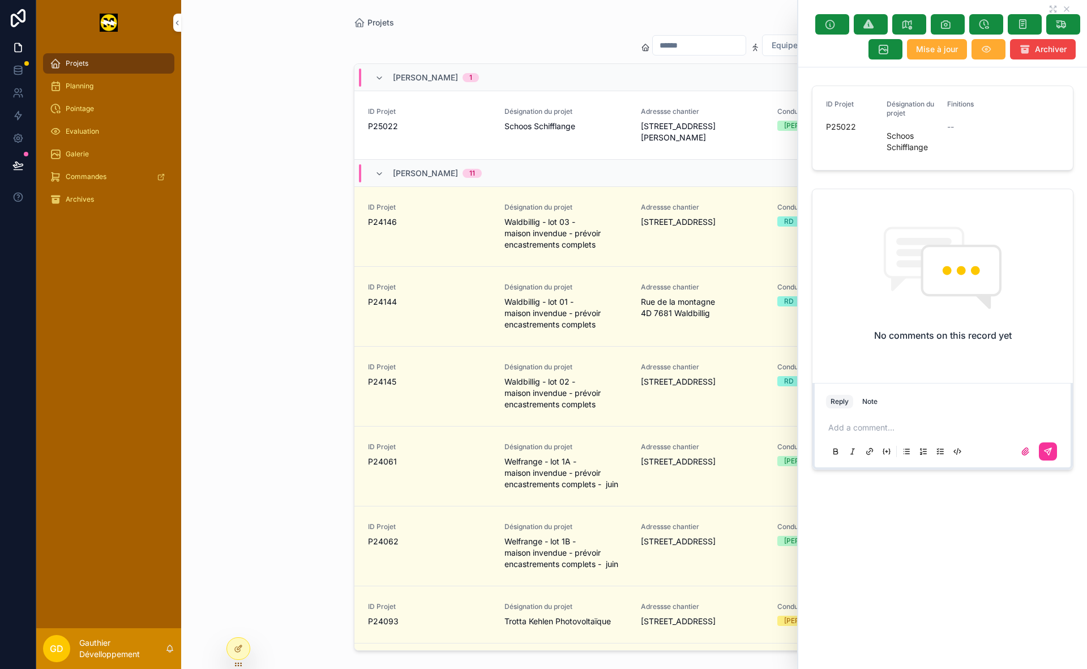
click at [274, 271] on div "Projets Equipe Nouveau projet [PERSON_NAME] 1 ID Projet P25022 Désignation du p…" at bounding box center [634, 334] width 906 height 669
click at [87, 366] on div "Projets Planning Pointage Evaluation Galerie Commandes Archives" at bounding box center [108, 336] width 145 height 583
click at [94, 203] on div "Archives" at bounding box center [109, 199] width 118 height 18
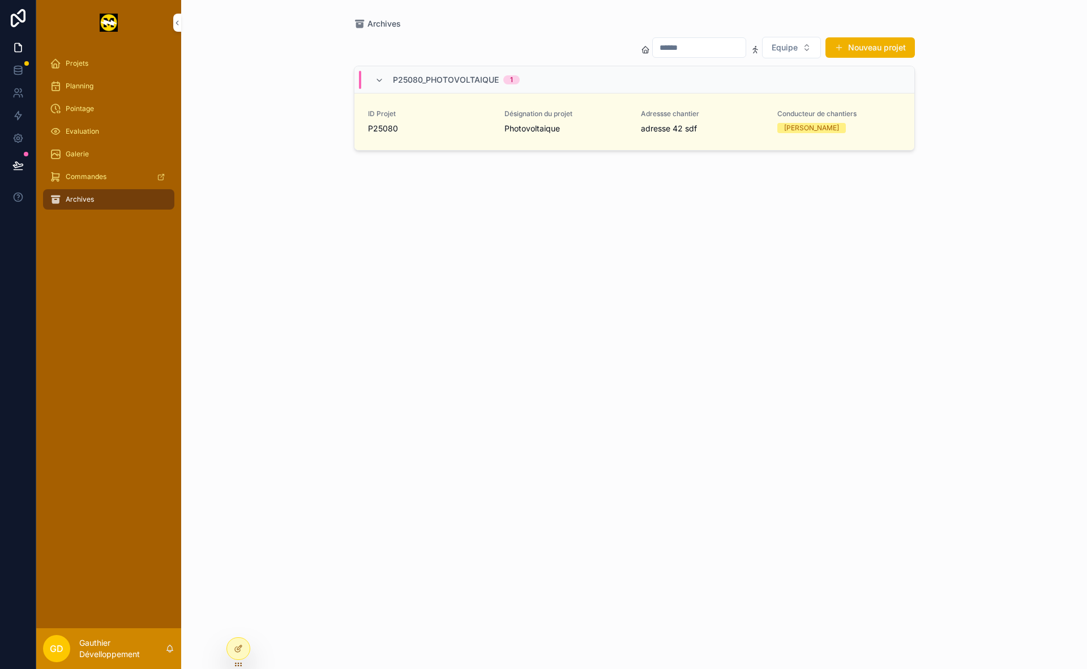
click at [734, 122] on div "Adressse chantier adresse 42 sdf" at bounding box center [702, 121] width 123 height 25
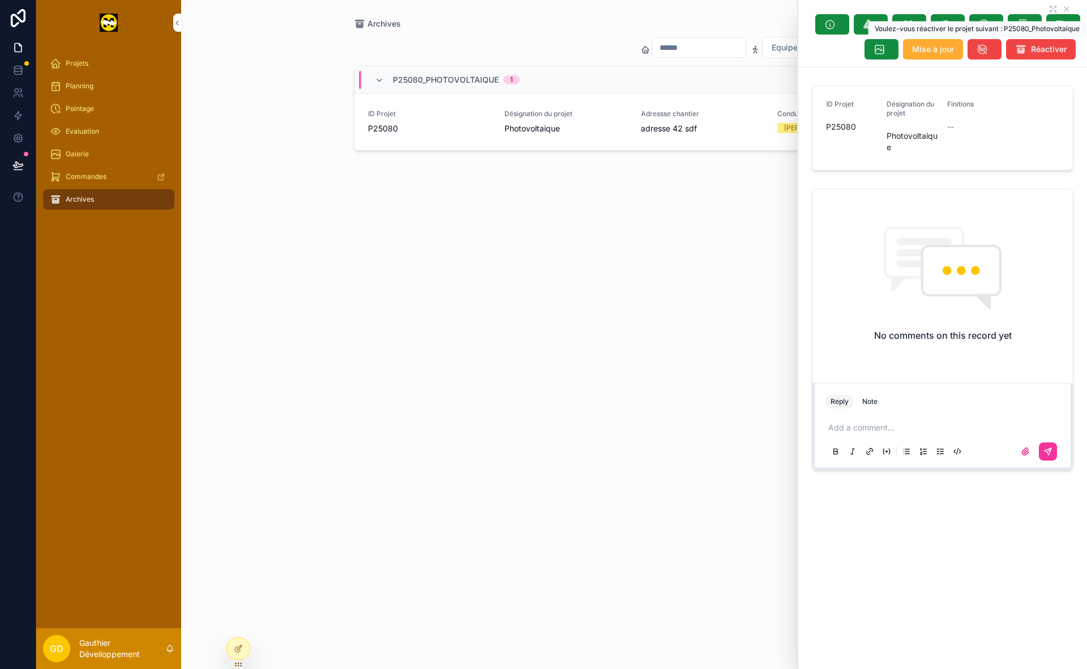
click at [1029, 48] on button "Réactiver" at bounding box center [1041, 49] width 70 height 20
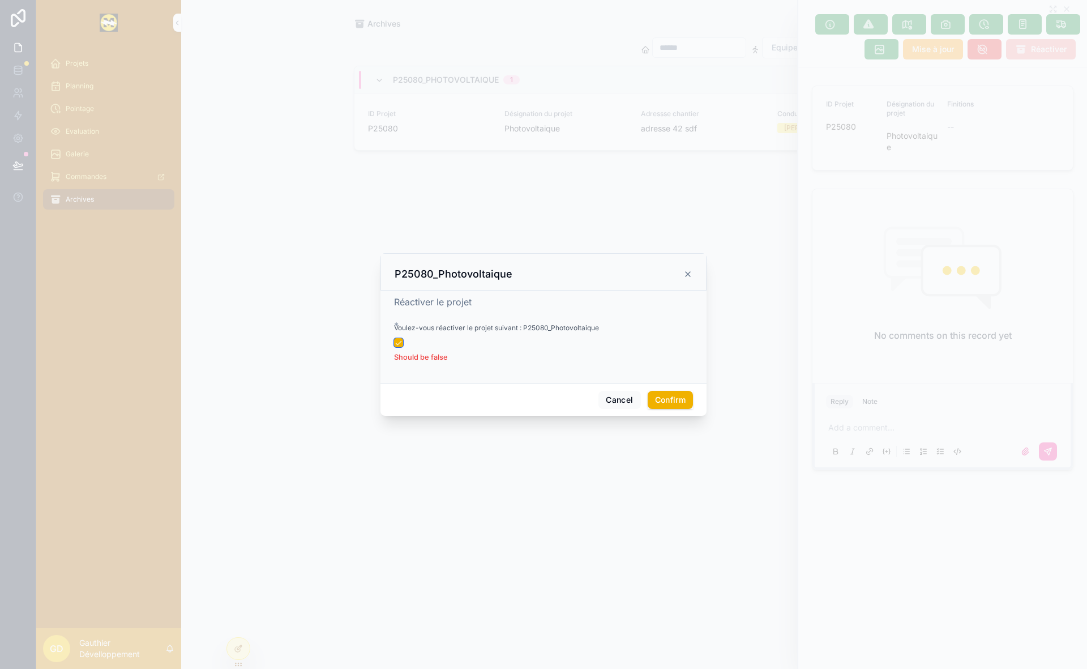
click at [399, 343] on button "button" at bounding box center [398, 342] width 9 height 9
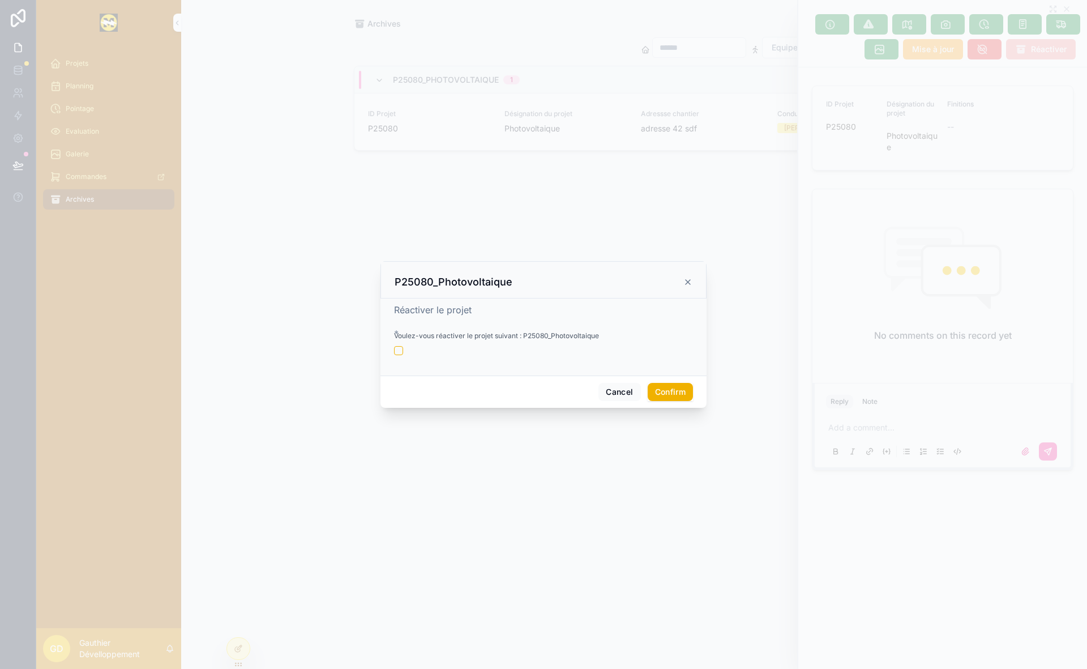
click at [655, 389] on button "Confirm" at bounding box center [670, 392] width 45 height 18
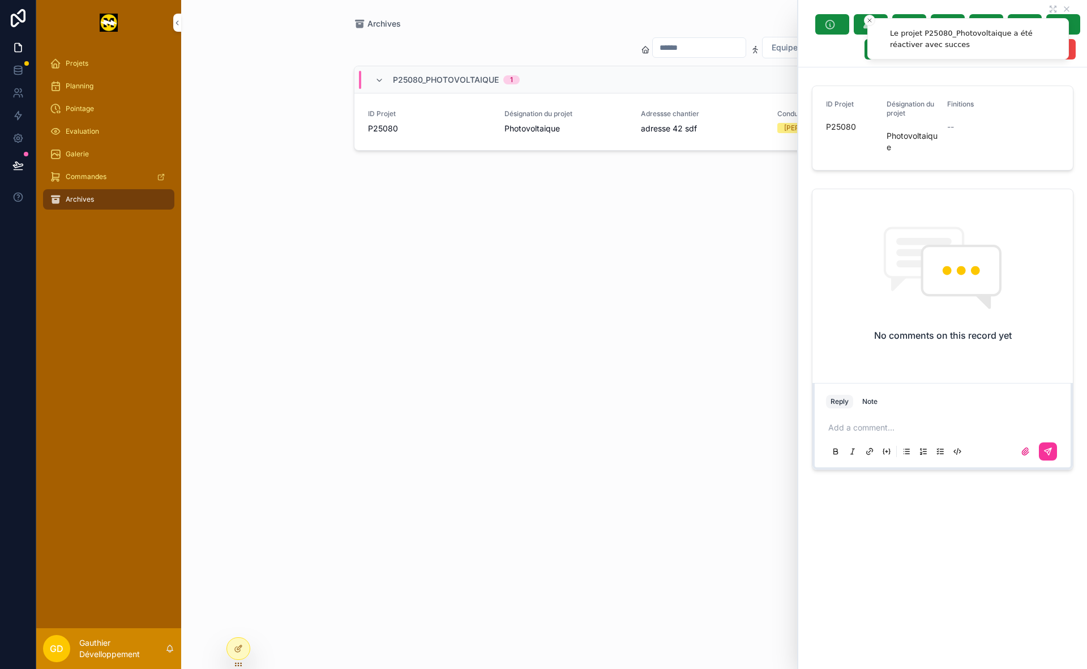
click at [498, 319] on div "Equipe Nouveau projet P25080_Photovoltaique 1 ID Projet P25080 Désignation du p…" at bounding box center [634, 342] width 561 height 626
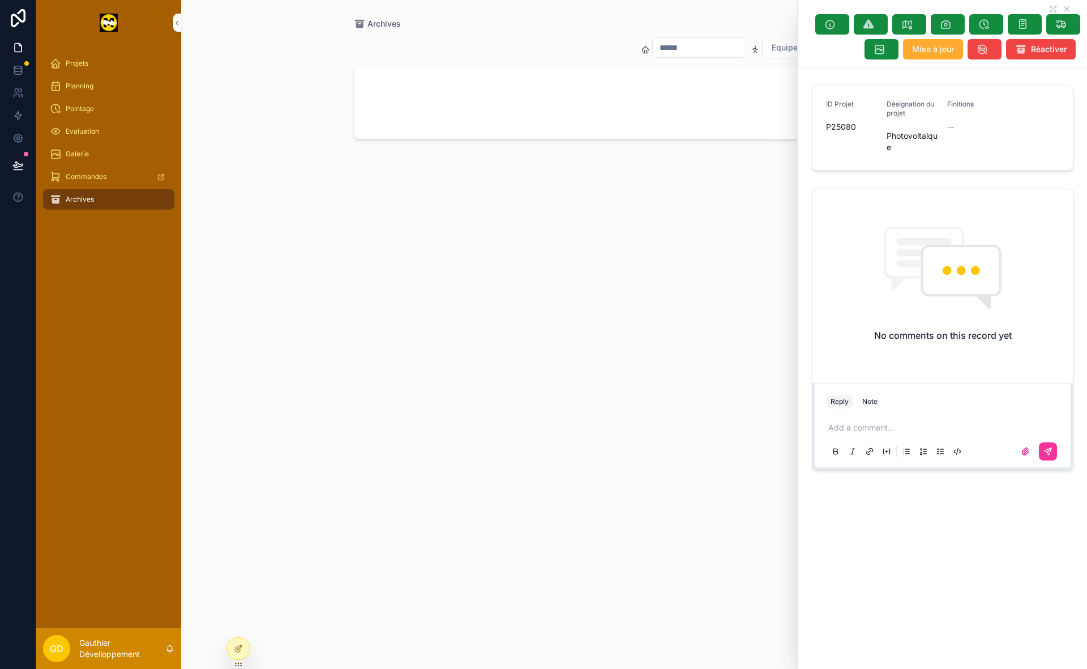
click at [95, 67] on div "Projets" at bounding box center [109, 63] width 118 height 18
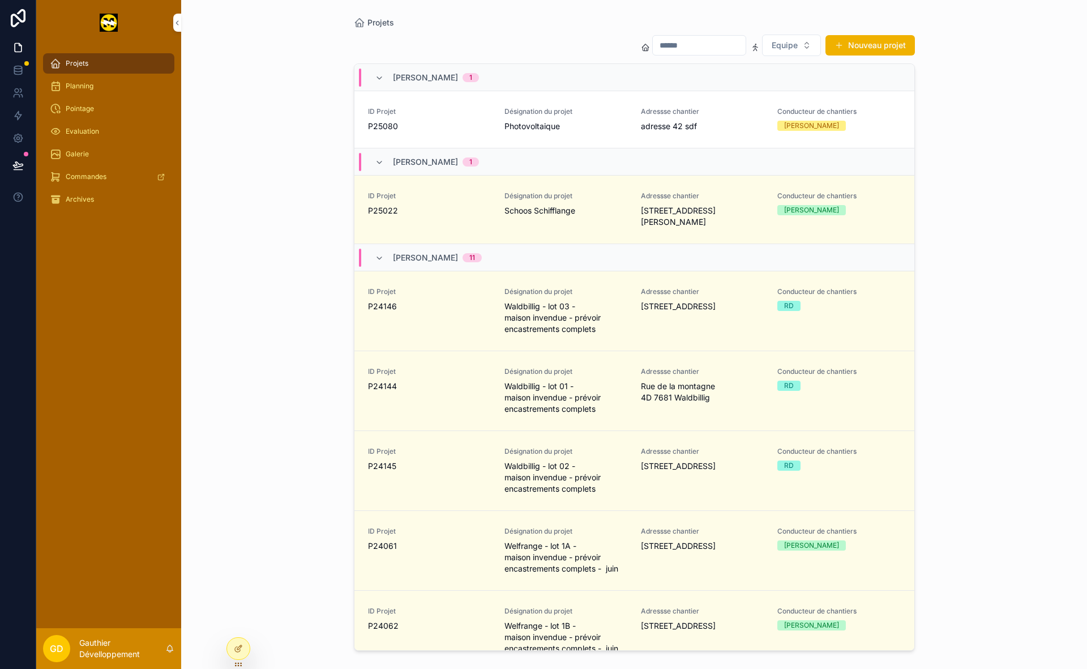
click at [319, 109] on div "Projets Equipe Nouveau projet [PERSON_NAME] 1 ID Projet P25080 Désignation du p…" at bounding box center [634, 334] width 906 height 669
click at [145, 84] on div "Planning" at bounding box center [109, 86] width 118 height 18
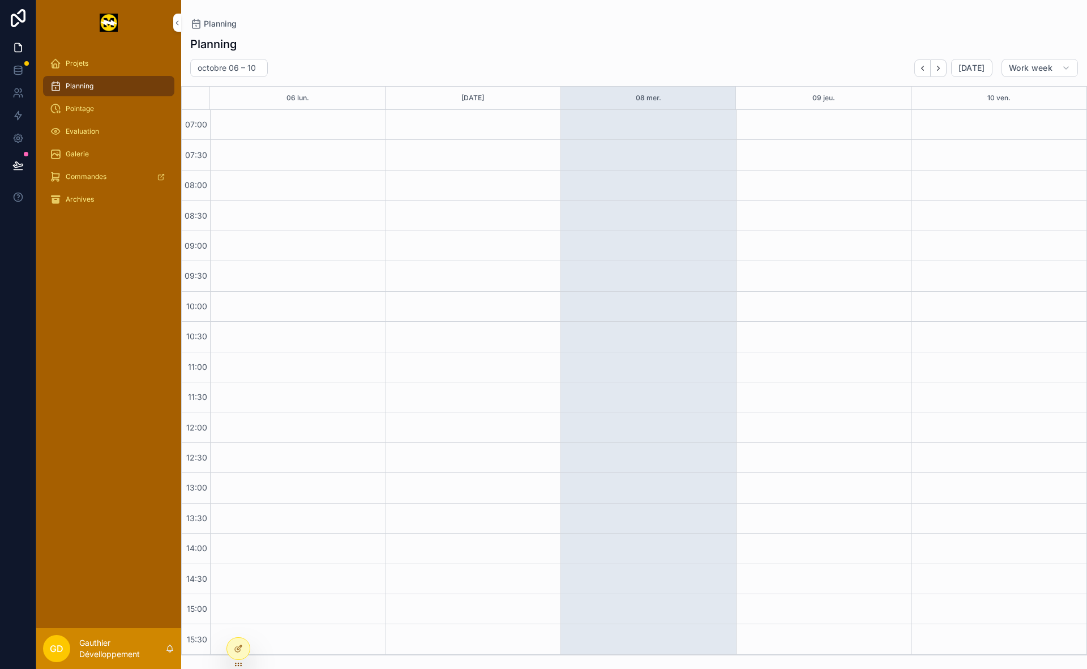
click at [134, 110] on div "Pointage" at bounding box center [109, 109] width 118 height 18
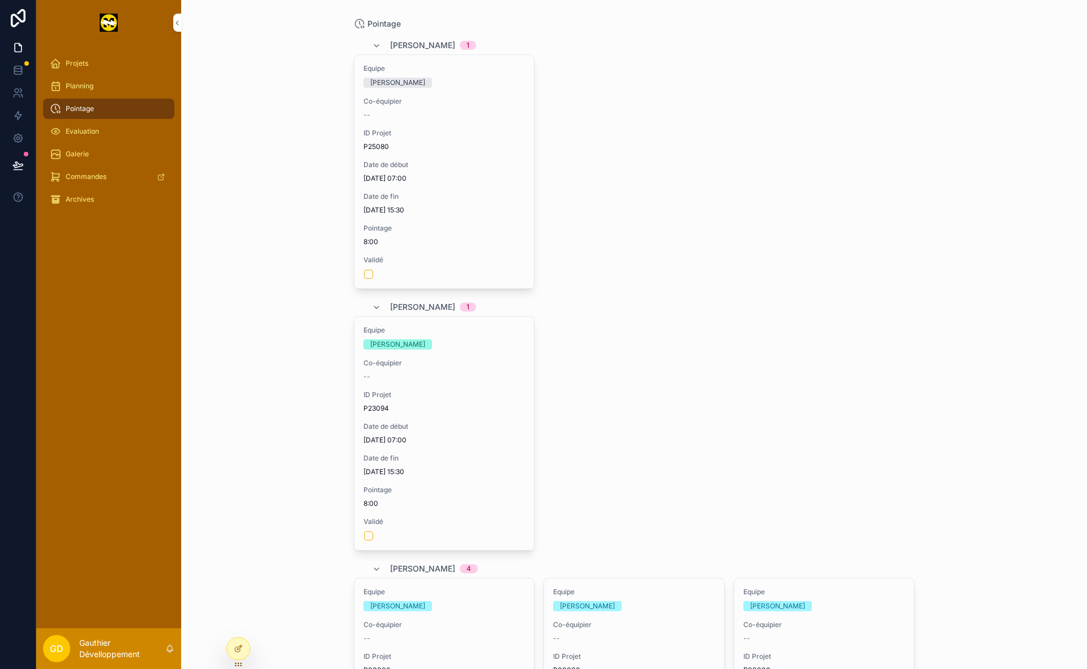
click at [135, 129] on div "Evaluation" at bounding box center [109, 131] width 118 height 18
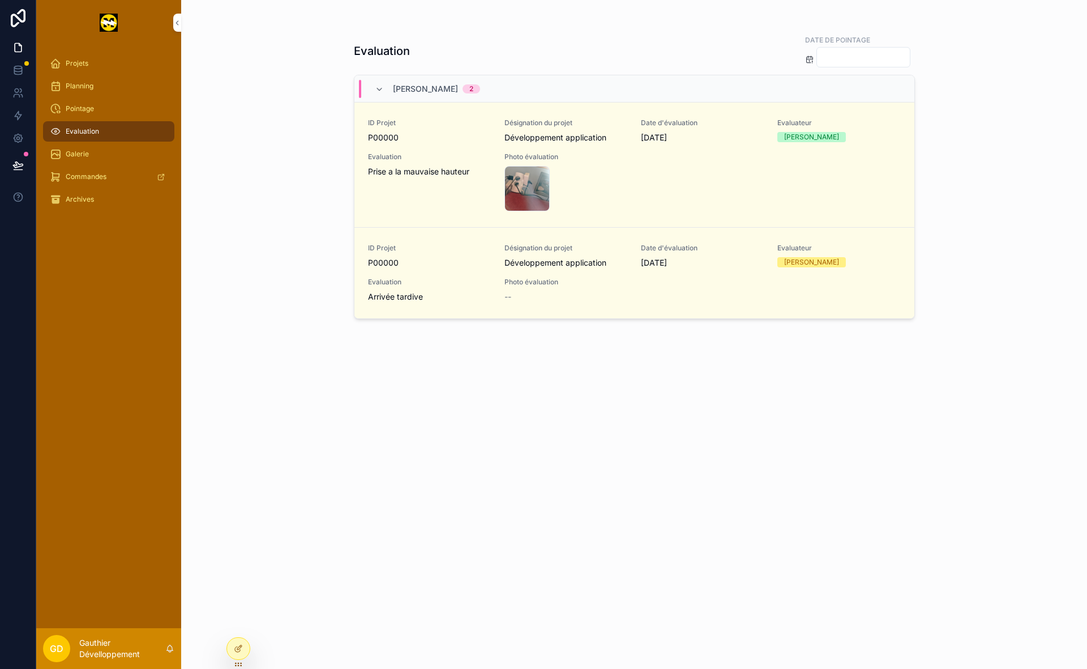
click at [99, 156] on div "Galerie" at bounding box center [109, 154] width 118 height 18
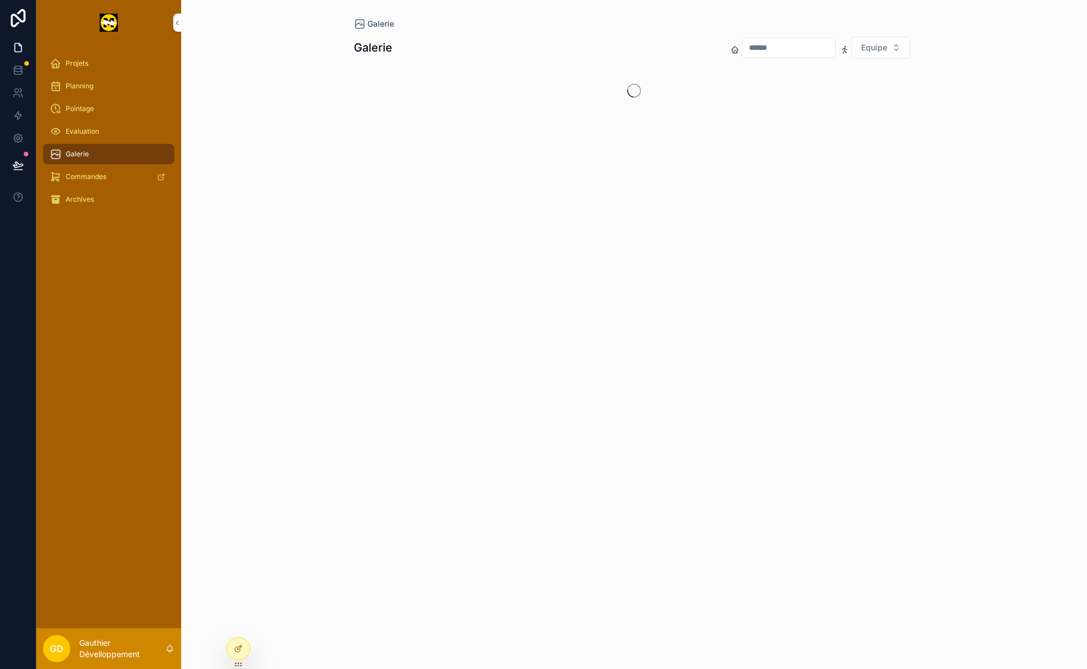
click at [106, 178] on div "Commandes" at bounding box center [109, 177] width 118 height 18
